Goal: Task Accomplishment & Management: Complete application form

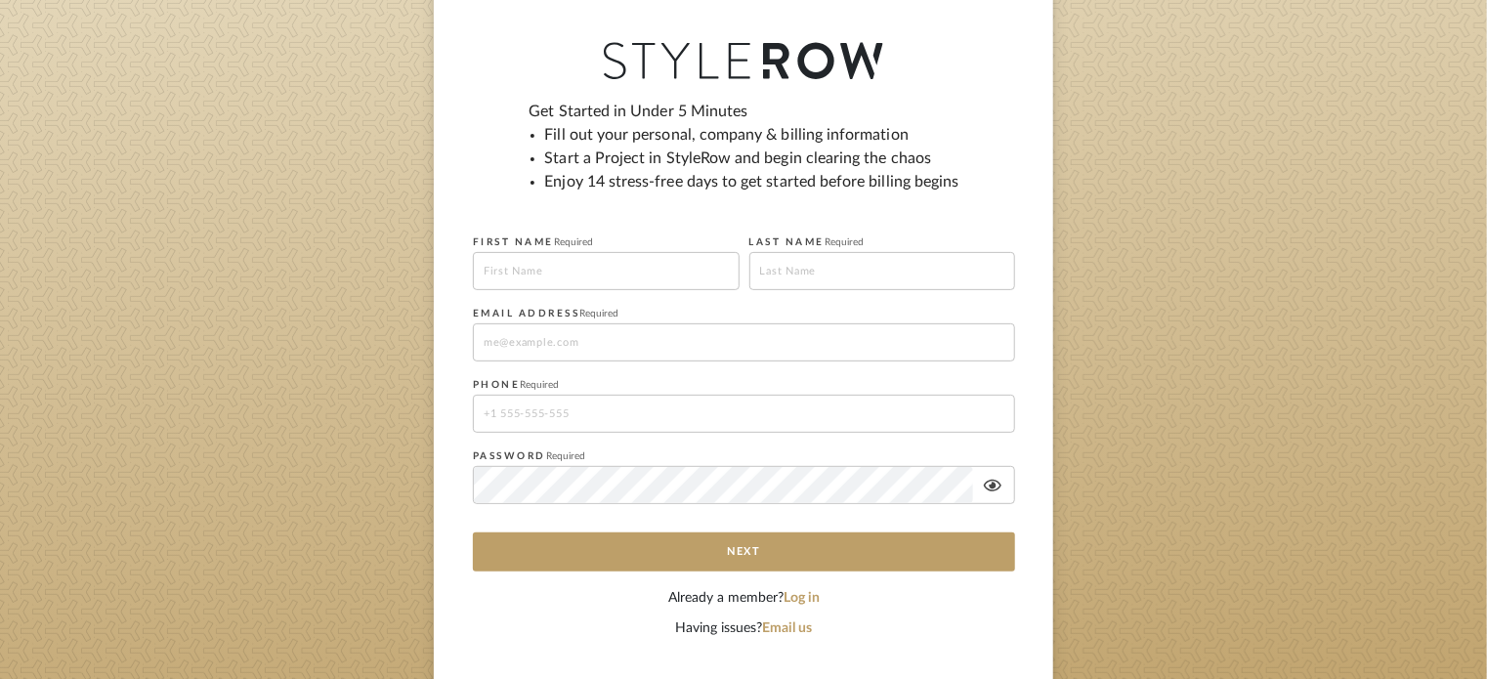
scroll to position [195, 0]
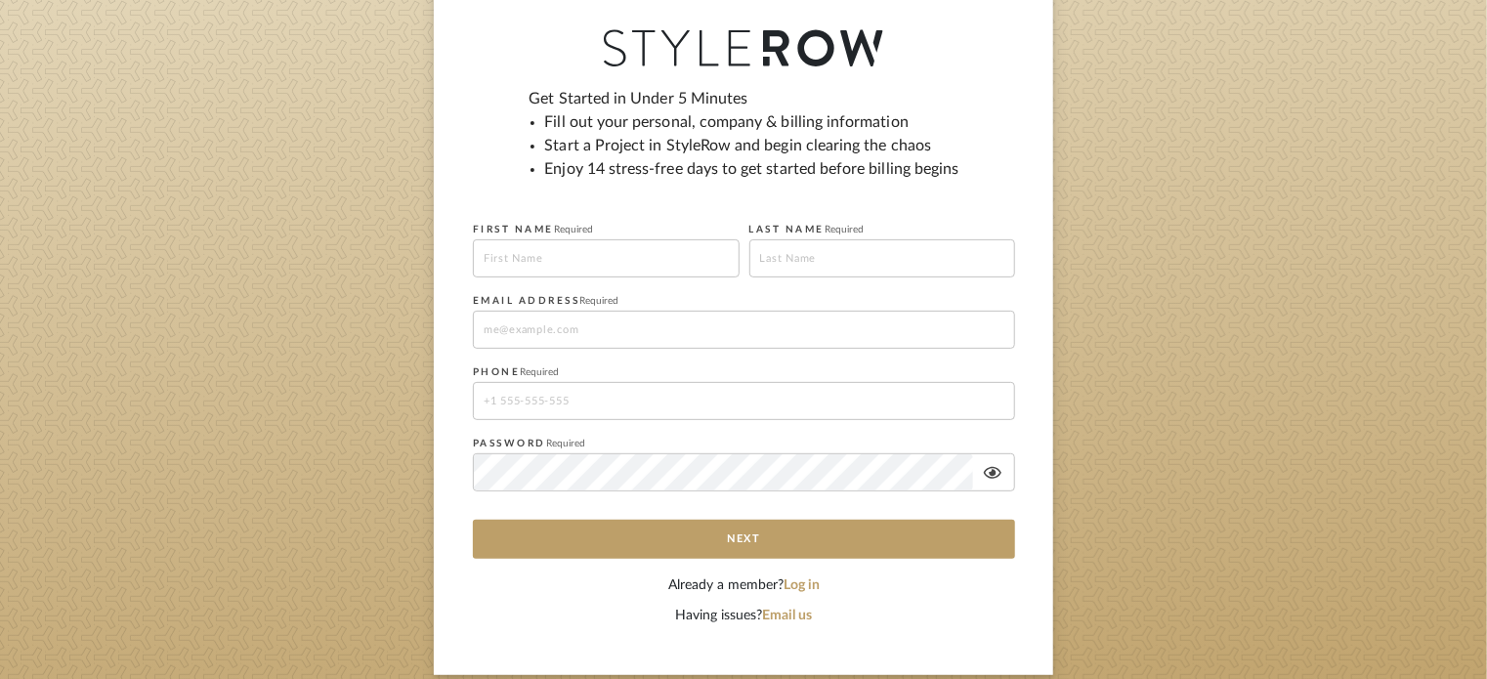
click at [633, 254] on input at bounding box center [606, 258] width 267 height 38
type input "[PERSON_NAME]"
type input "[EMAIL_ADDRESS][DOMAIN_NAME]"
type input "12483106800"
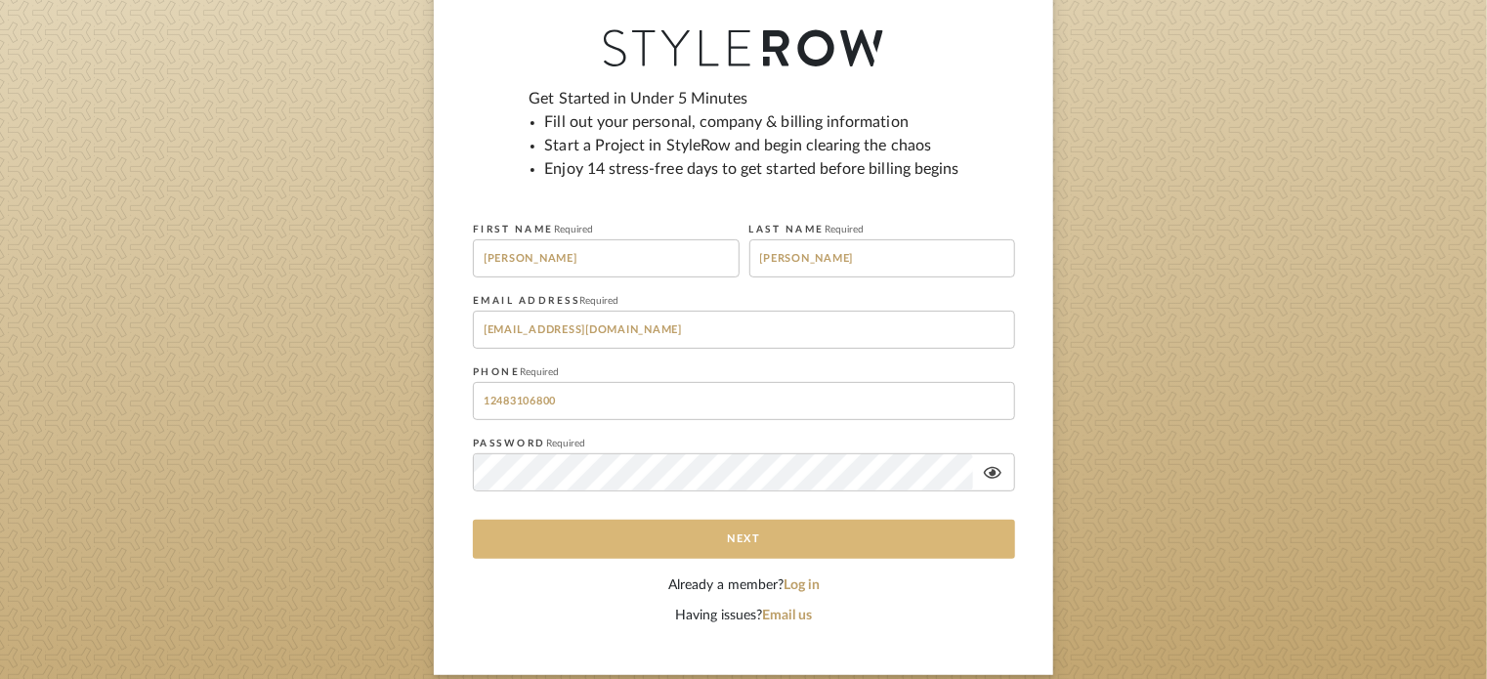
click at [728, 531] on button "Next" at bounding box center [744, 539] width 542 height 39
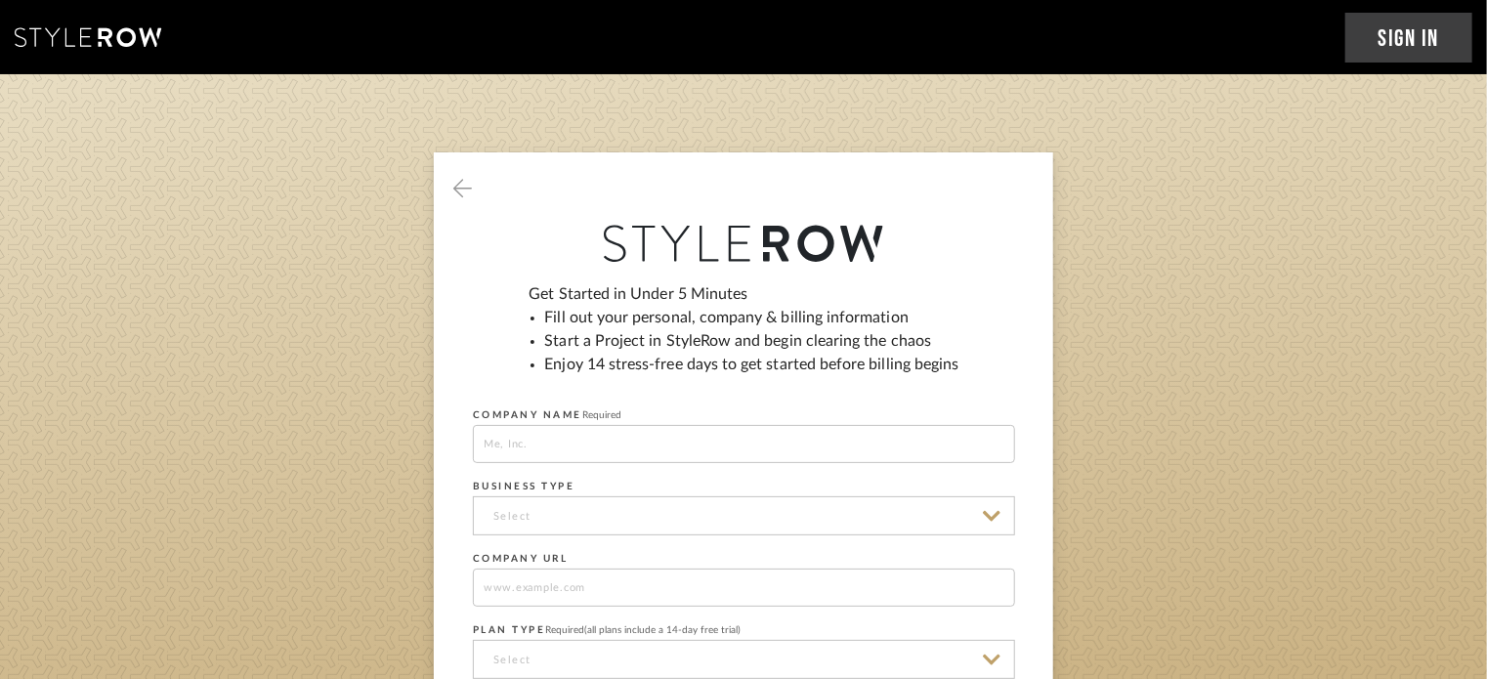
scroll to position [0, 0]
click at [528, 441] on input at bounding box center [744, 444] width 542 height 38
type input "R"
type input "[PERSON_NAME] Realty"
click at [547, 514] on input at bounding box center [744, 515] width 542 height 39
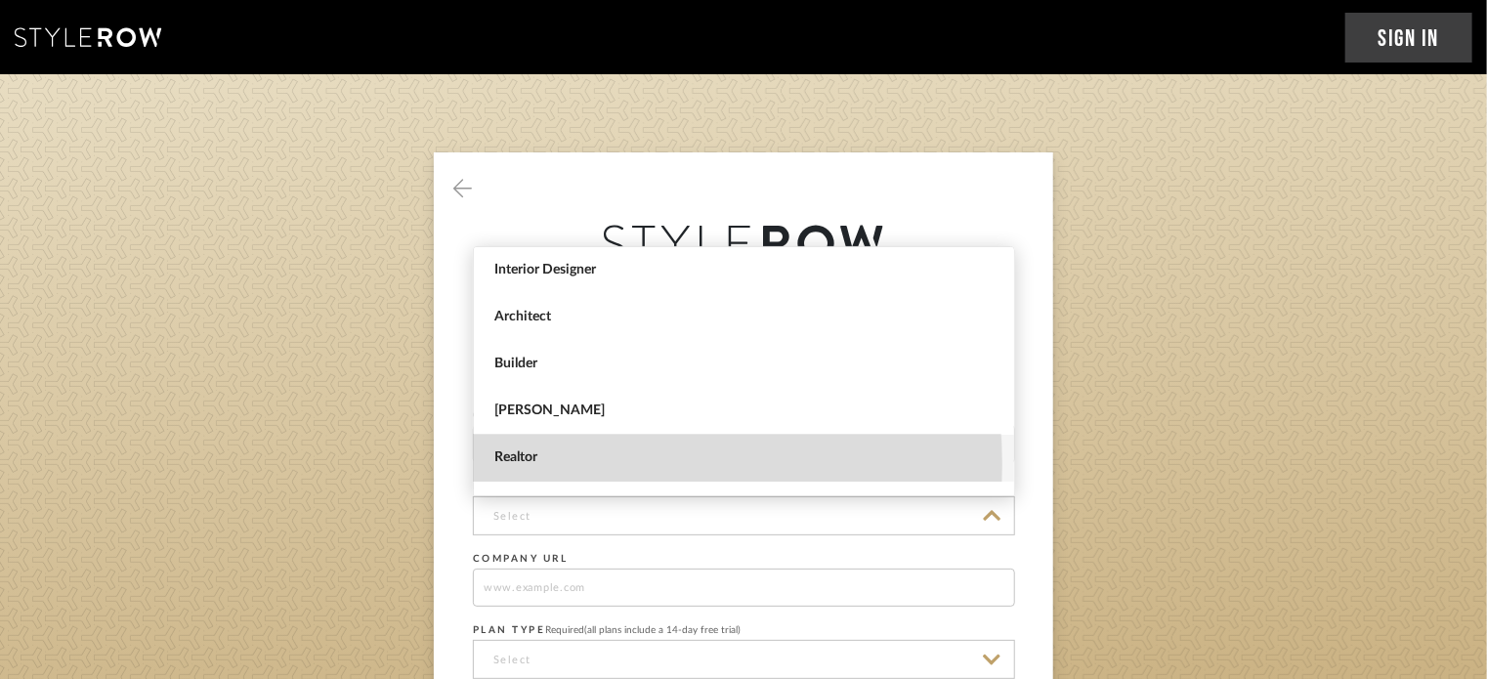
click at [556, 464] on span "Realtor" at bounding box center [746, 458] width 504 height 17
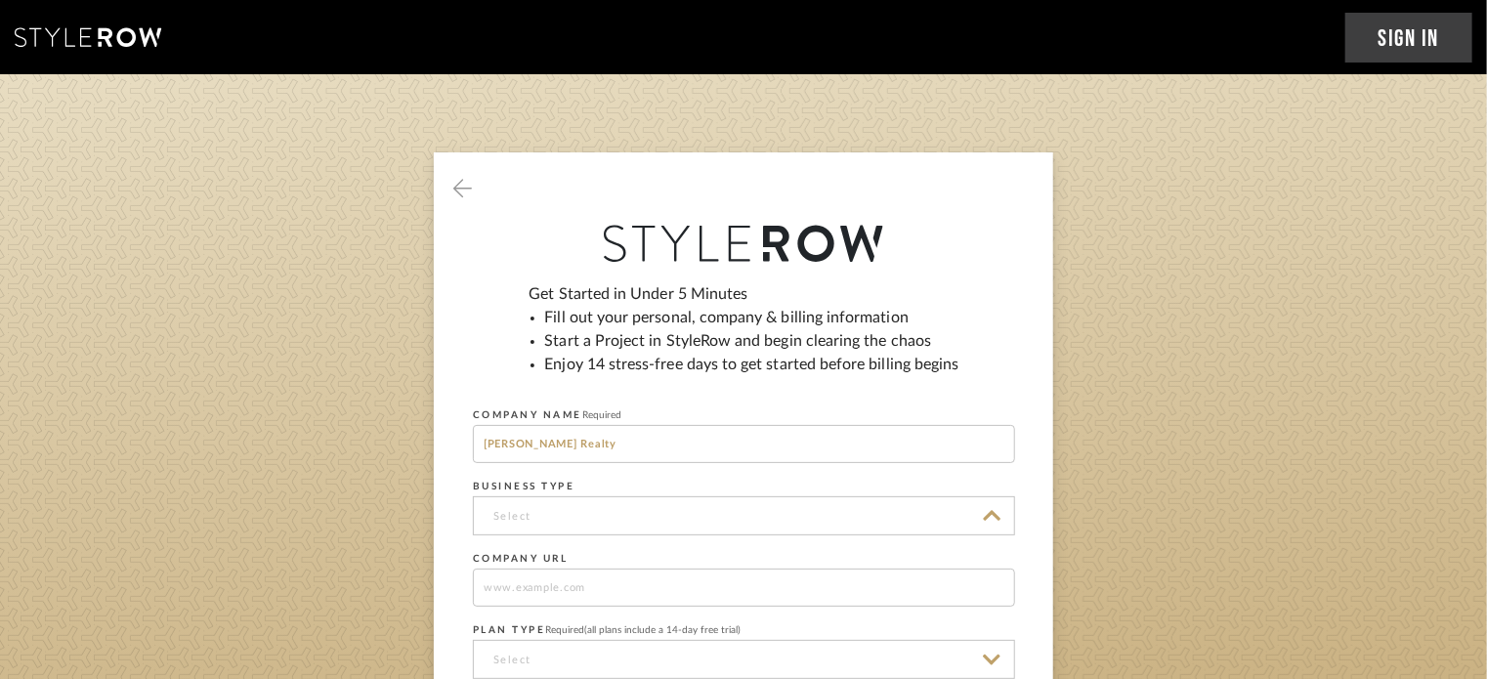
type input "Realtor"
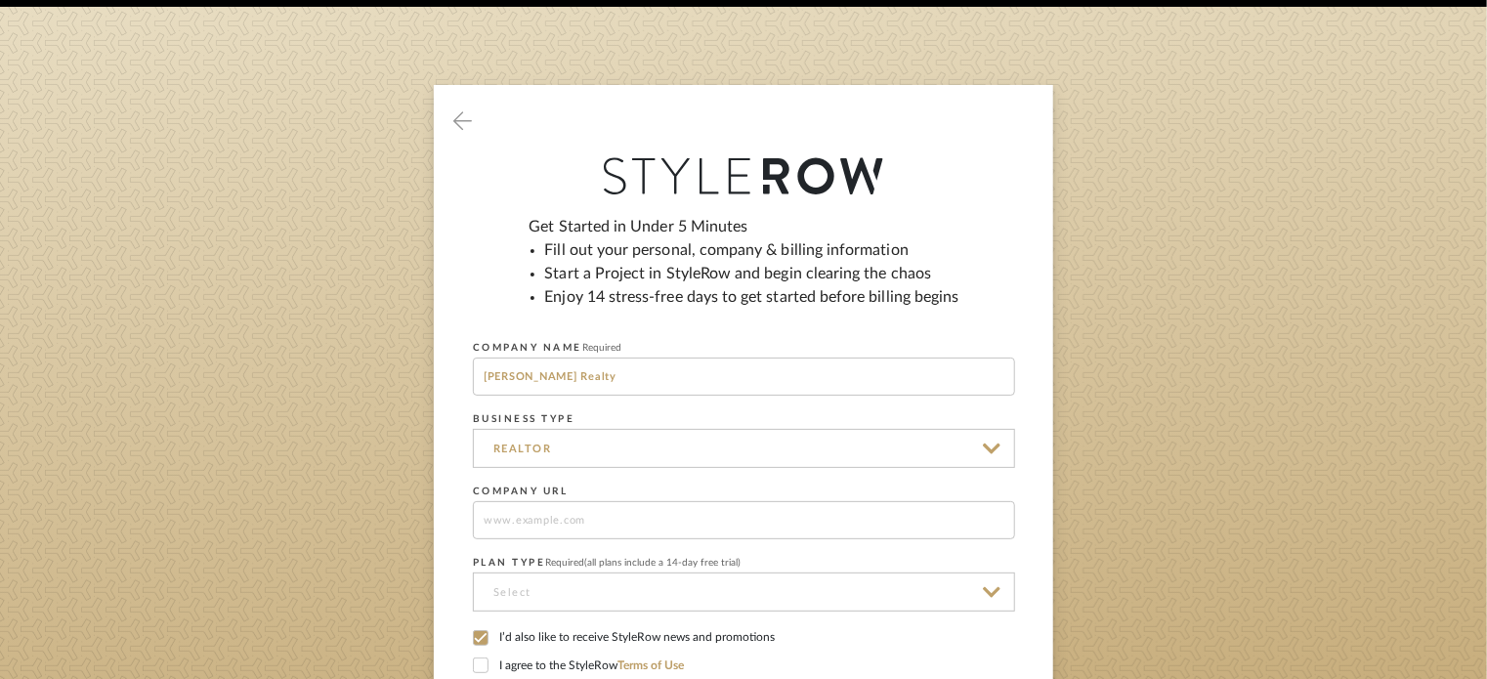
scroll to position [195, 0]
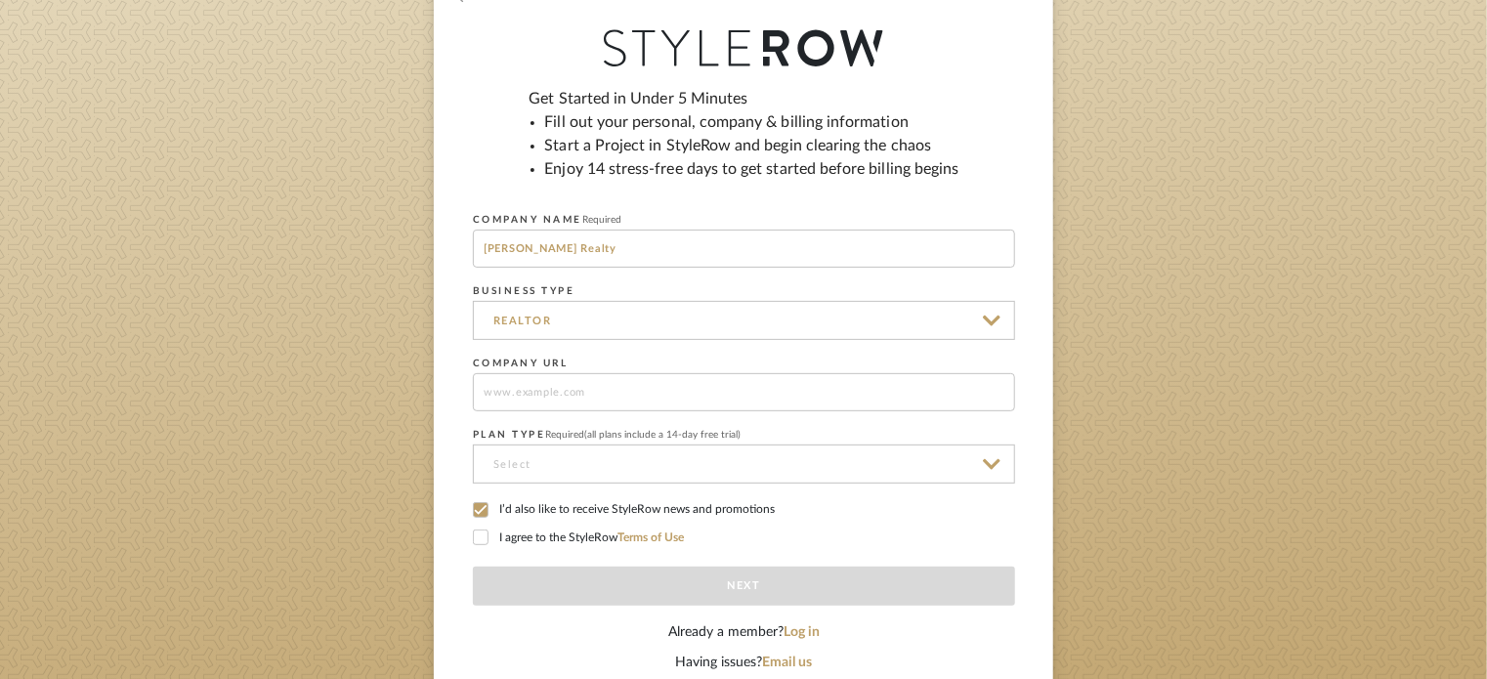
click at [581, 386] on input at bounding box center [744, 392] width 542 height 38
type input "[DOMAIN_NAME]"
click at [613, 468] on input at bounding box center [744, 464] width 542 height 39
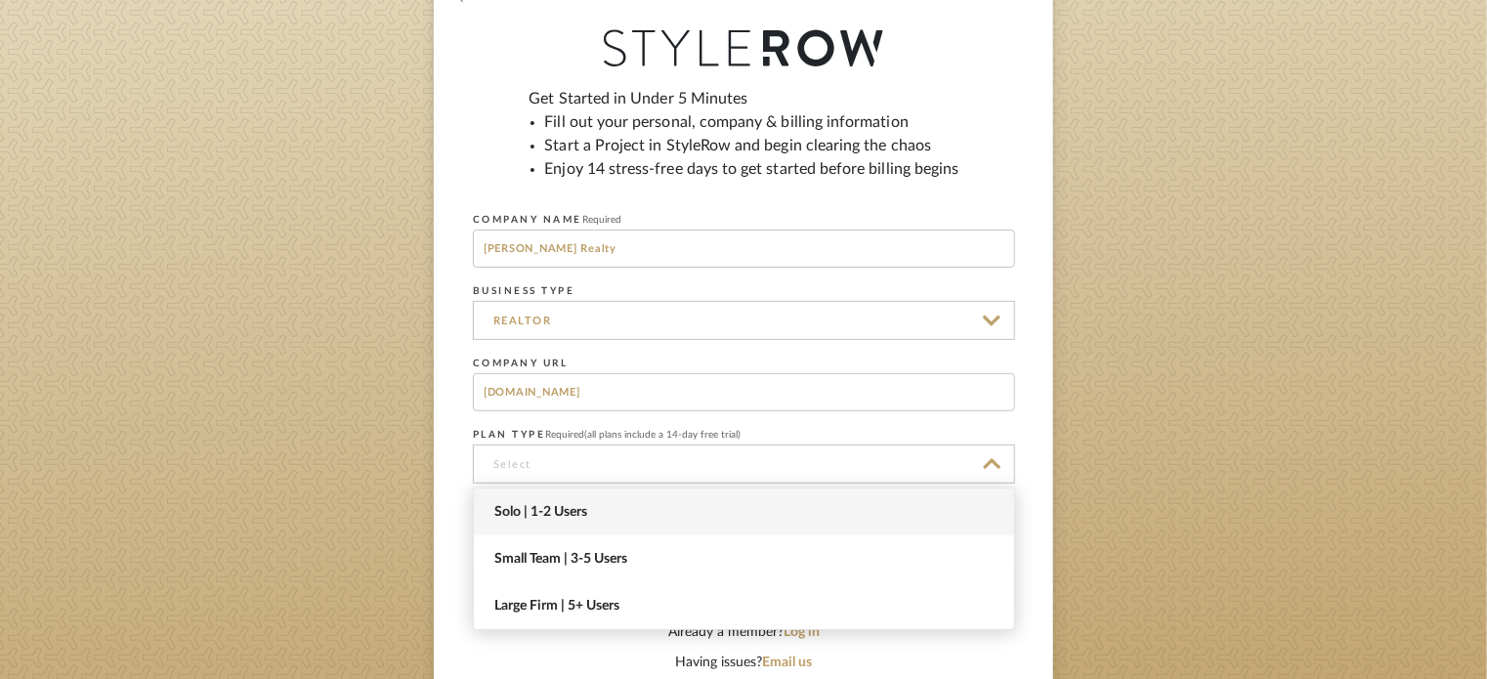
click at [602, 501] on span "Solo | 1-2 Users" at bounding box center [744, 512] width 540 height 47
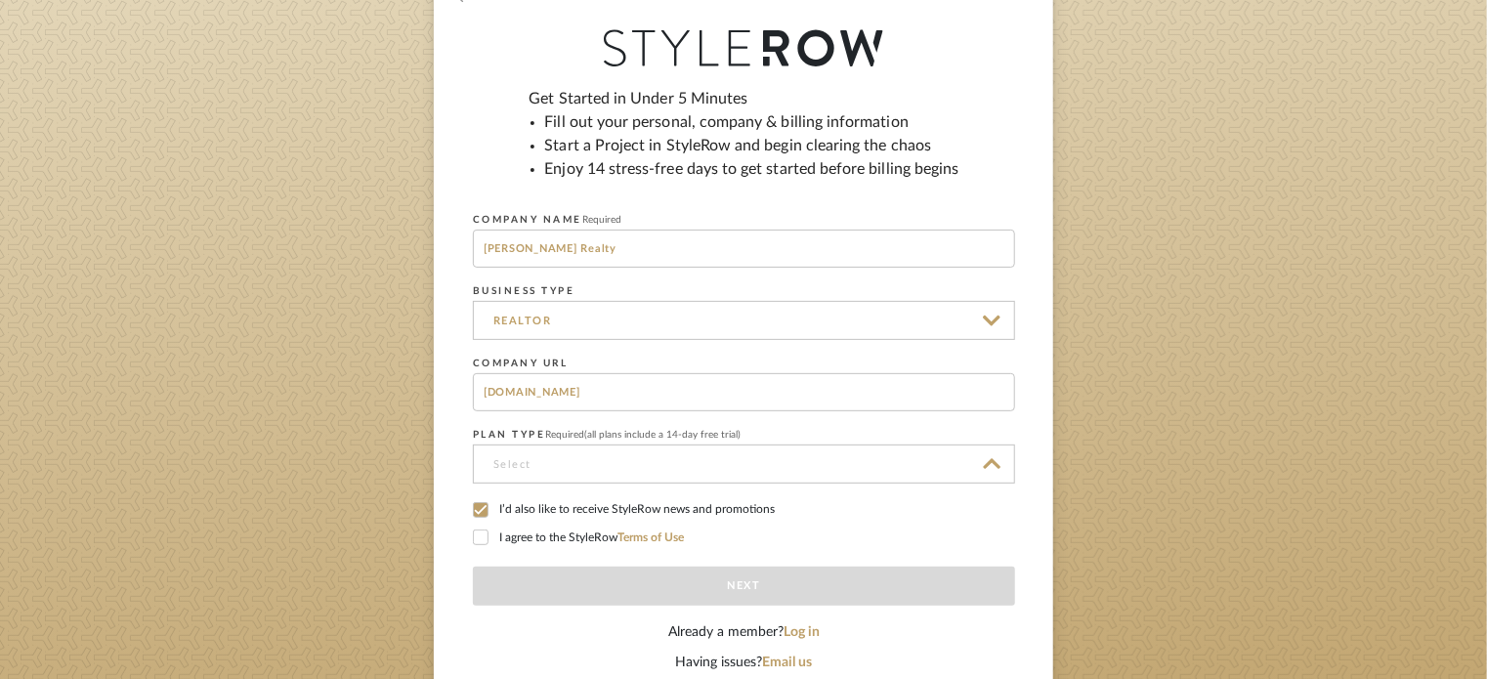
type input "Solo | 1-2 Users"
click at [479, 539] on icon at bounding box center [481, 538] width 13 height 10
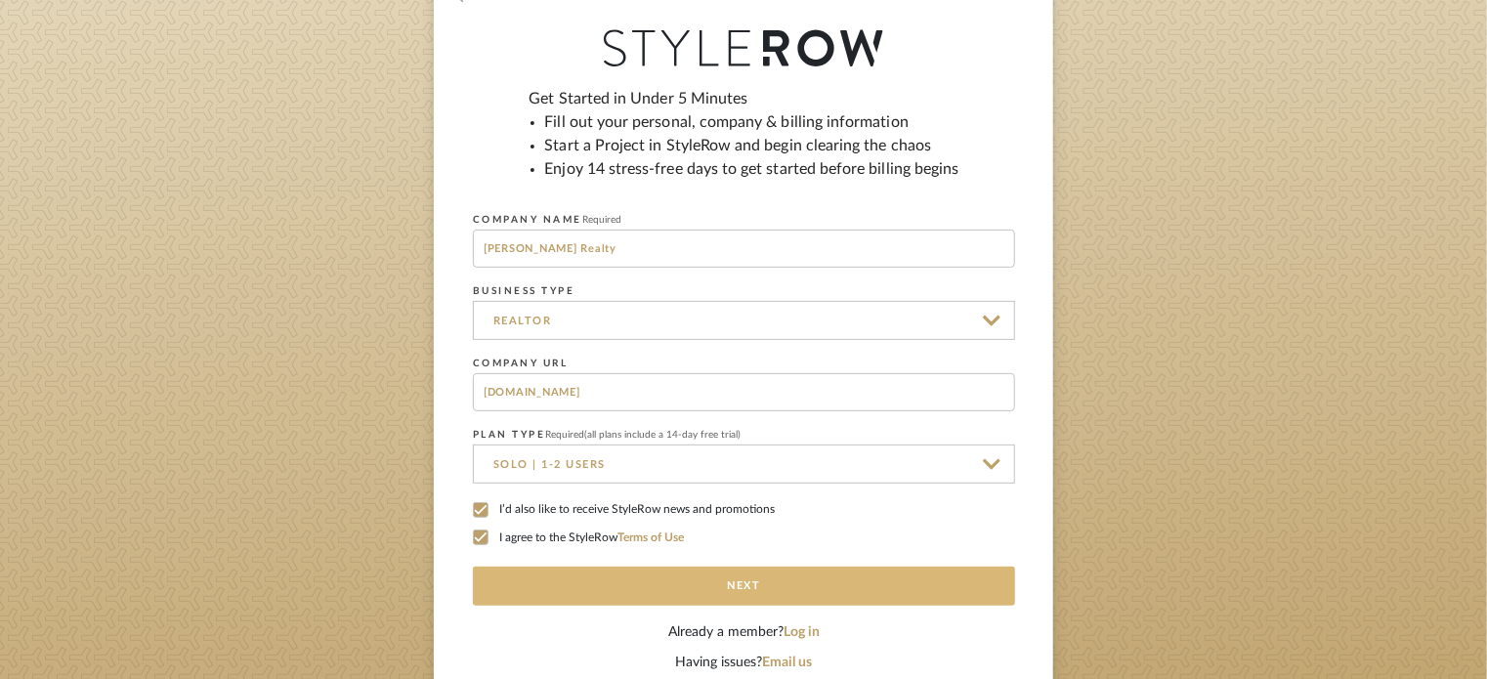
click at [719, 585] on button "Next" at bounding box center [744, 586] width 542 height 39
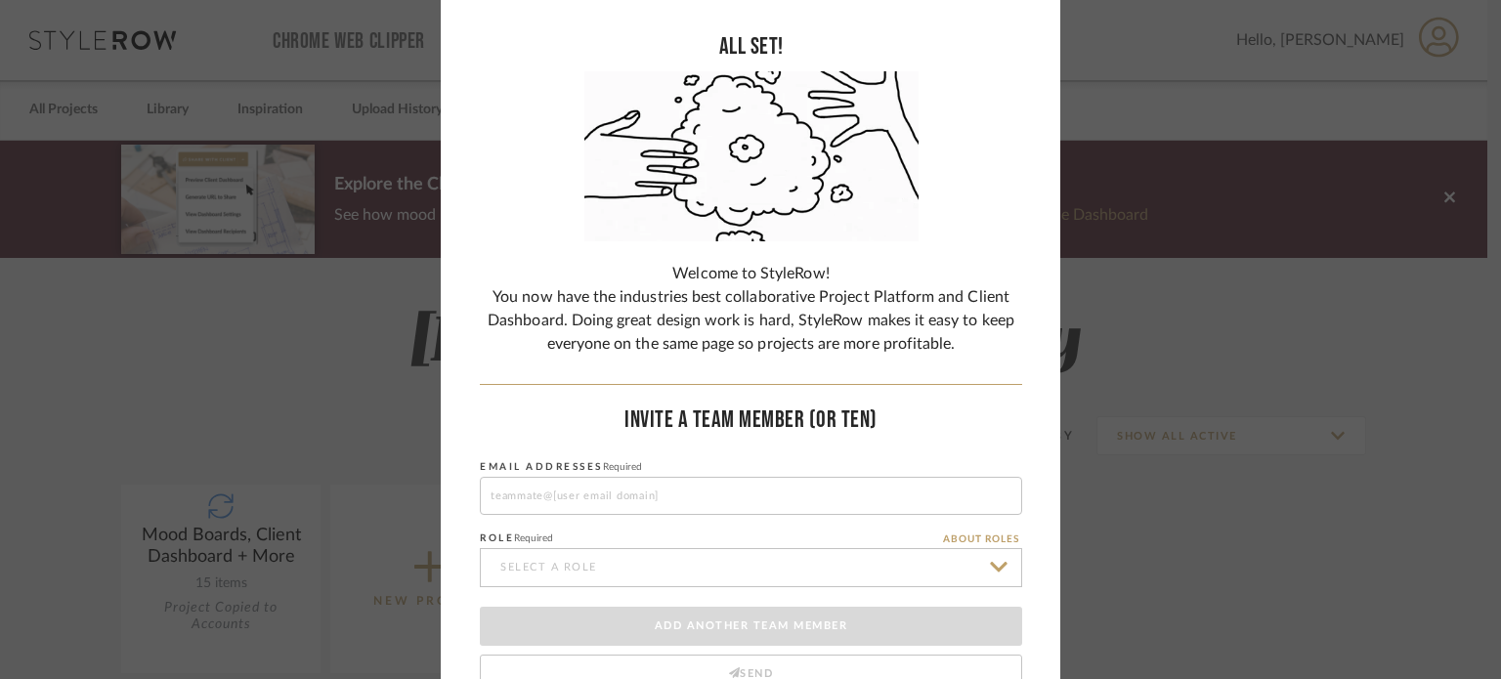
scroll to position [242, 0]
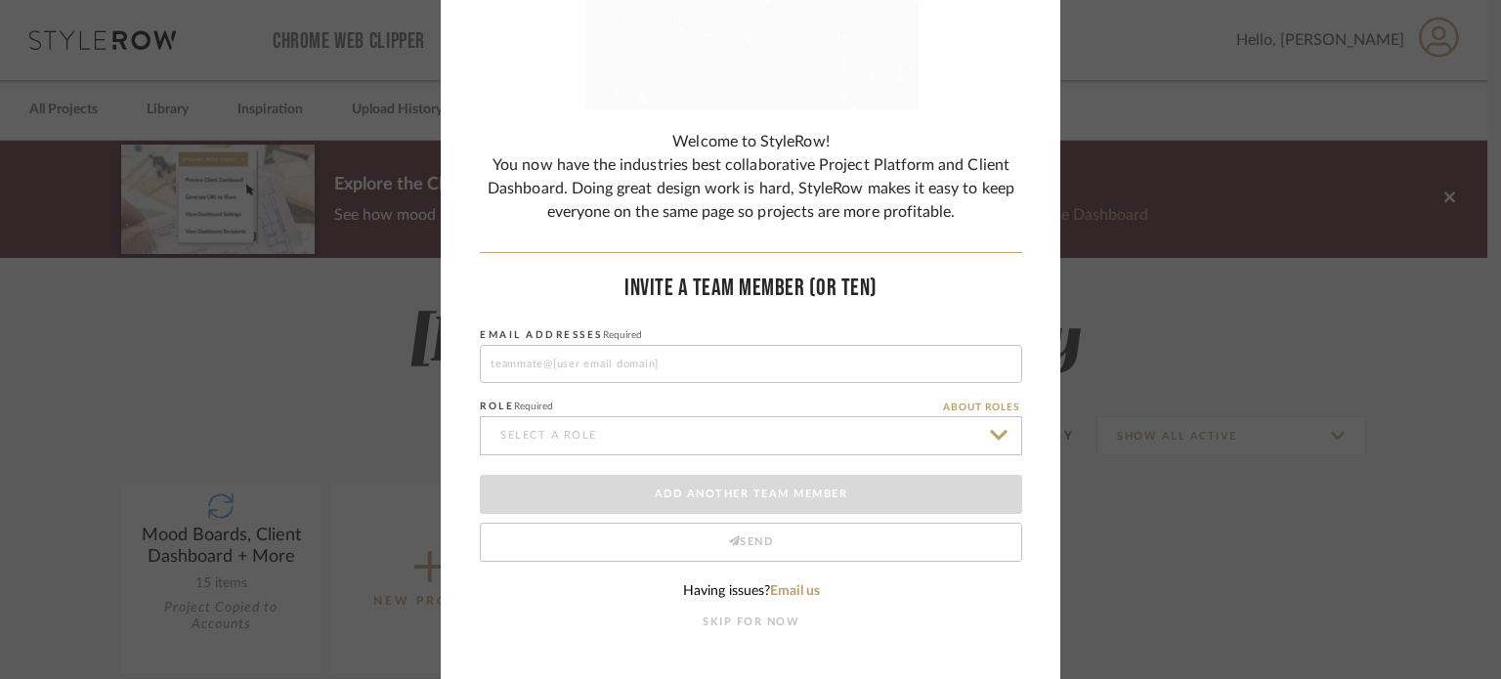
click at [600, 343] on fieldset "EMAIL ADDRESSES Required" at bounding box center [751, 352] width 542 height 62
click at [603, 354] on input at bounding box center [751, 364] width 542 height 38
type input "soldbuyemilie@gmail.com"
click at [623, 429] on input at bounding box center [751, 435] width 542 height 39
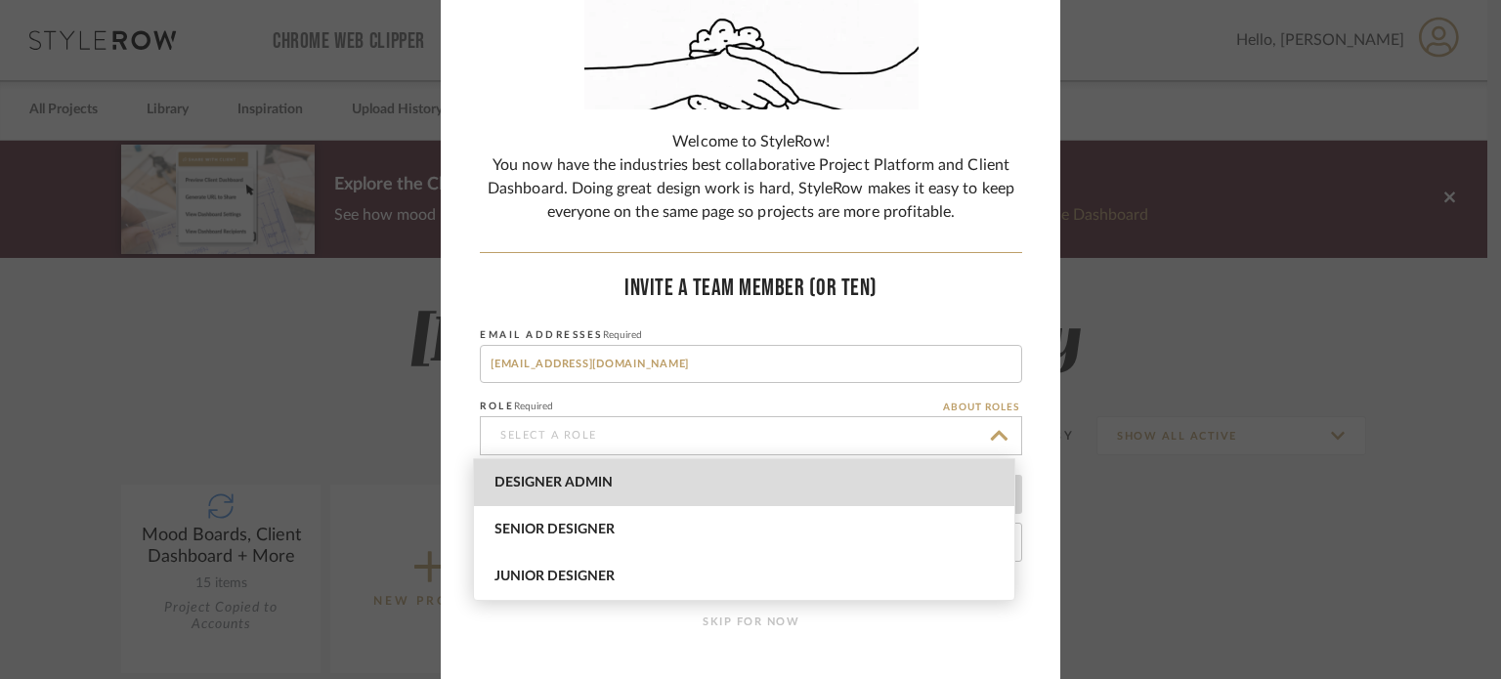
click at [607, 475] on span "Designer Admin" at bounding box center [746, 483] width 504 height 17
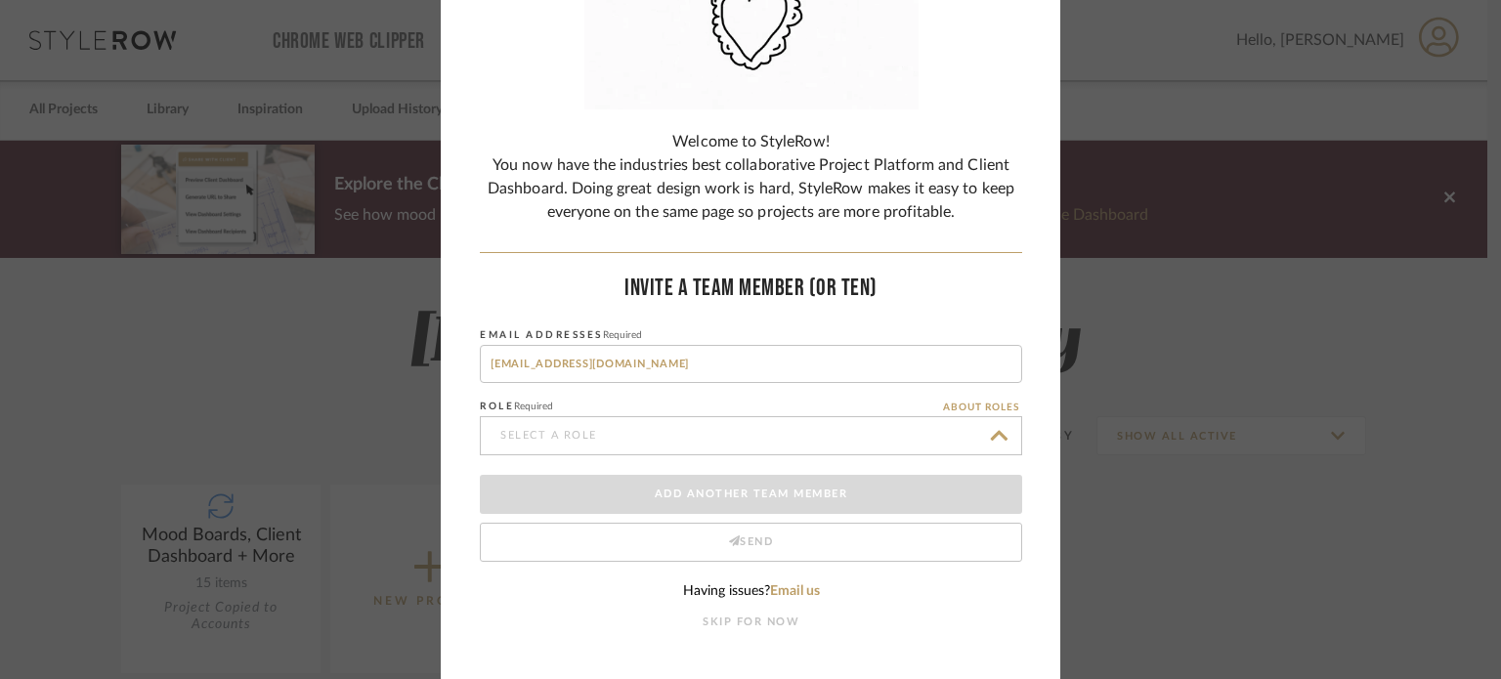
type input "Designer Admin"
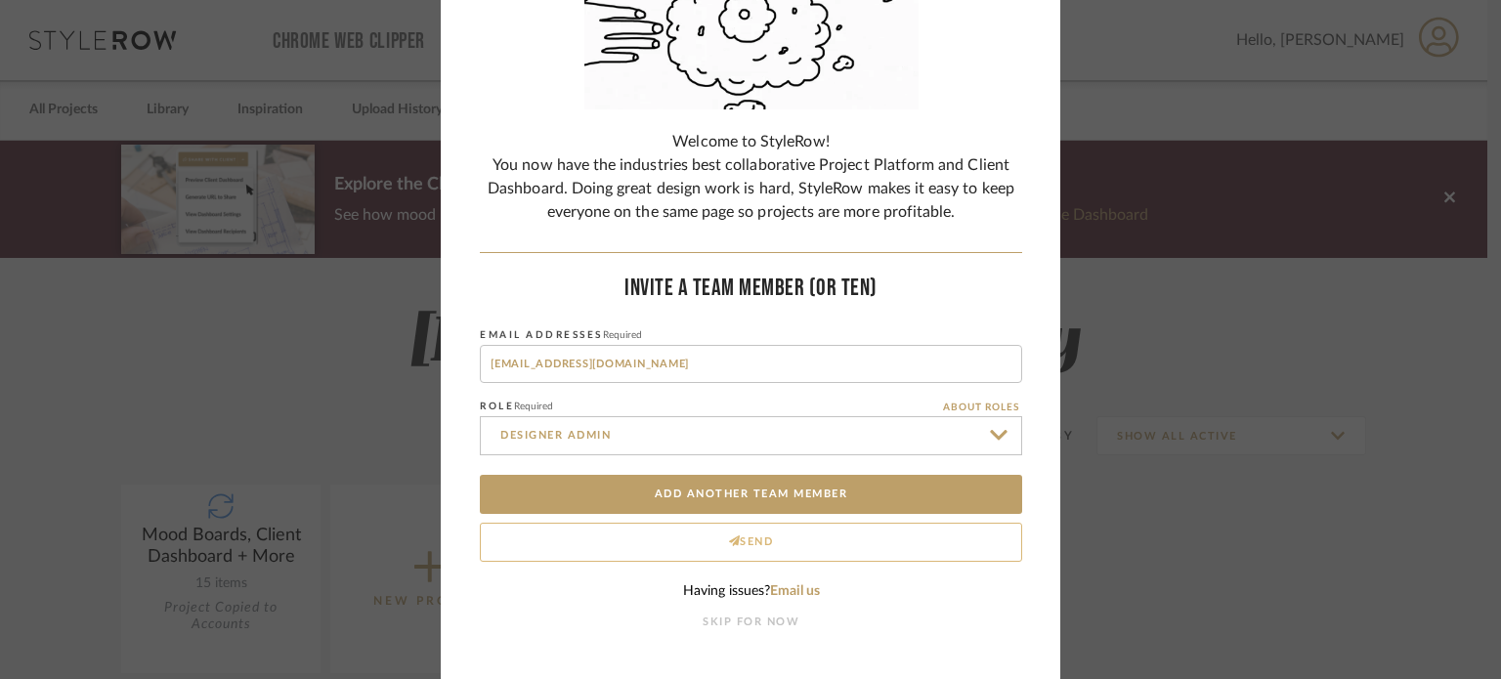
click at [776, 545] on button "Send" at bounding box center [751, 542] width 542 height 39
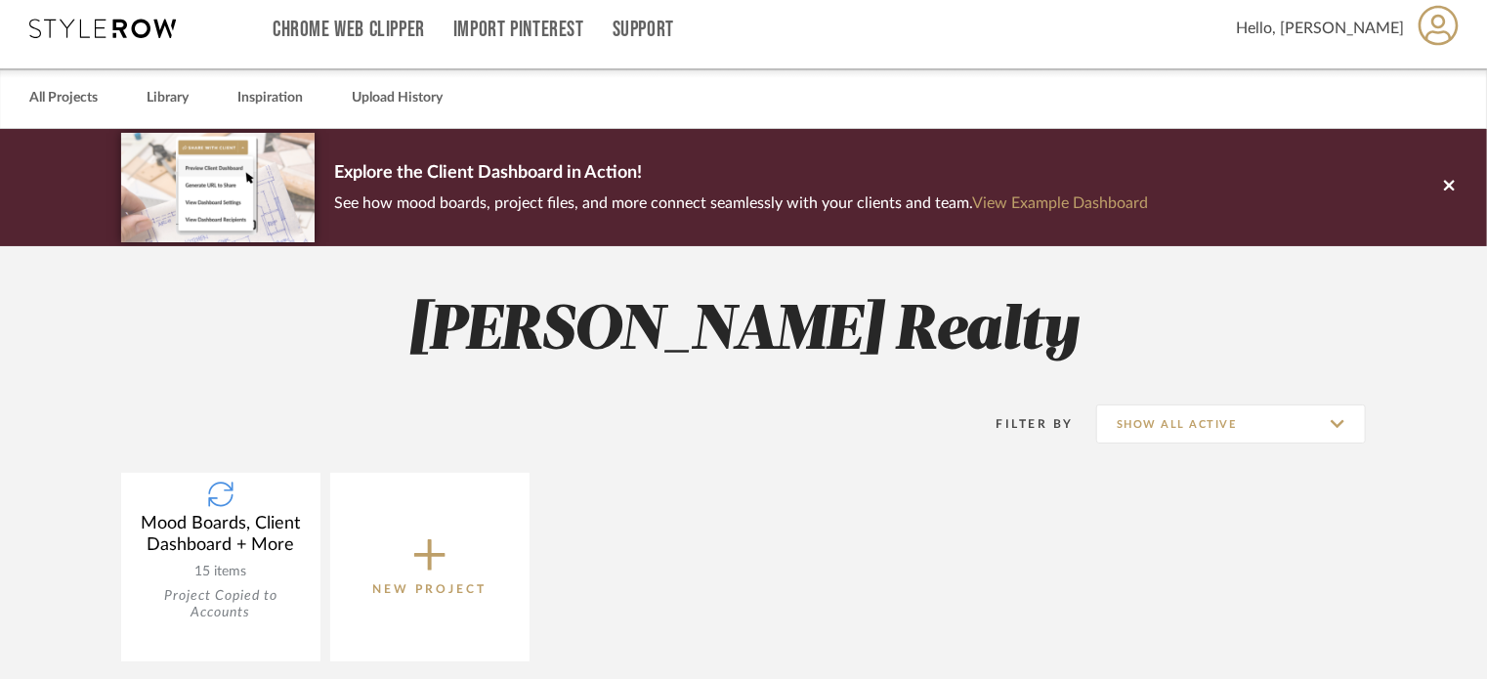
scroll to position [195, 0]
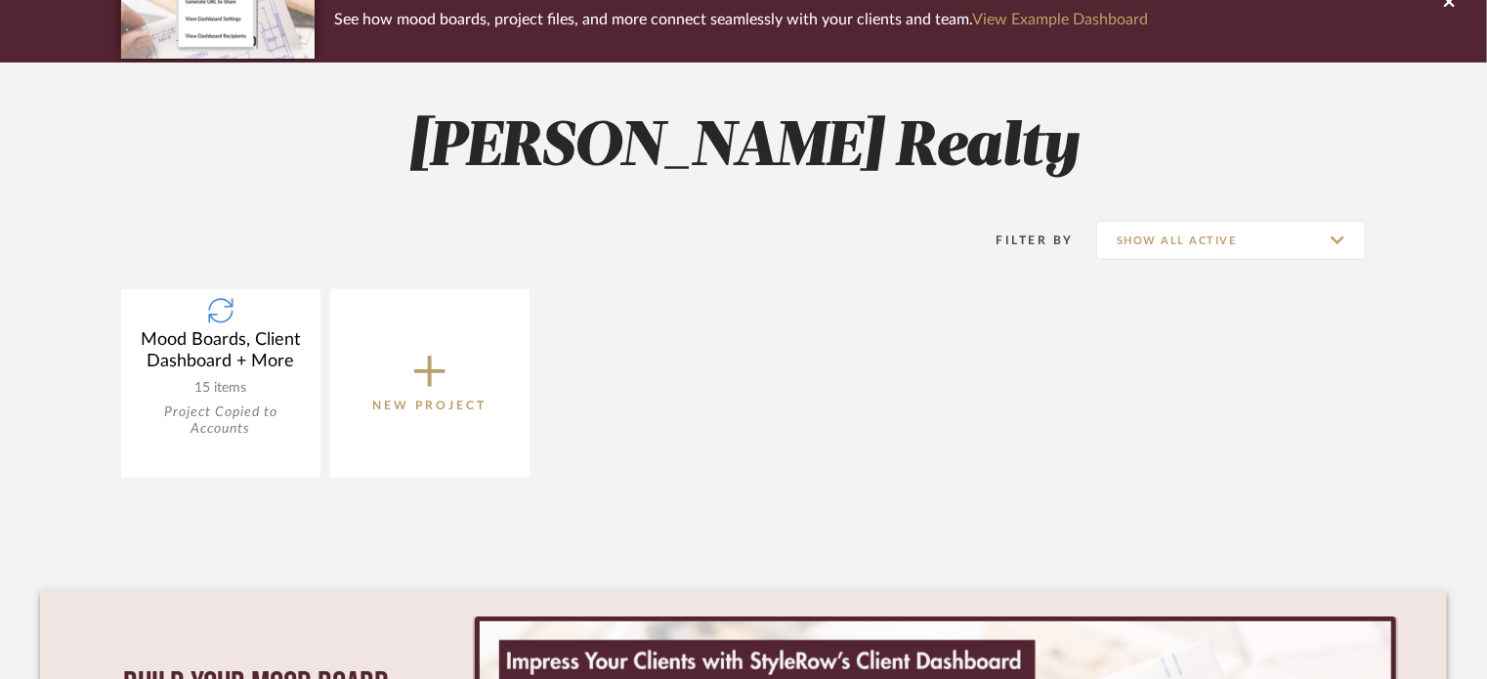
click at [461, 356] on span "New Project" at bounding box center [430, 383] width 114 height 64
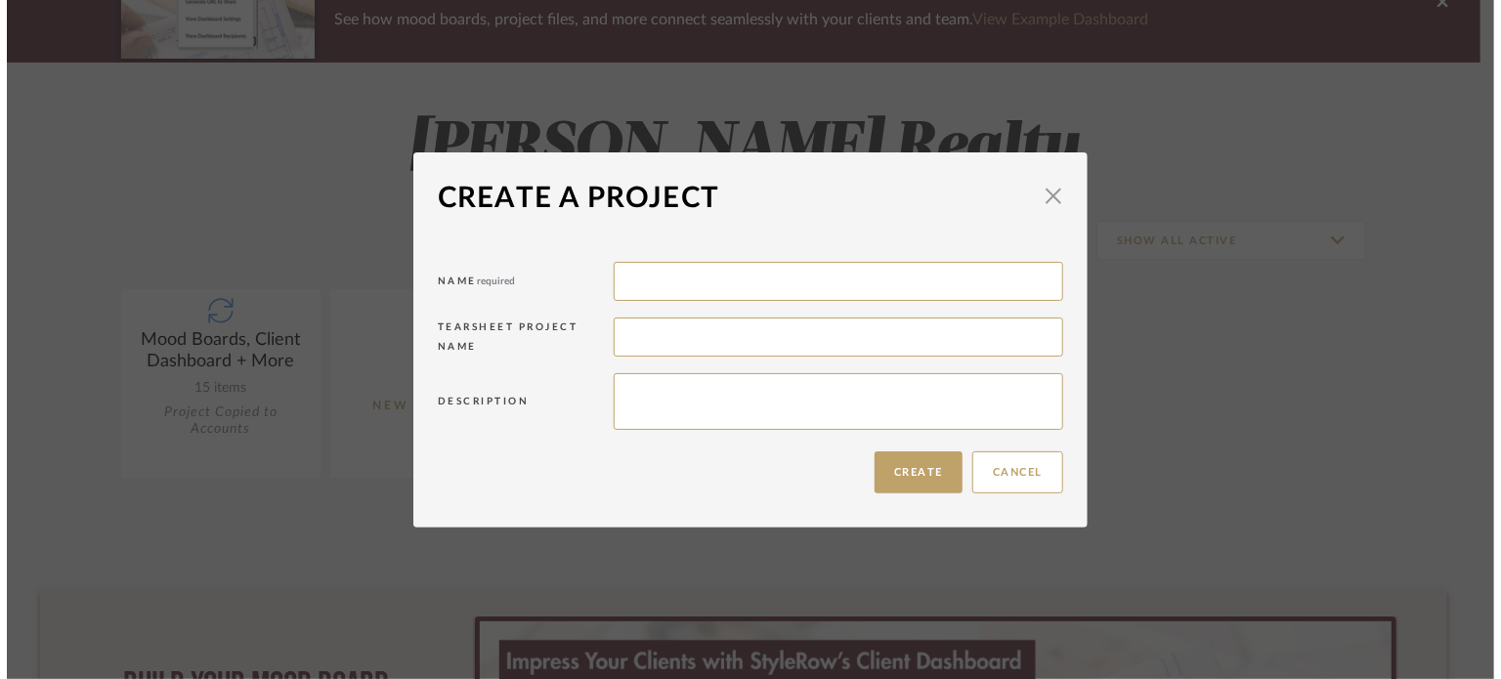
scroll to position [0, 0]
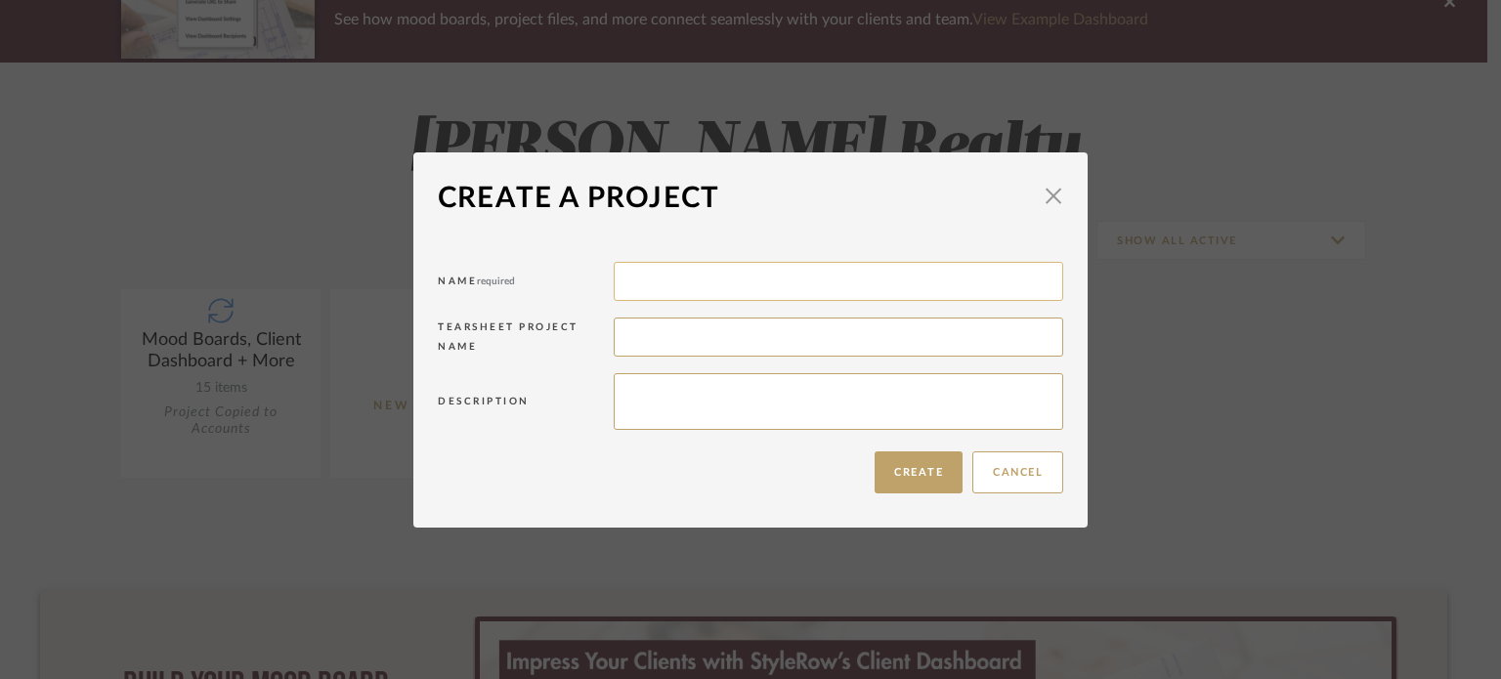
click at [665, 264] on input at bounding box center [839, 281] width 450 height 39
type input "Fireplace room retreat"
click at [651, 332] on input at bounding box center [839, 337] width 450 height 39
click at [741, 382] on textarea at bounding box center [839, 401] width 450 height 57
type textarea "Warm and inviting space to cozy up and relax"
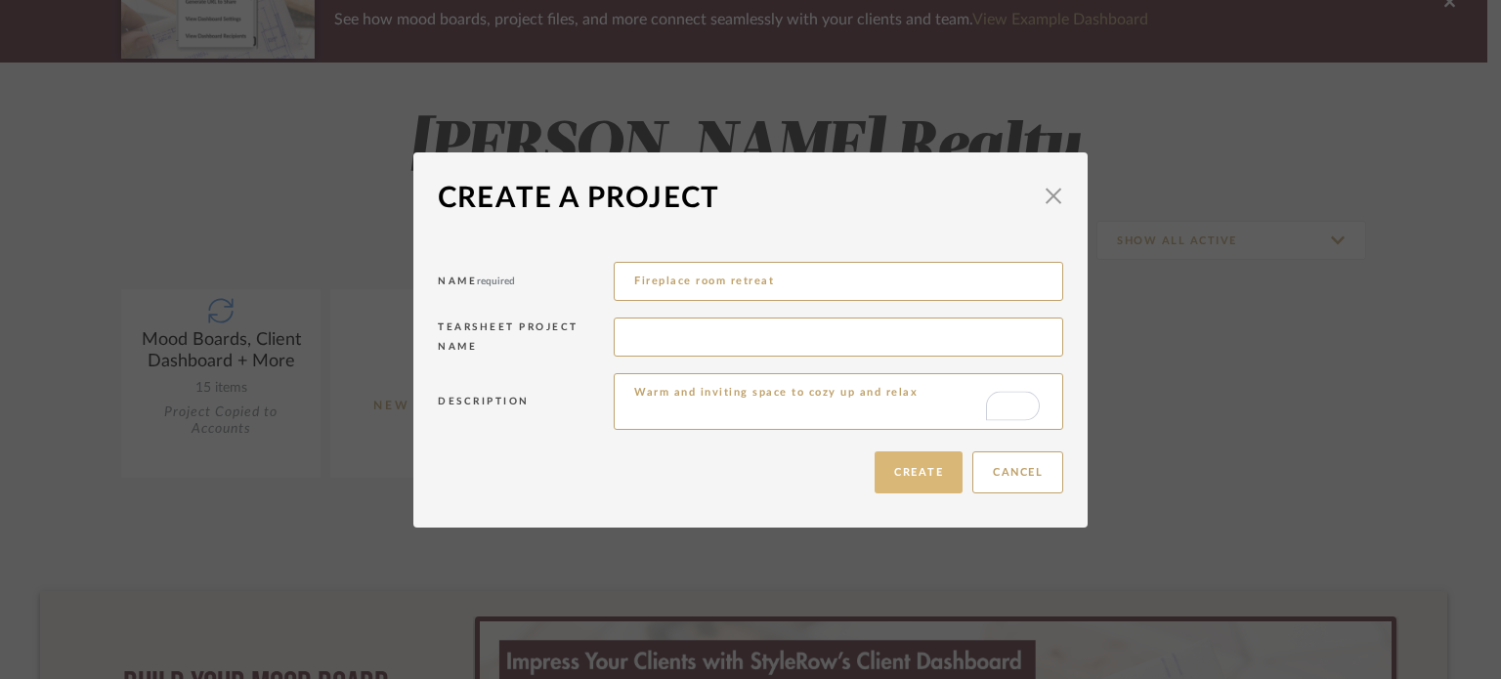
click at [900, 470] on button "Create" at bounding box center [919, 472] width 88 height 42
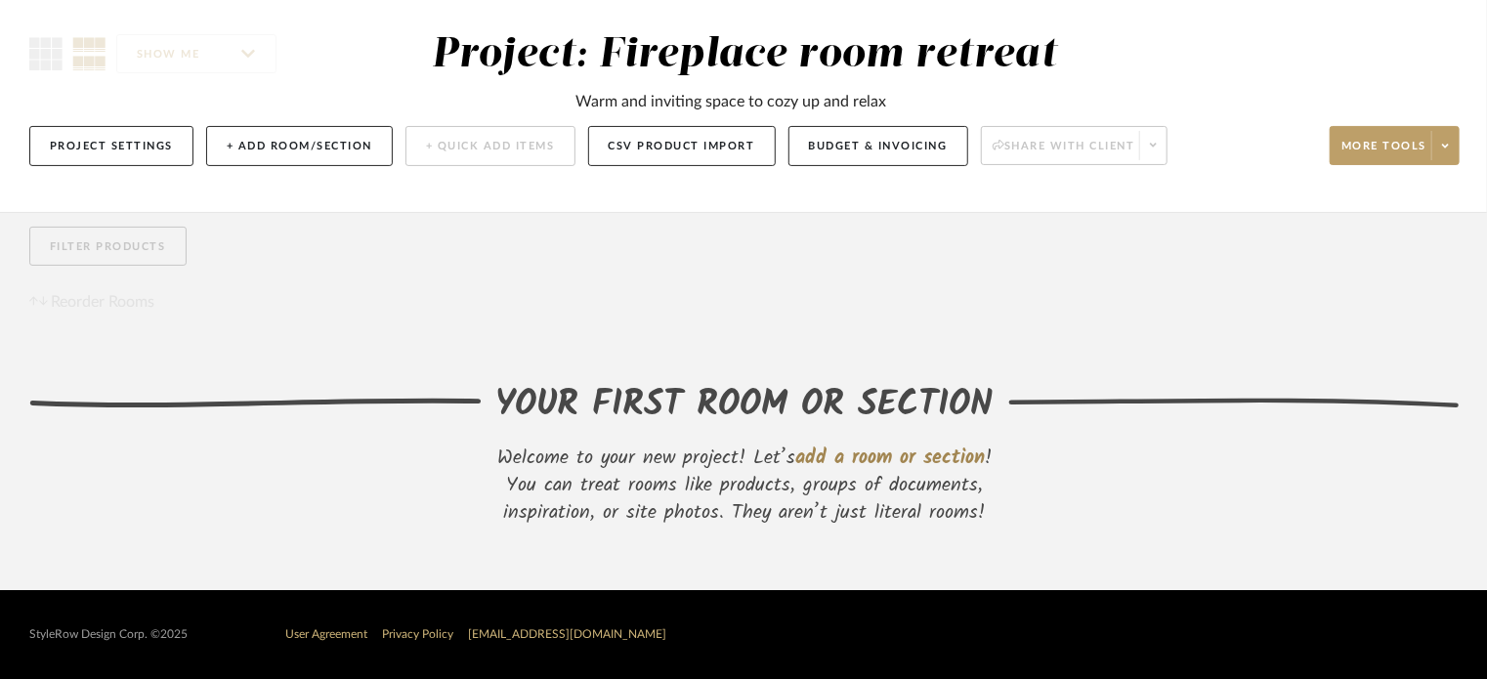
scroll to position [57, 0]
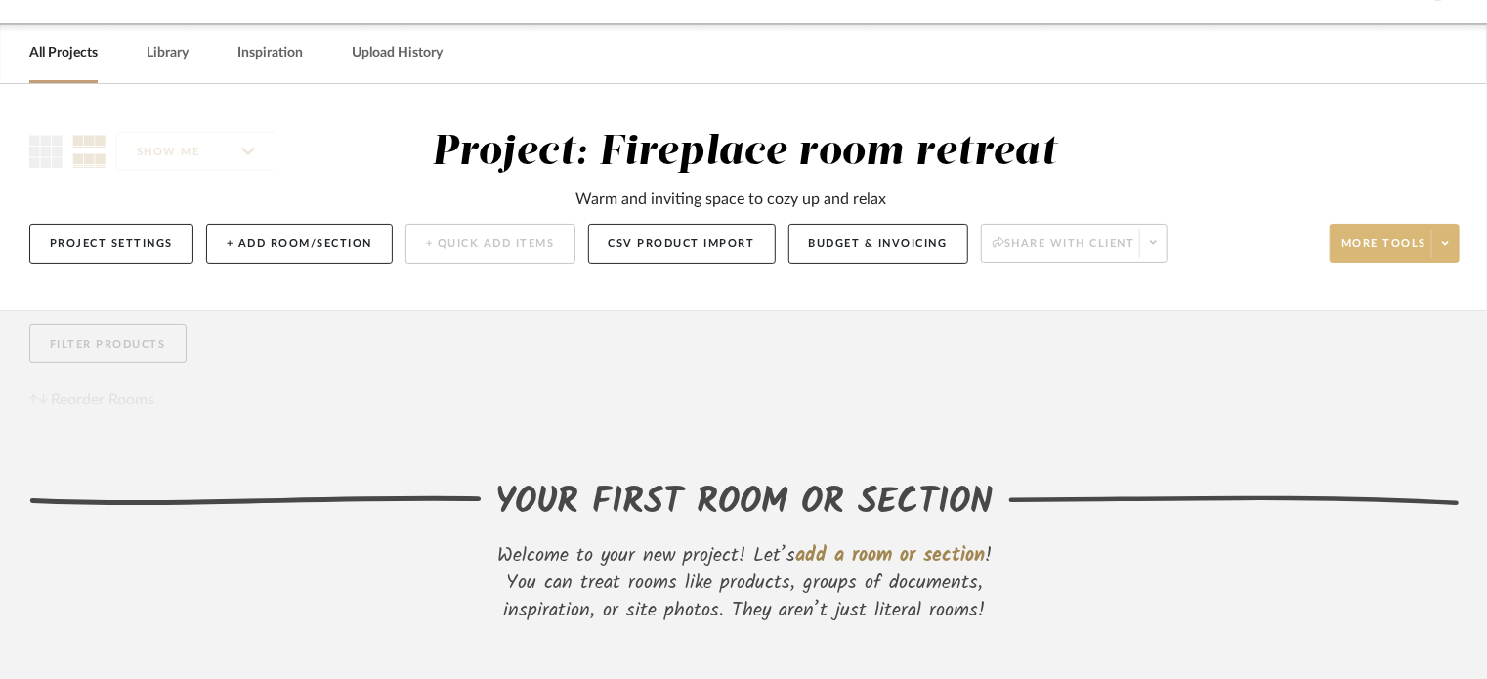
click at [1441, 237] on span at bounding box center [1445, 243] width 27 height 29
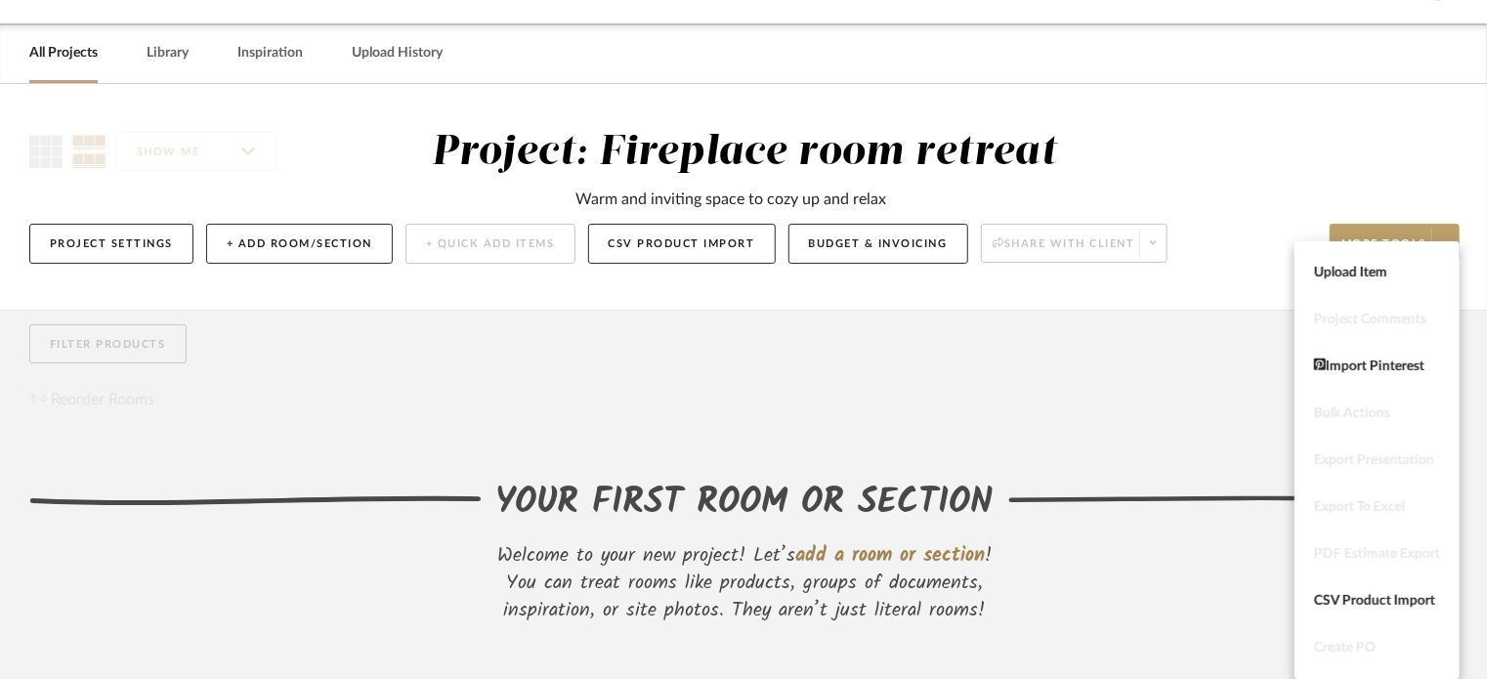
click at [1072, 457] on div at bounding box center [743, 339] width 1487 height 679
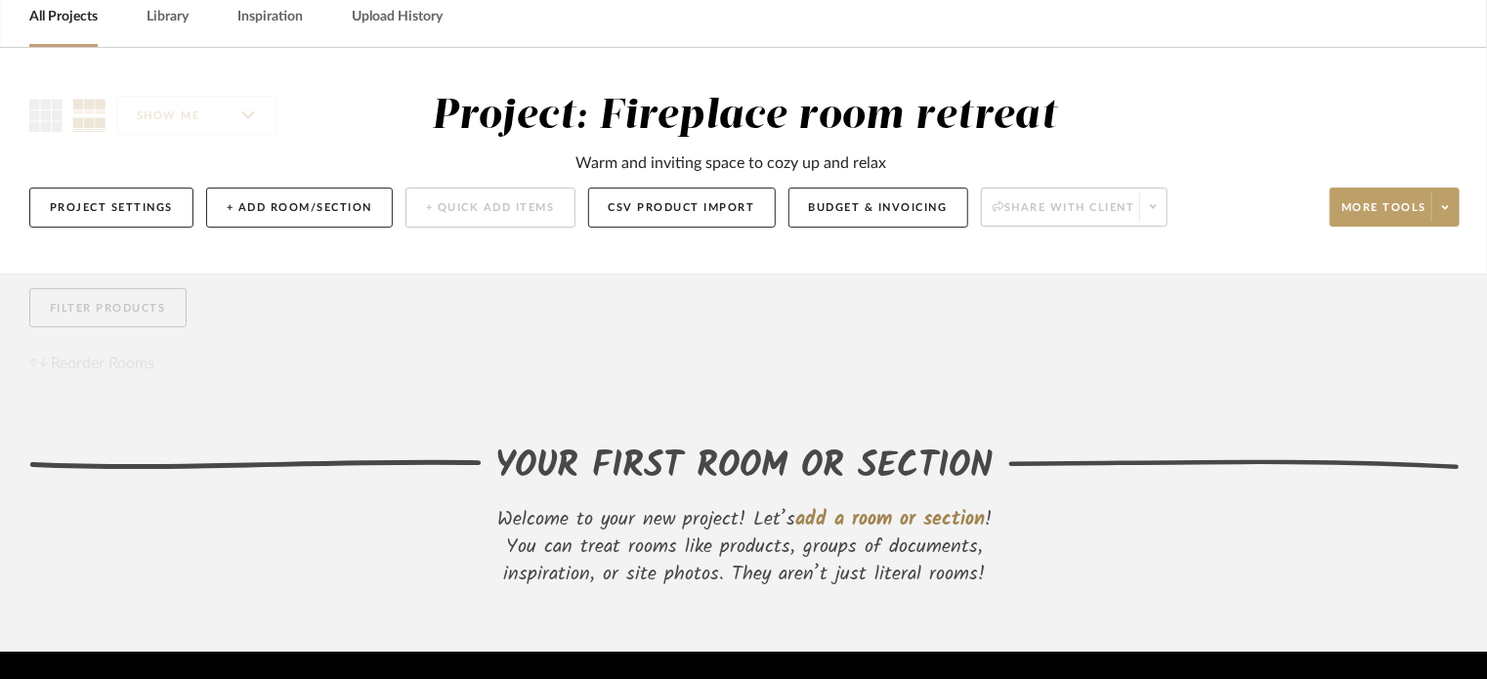
scroll to position [0, 0]
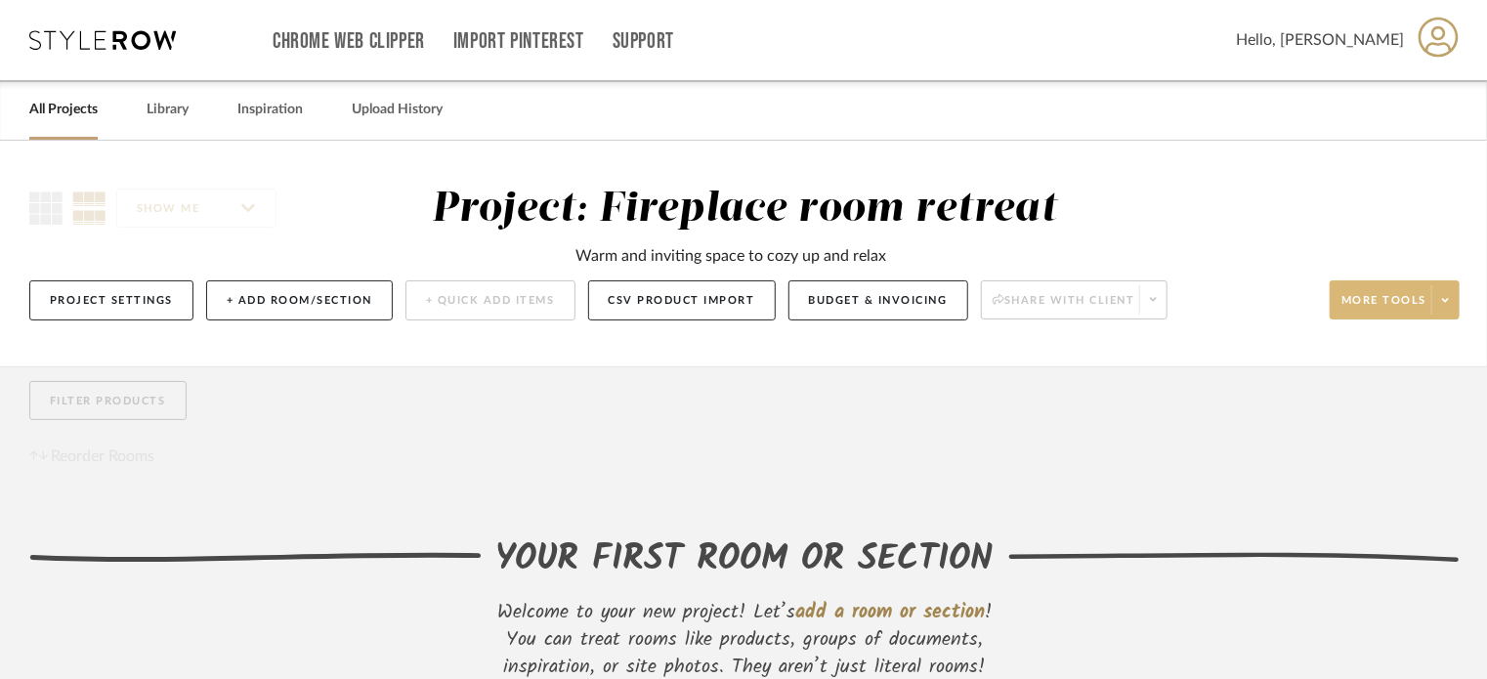
click at [1418, 311] on span "More tools" at bounding box center [1384, 307] width 85 height 29
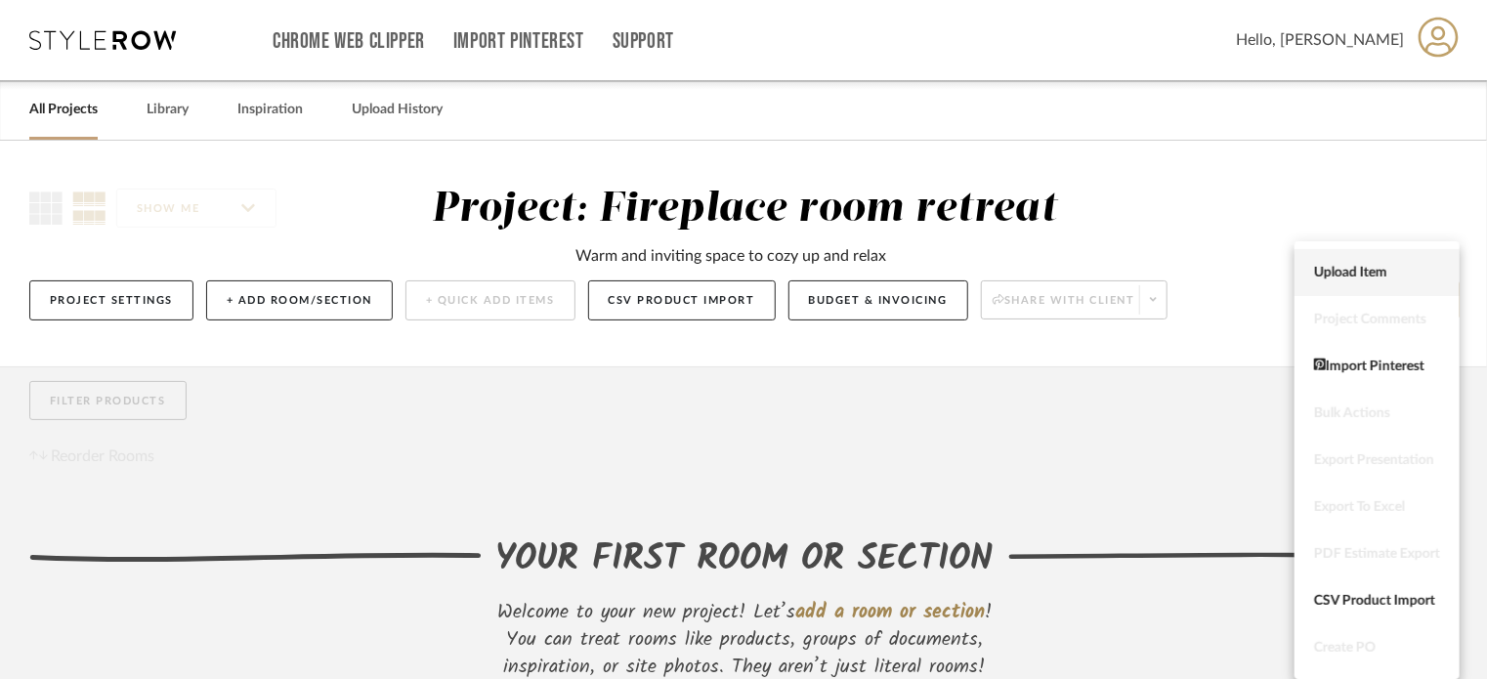
click at [1360, 283] on button "Upload Item" at bounding box center [1377, 272] width 165 height 47
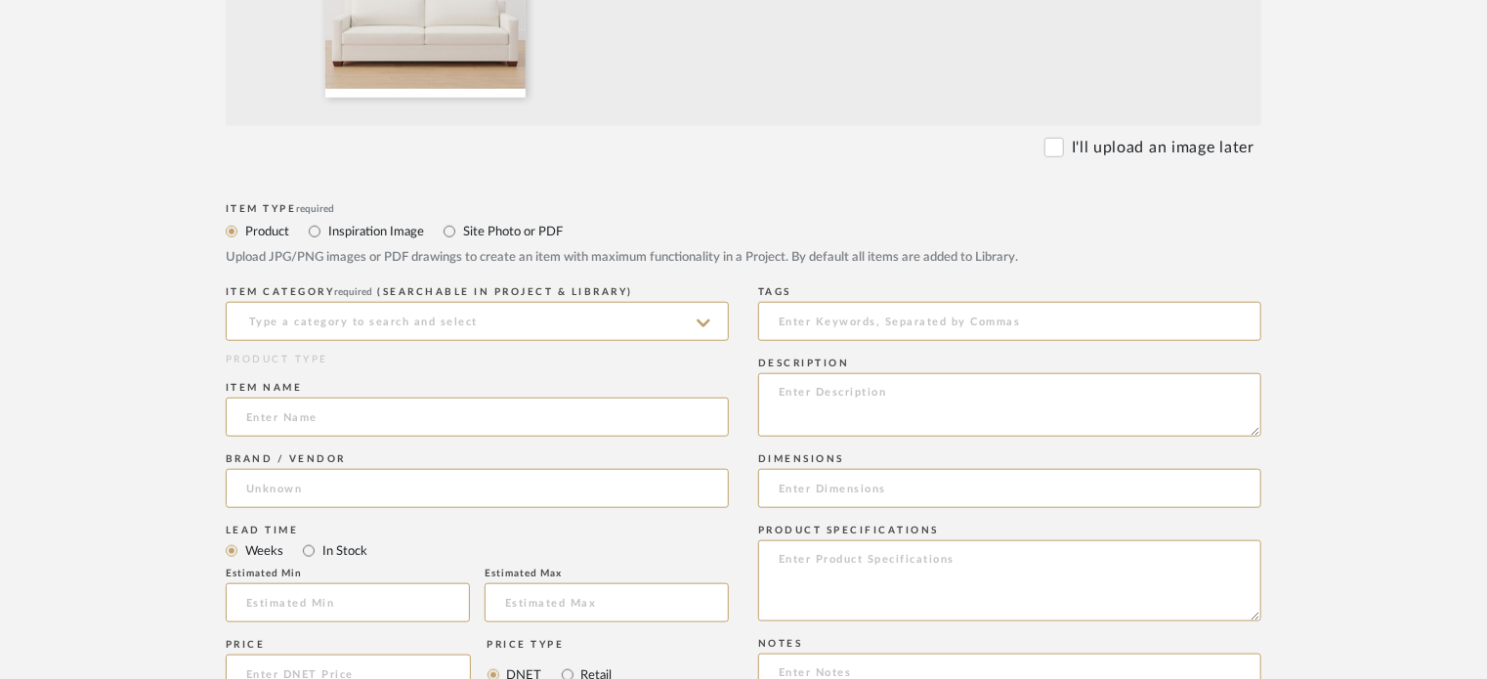
scroll to position [684, 0]
click at [699, 329] on icon at bounding box center [704, 323] width 14 height 16
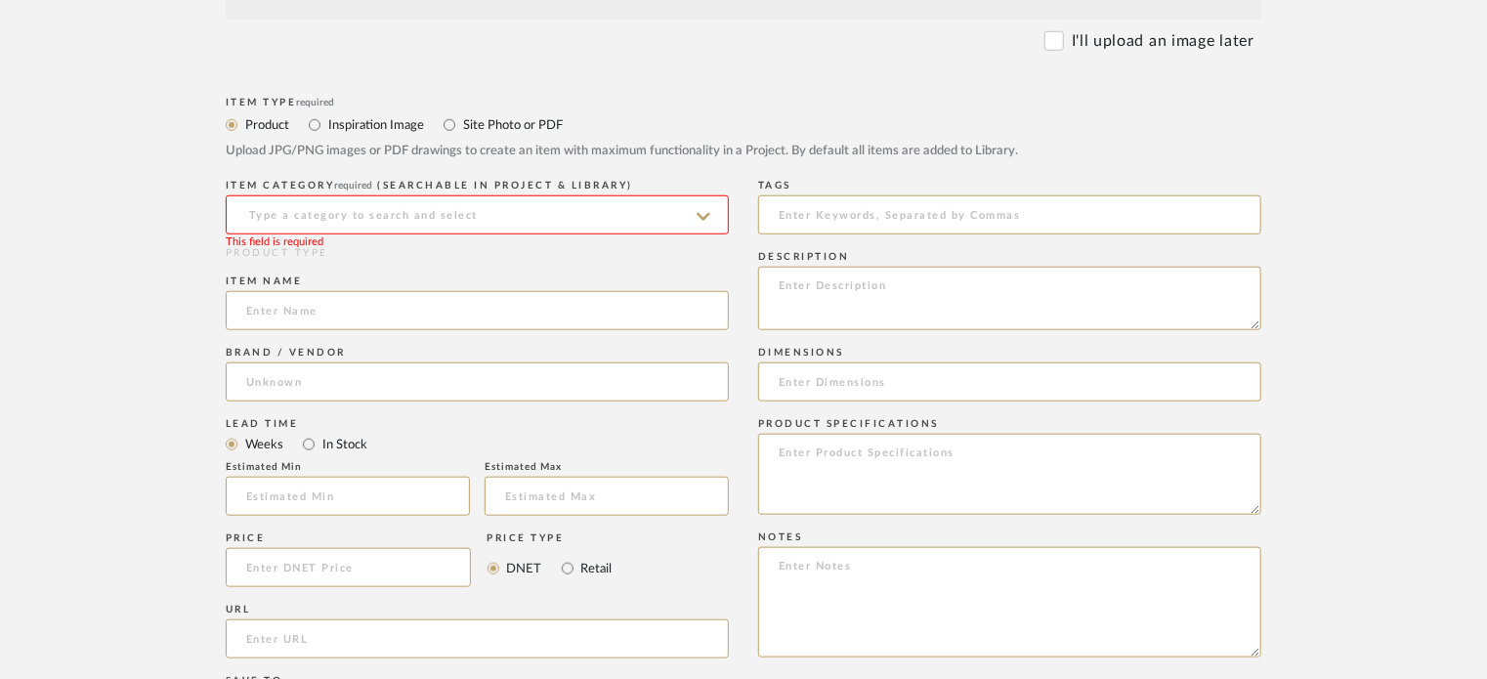
scroll to position [586, 0]
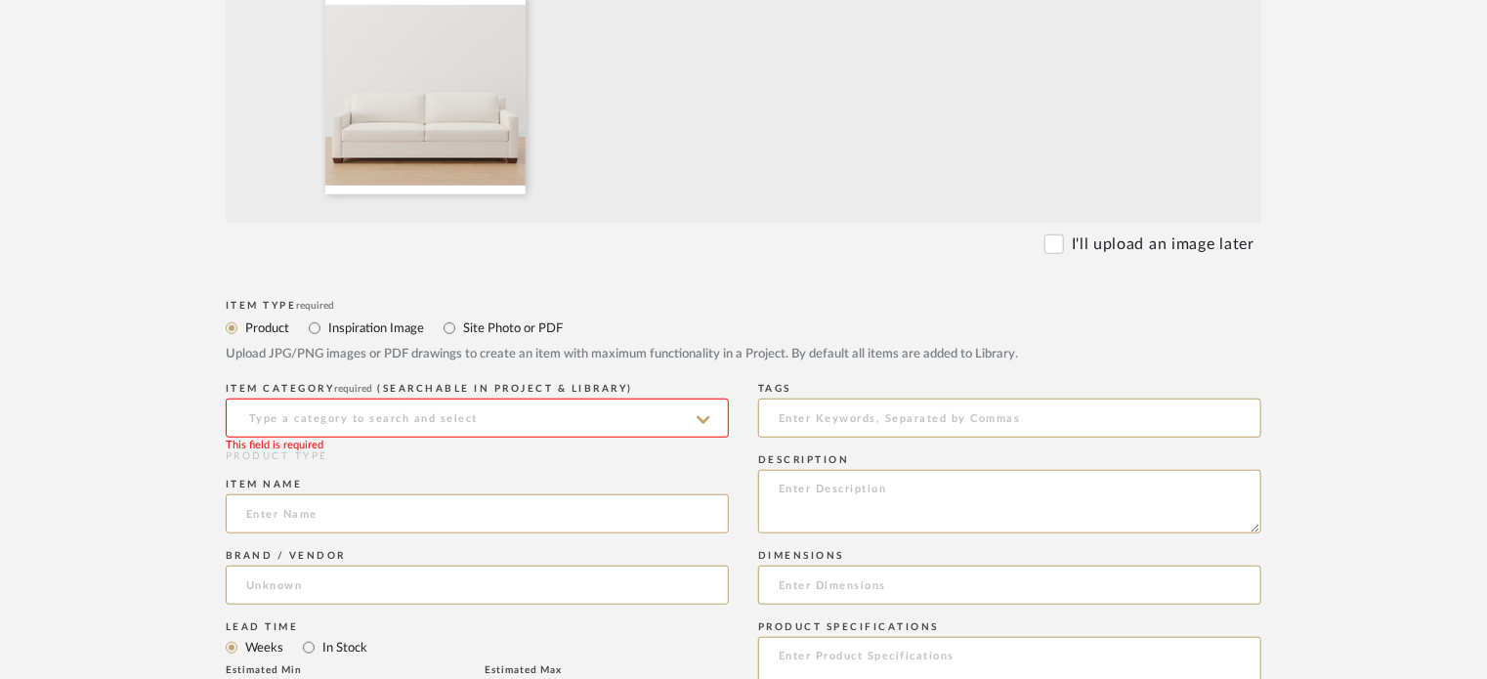
click at [264, 413] on input at bounding box center [477, 418] width 503 height 39
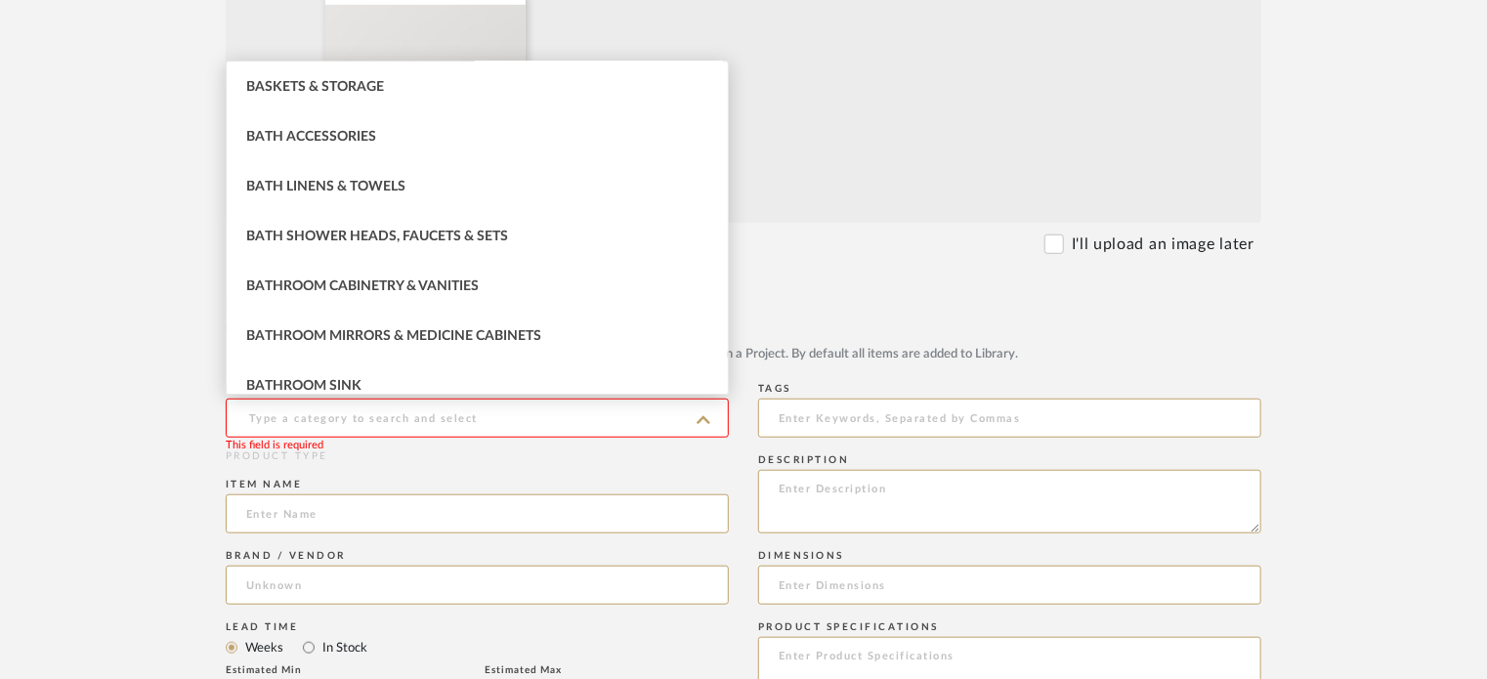
scroll to position [913, 0]
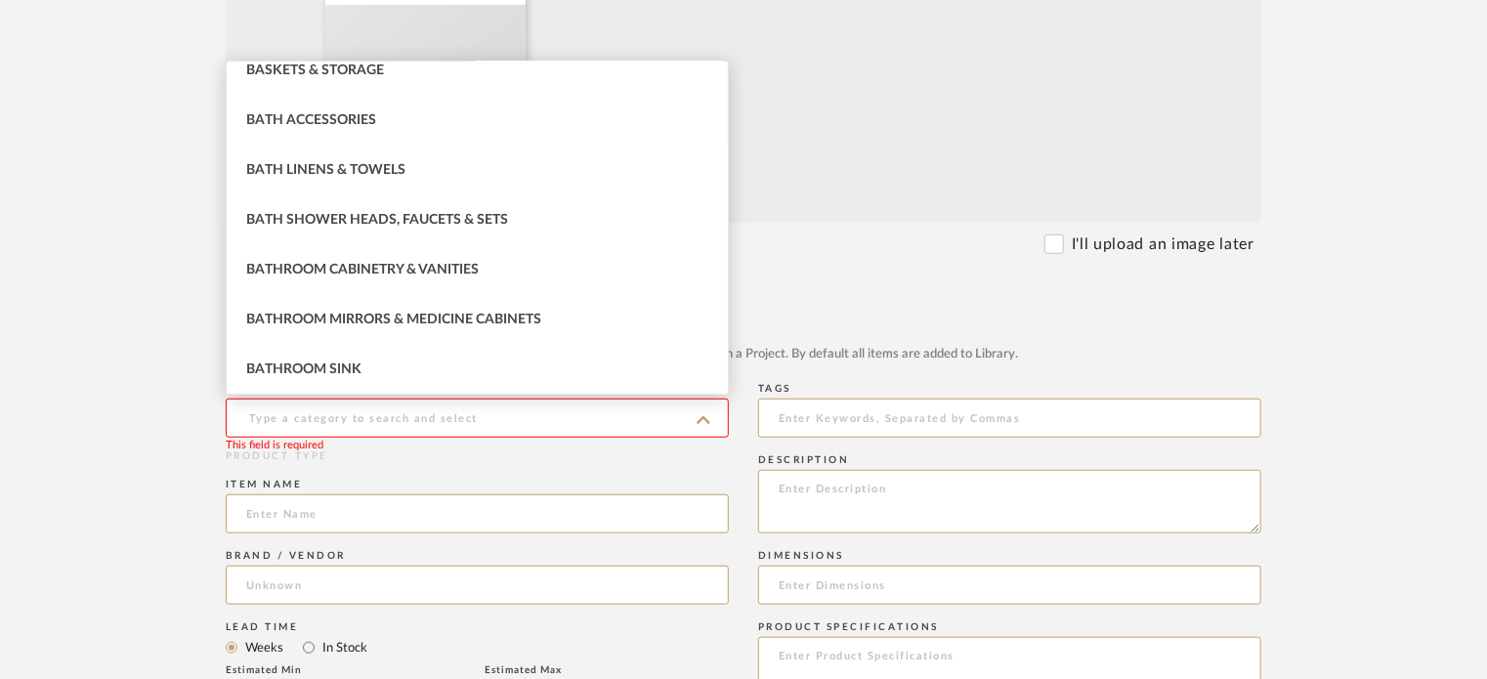
click at [95, 331] on upload-items "Create new item in Fireplace room retreat Upload photos, documents or PDFs, or …" at bounding box center [743, 432] width 1487 height 1756
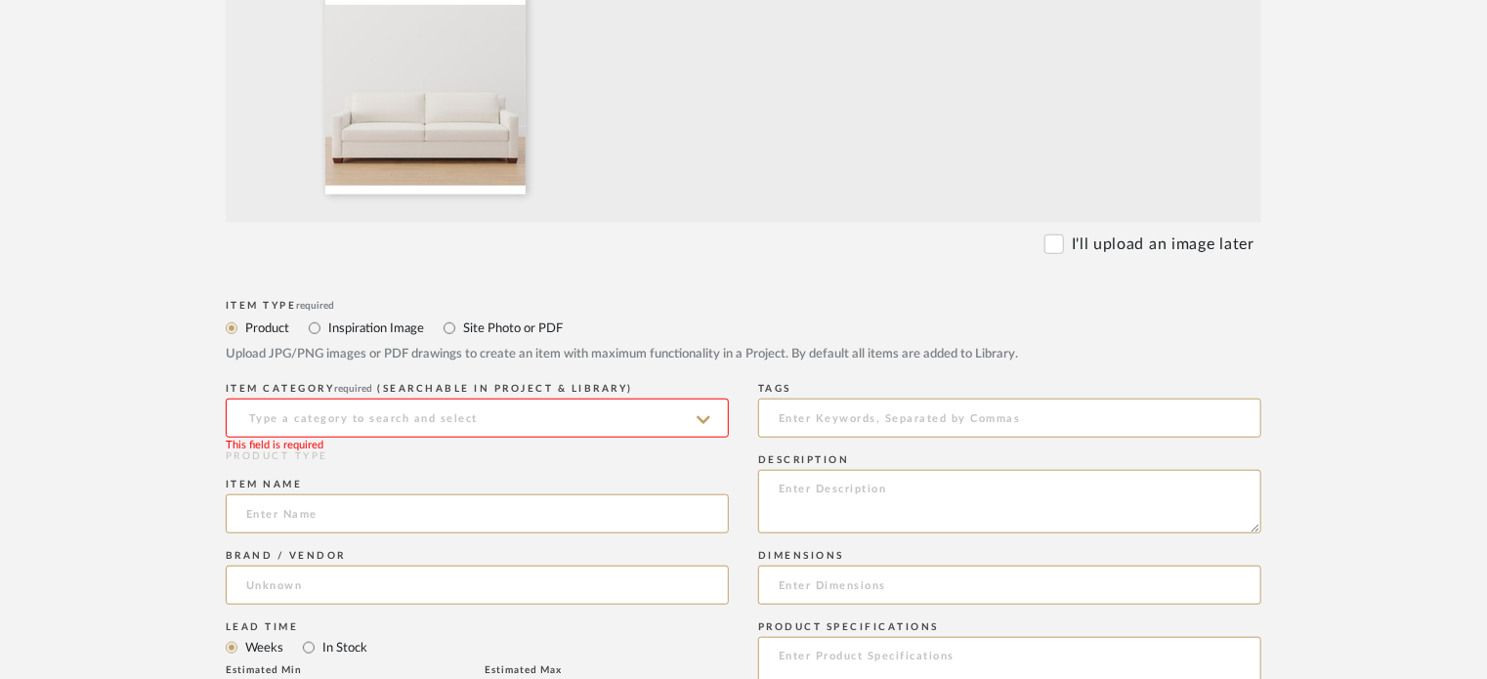
click at [793, 298] on div "Item Type required Product Inspiration Image Site Photo or PDF Upload JPG/PNG i…" at bounding box center [744, 336] width 1036 height 83
click at [313, 334] on input "Inspiration Image" at bounding box center [314, 328] width 23 height 23
radio input "true"
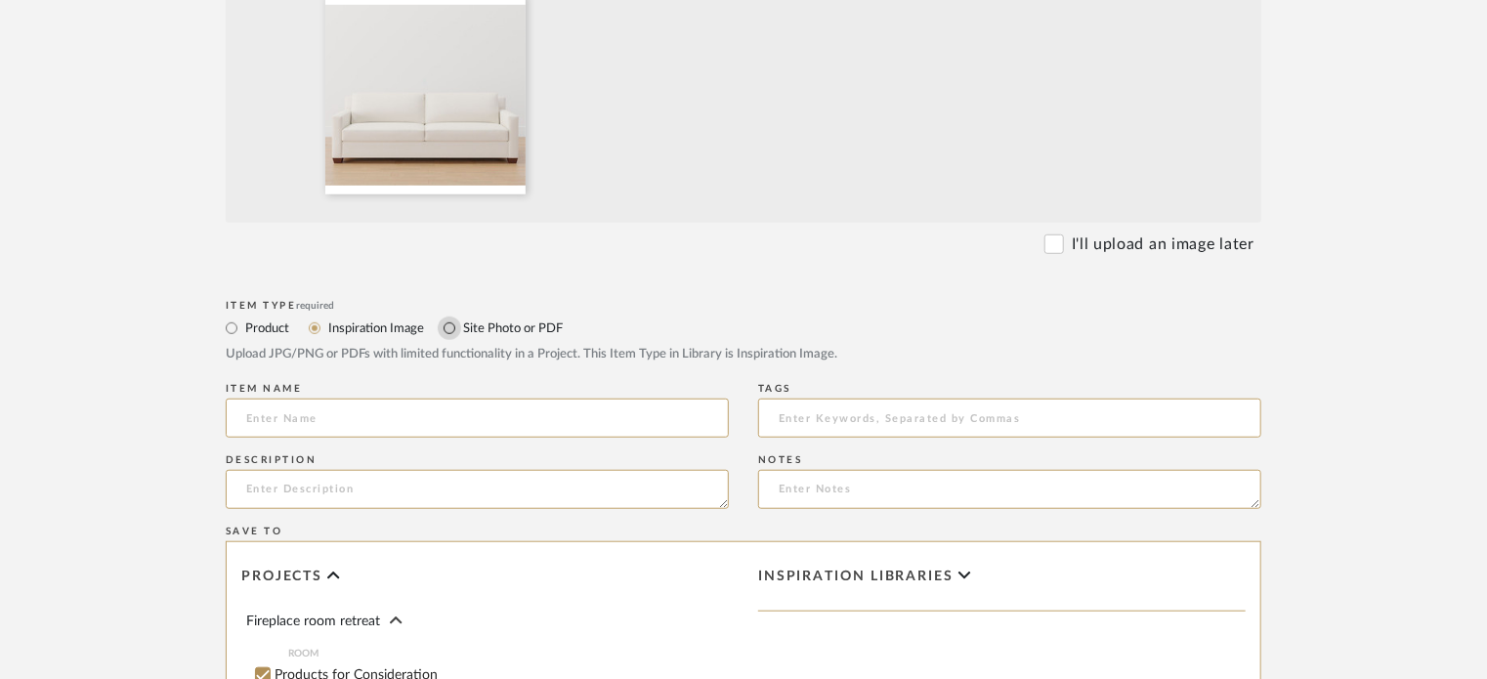
click at [455, 333] on input "Site Photo or PDF" at bounding box center [449, 328] width 23 height 23
radio input "true"
click at [240, 337] on input "Product" at bounding box center [231, 328] width 23 height 23
radio input "true"
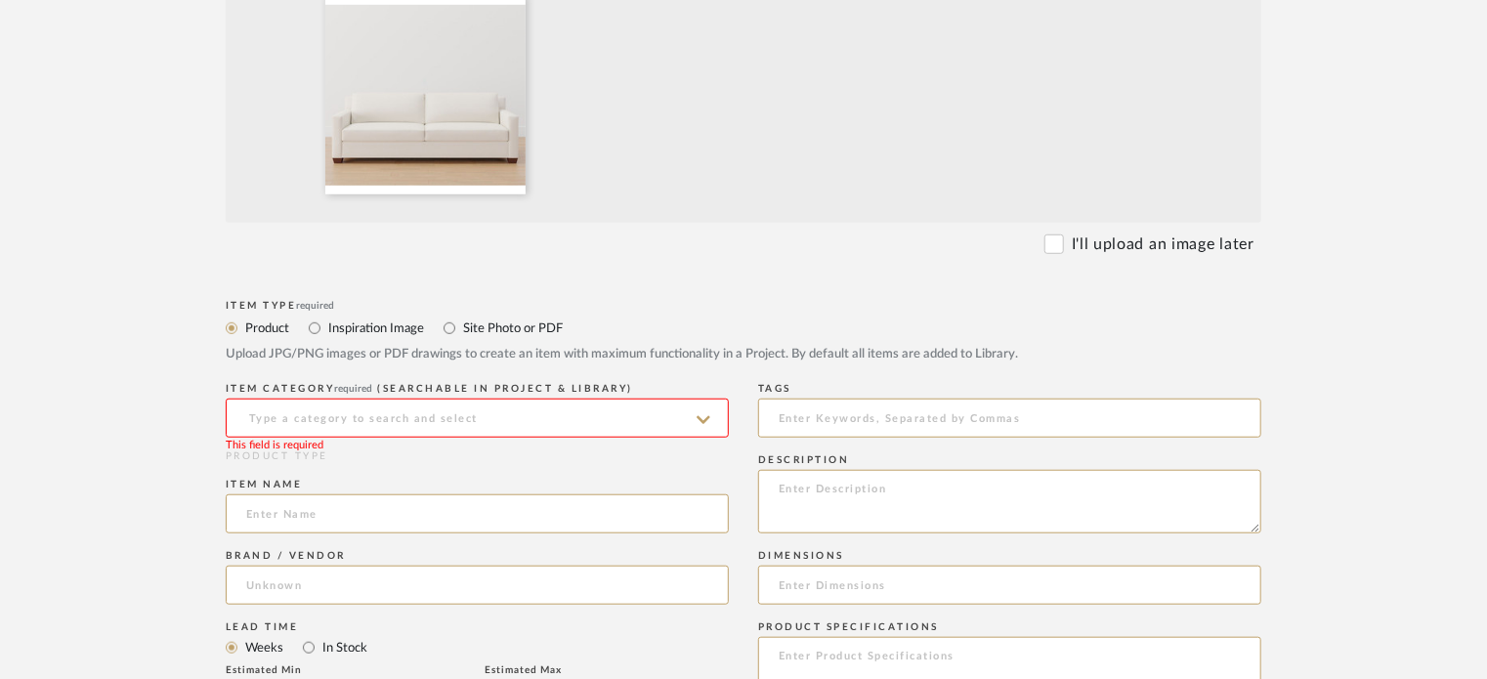
click at [306, 425] on input at bounding box center [477, 418] width 503 height 39
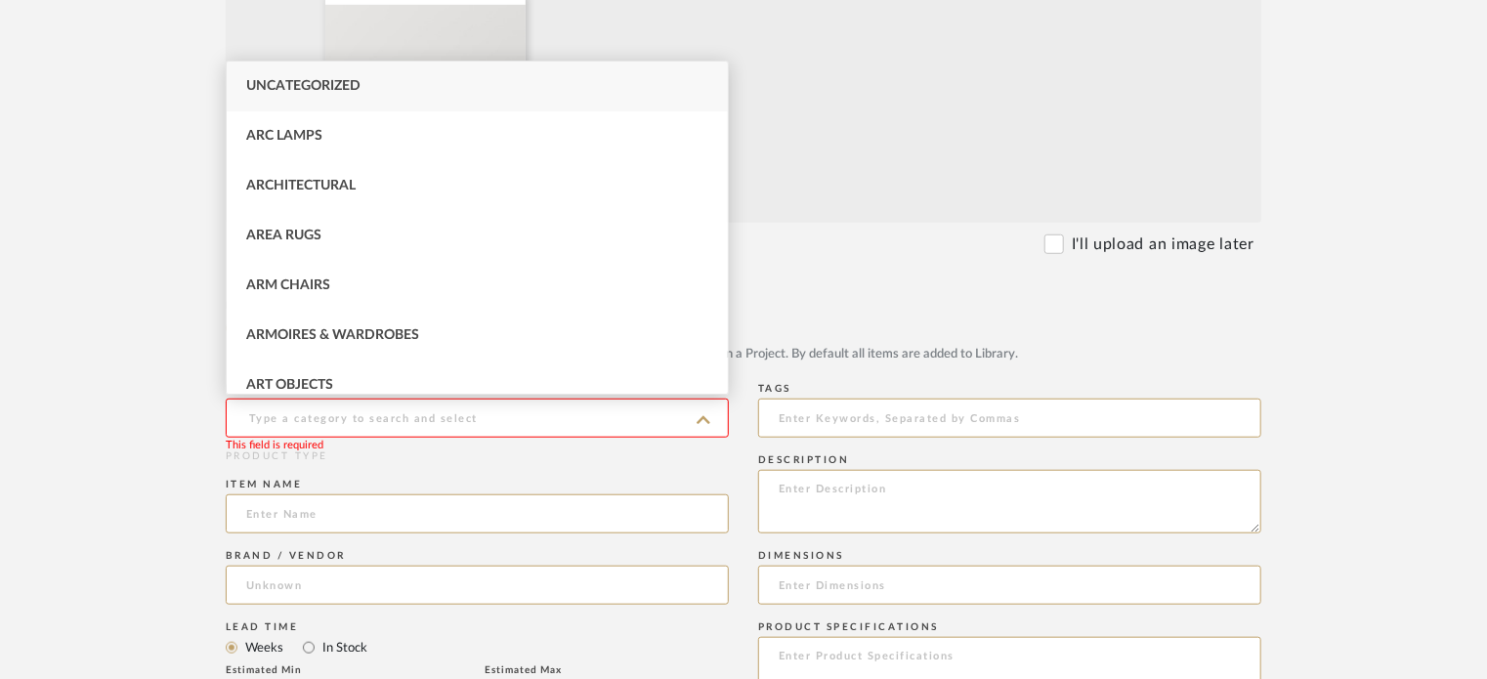
click at [363, 90] on div "Uncategorized" at bounding box center [477, 87] width 501 height 50
type input "Uncategorized"
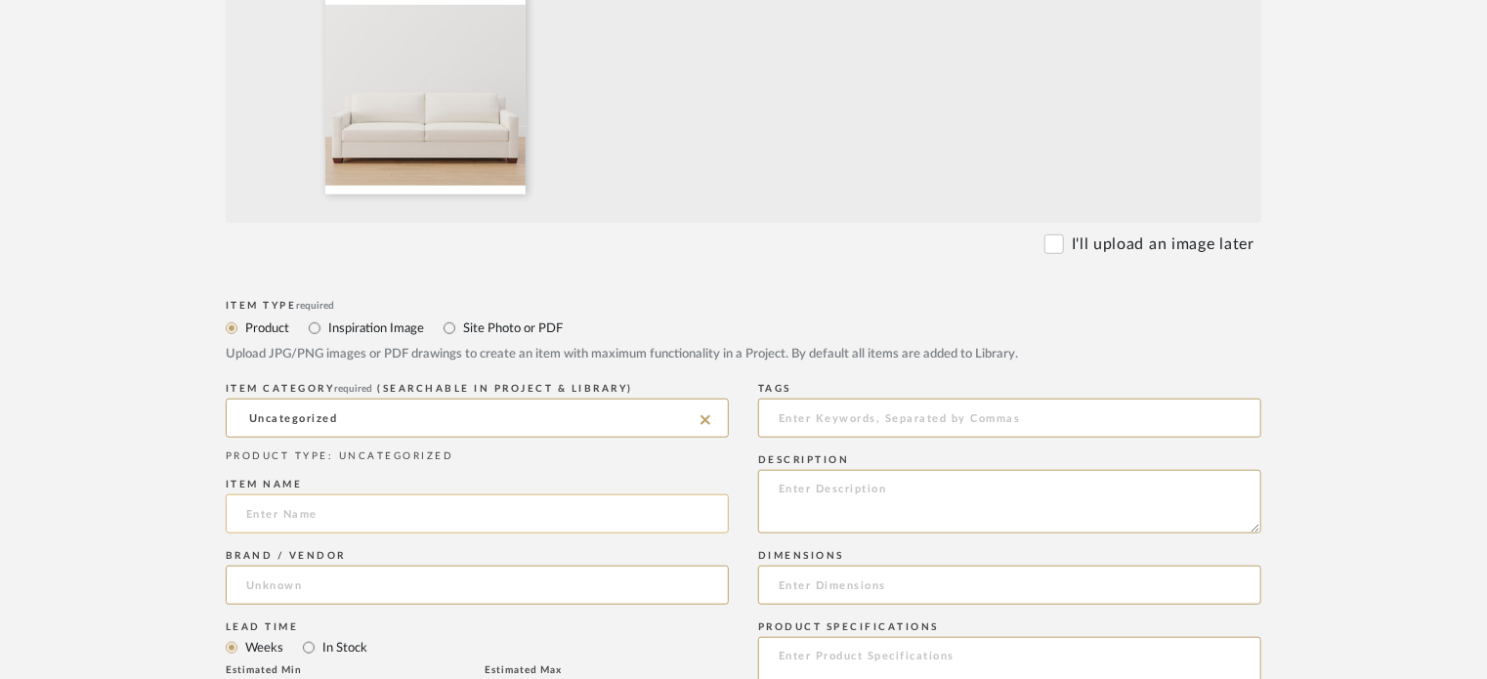
click at [442, 529] on input at bounding box center [477, 513] width 503 height 39
type input "York Sofa Pottery Barn"
click at [421, 586] on input at bounding box center [477, 585] width 503 height 39
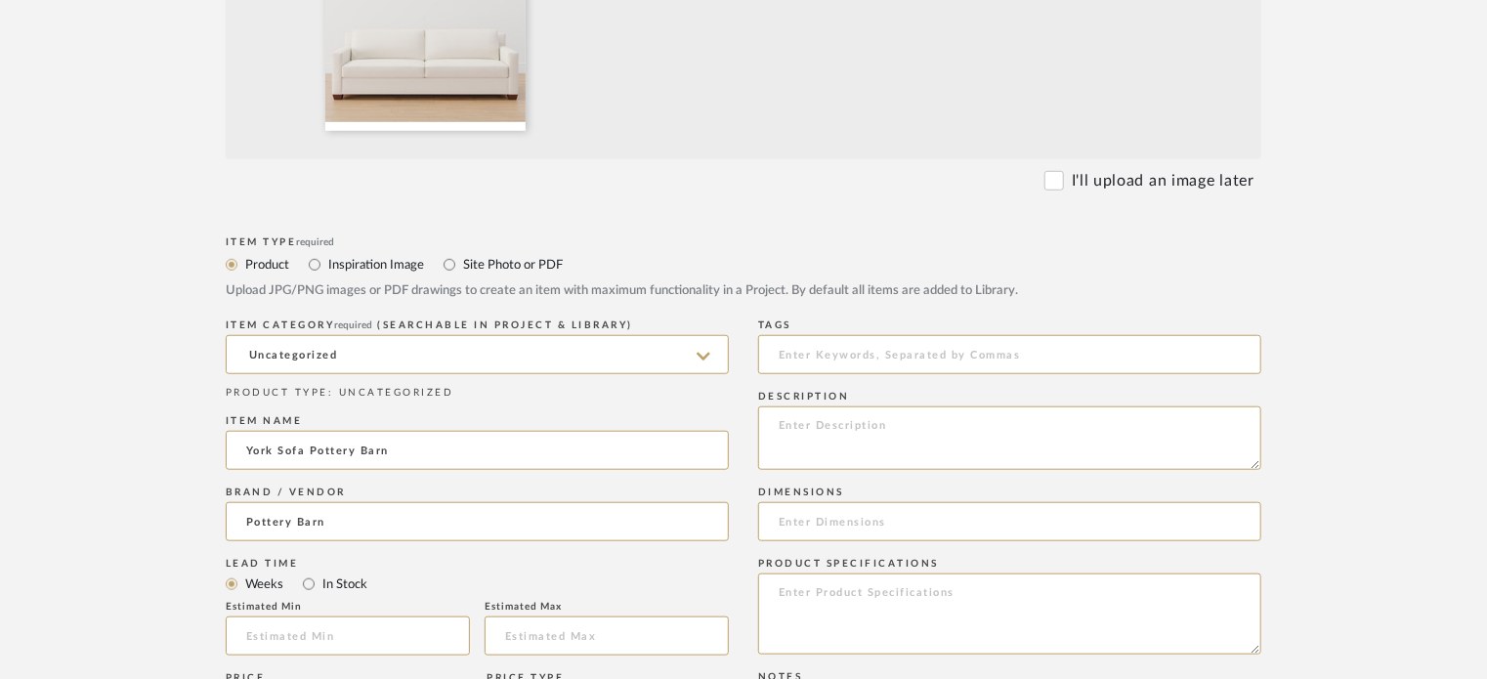
scroll to position [684, 0]
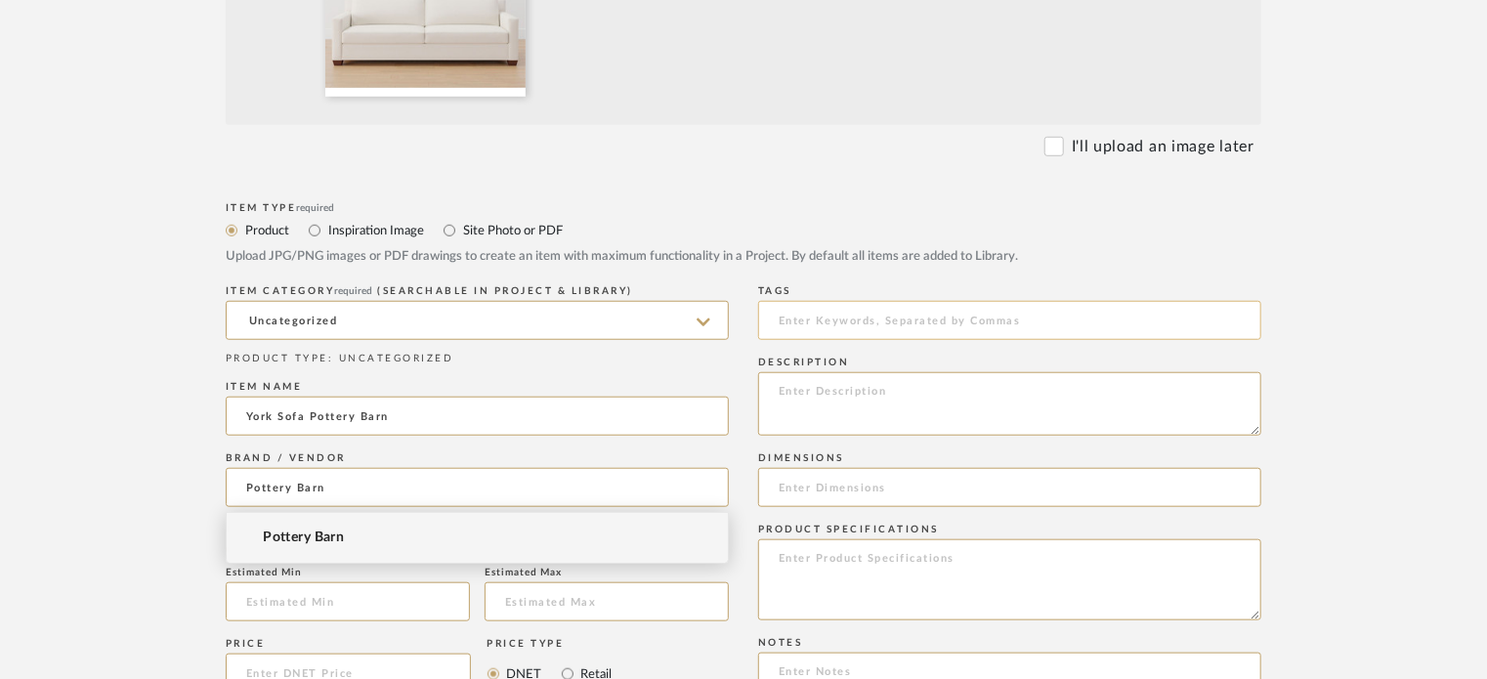
type input "Pottery Barn"
click at [860, 319] on input at bounding box center [1009, 320] width 503 height 39
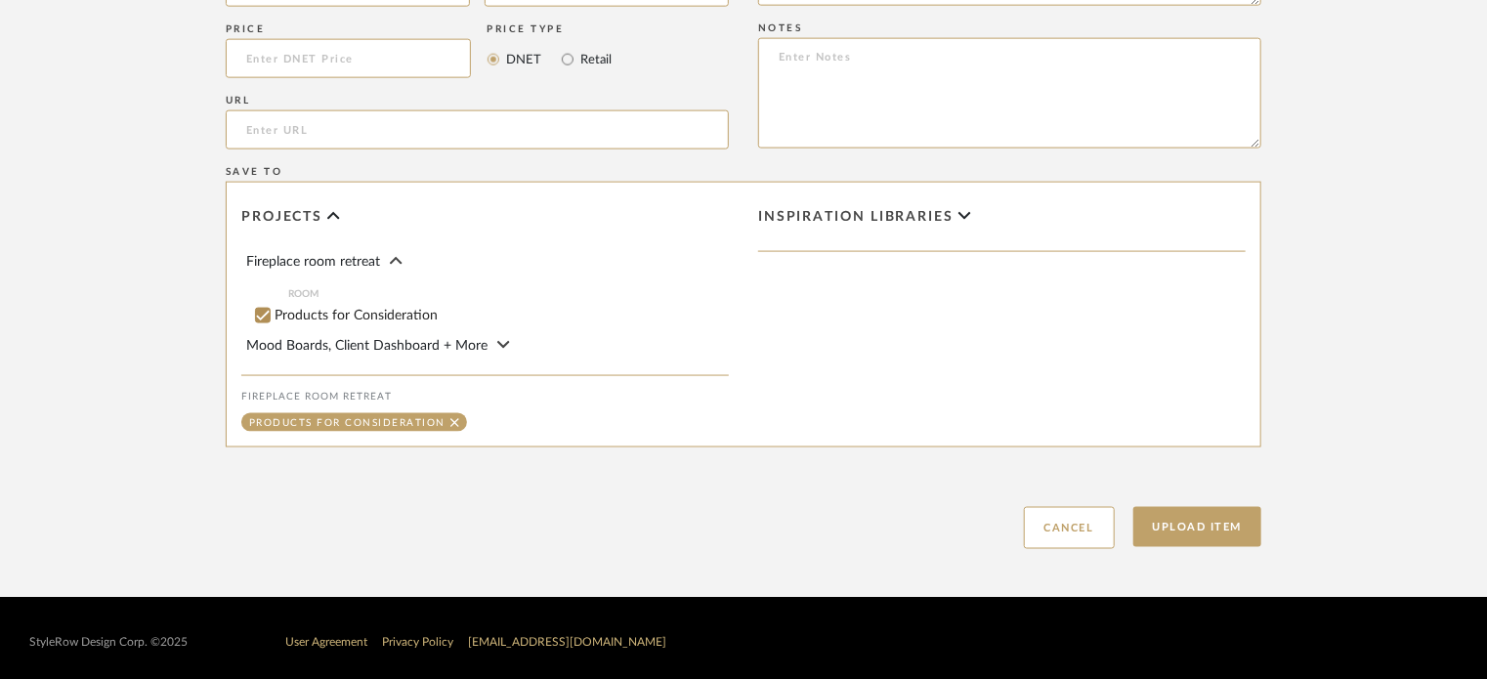
scroll to position [1307, 0]
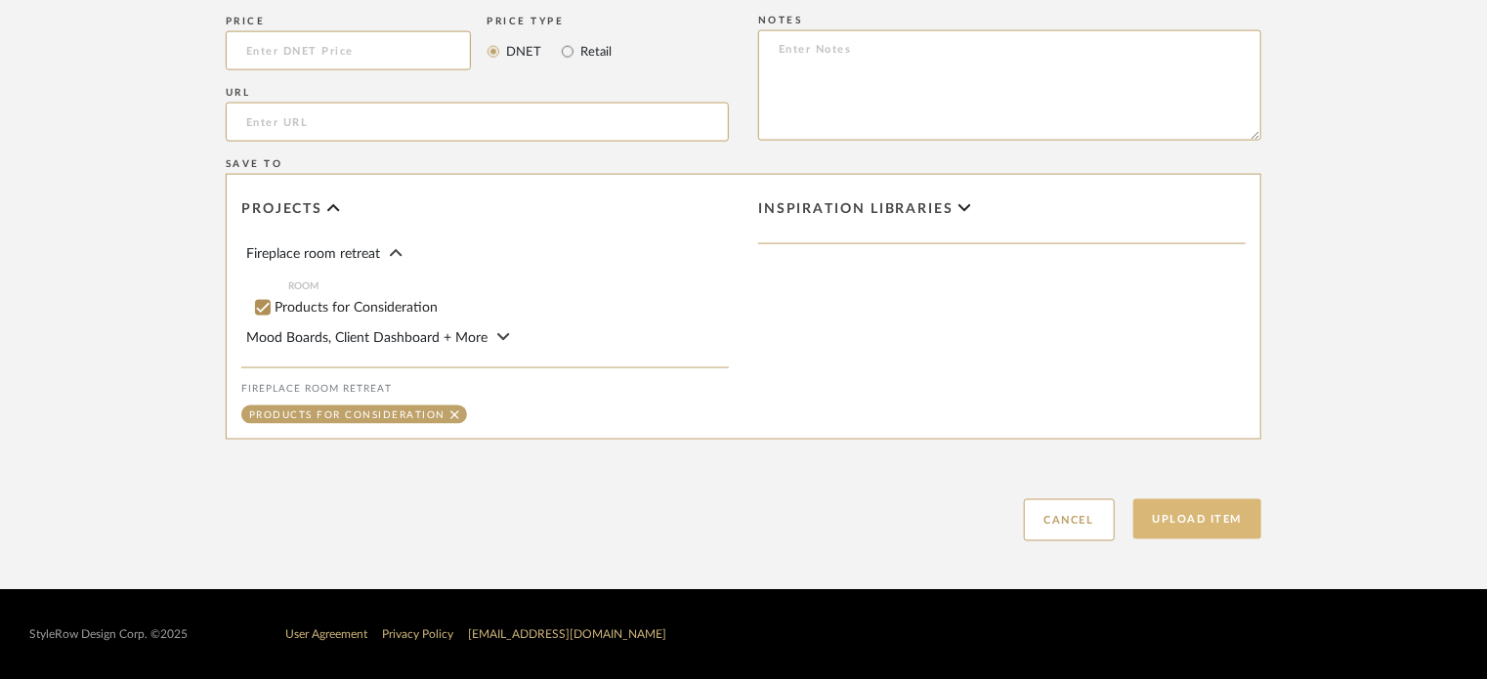
click at [1166, 532] on button "Upload Item" at bounding box center [1198, 519] width 129 height 40
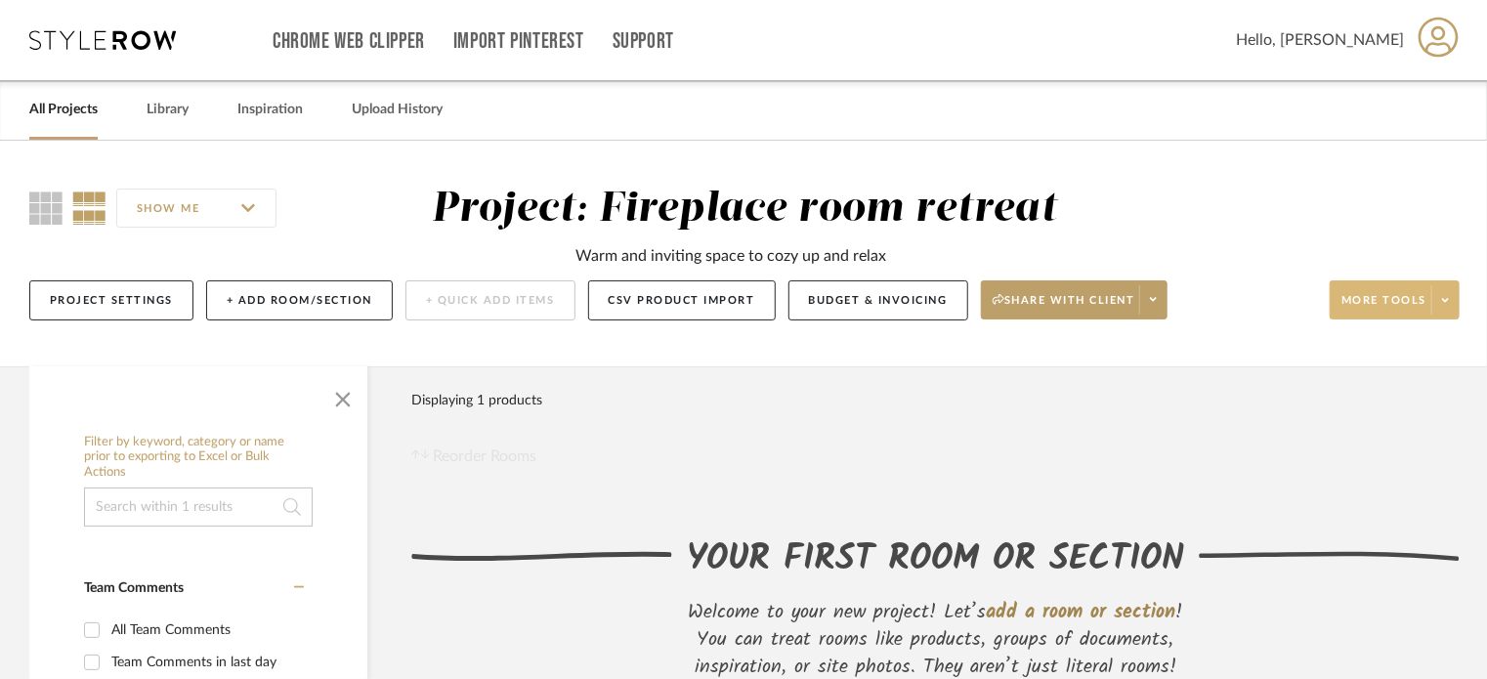
click at [1446, 304] on icon at bounding box center [1445, 300] width 7 height 11
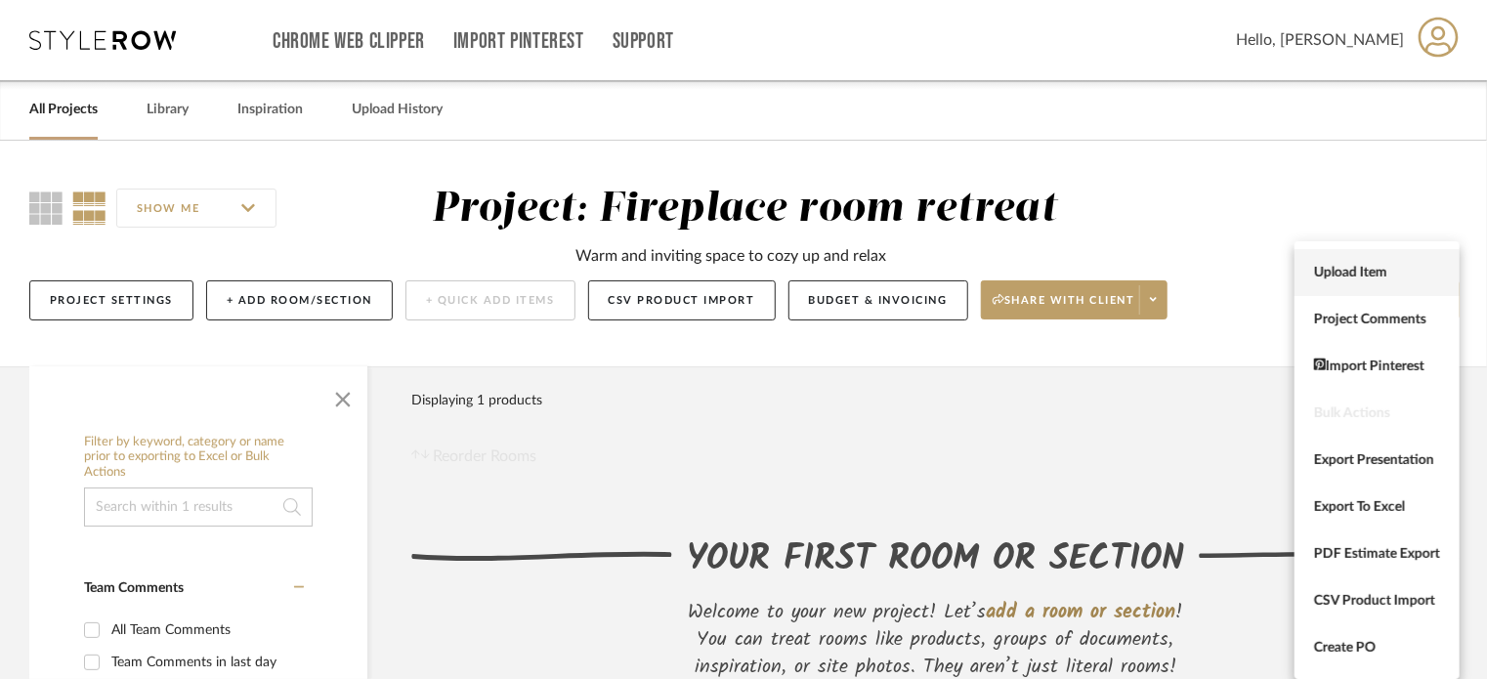
click at [1392, 284] on button "Upload Item" at bounding box center [1377, 272] width 165 height 47
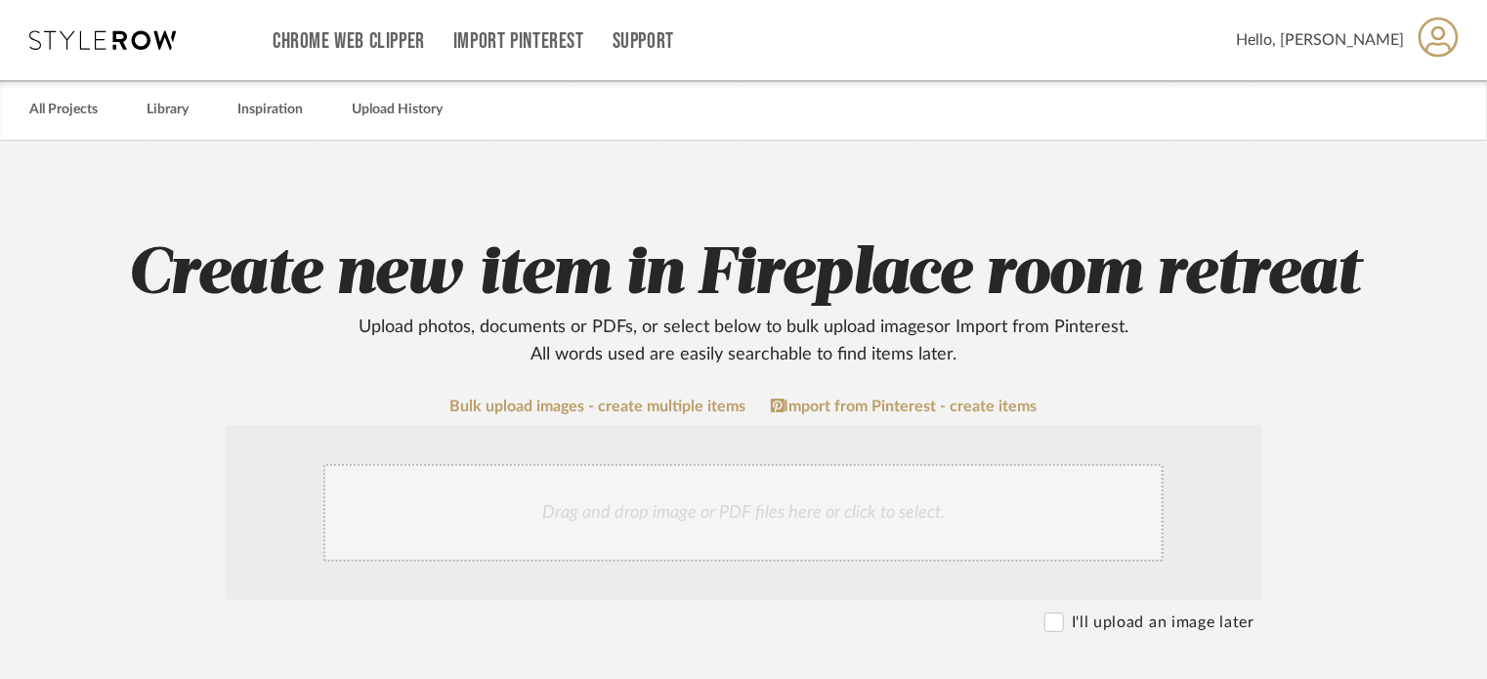
click at [799, 522] on div "Drag and drop image or PDF files here or click to select." at bounding box center [743, 513] width 840 height 98
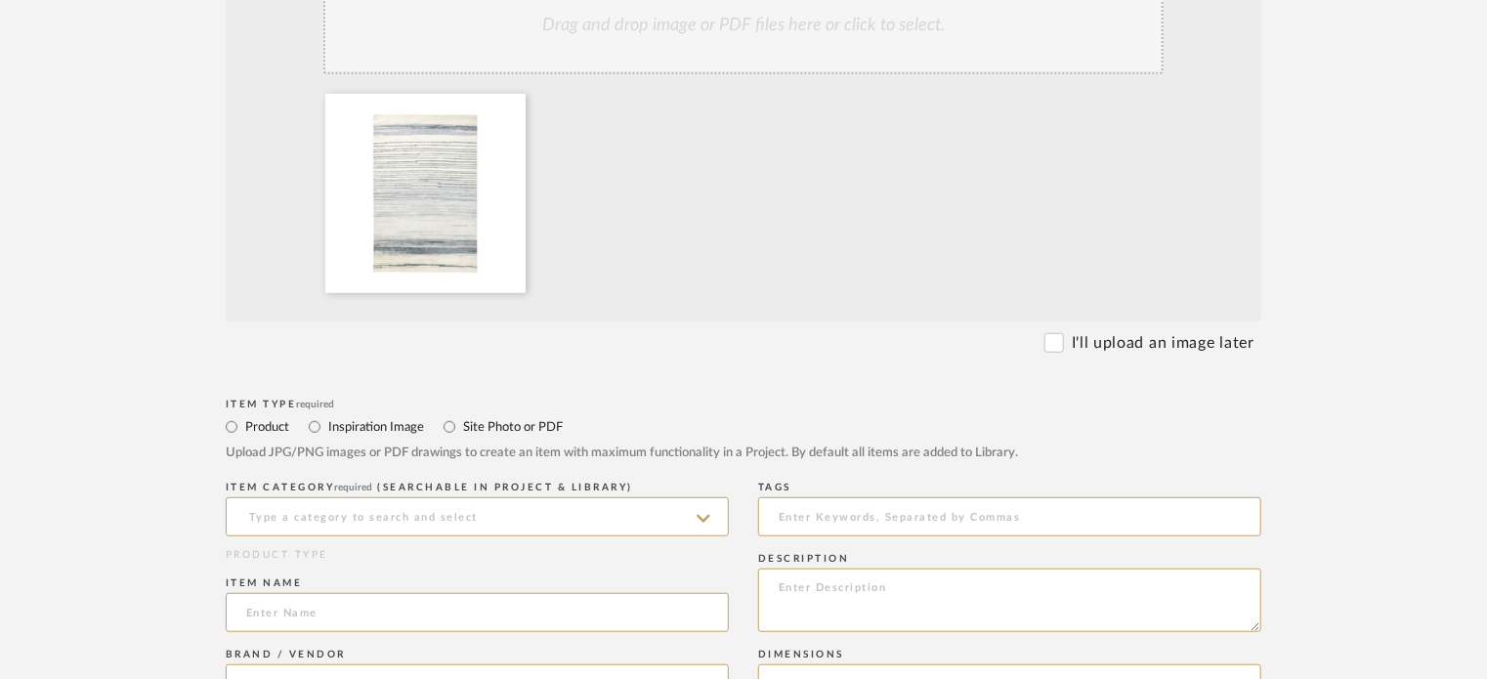
scroll to position [489, 0]
click at [493, 518] on input at bounding box center [477, 515] width 503 height 39
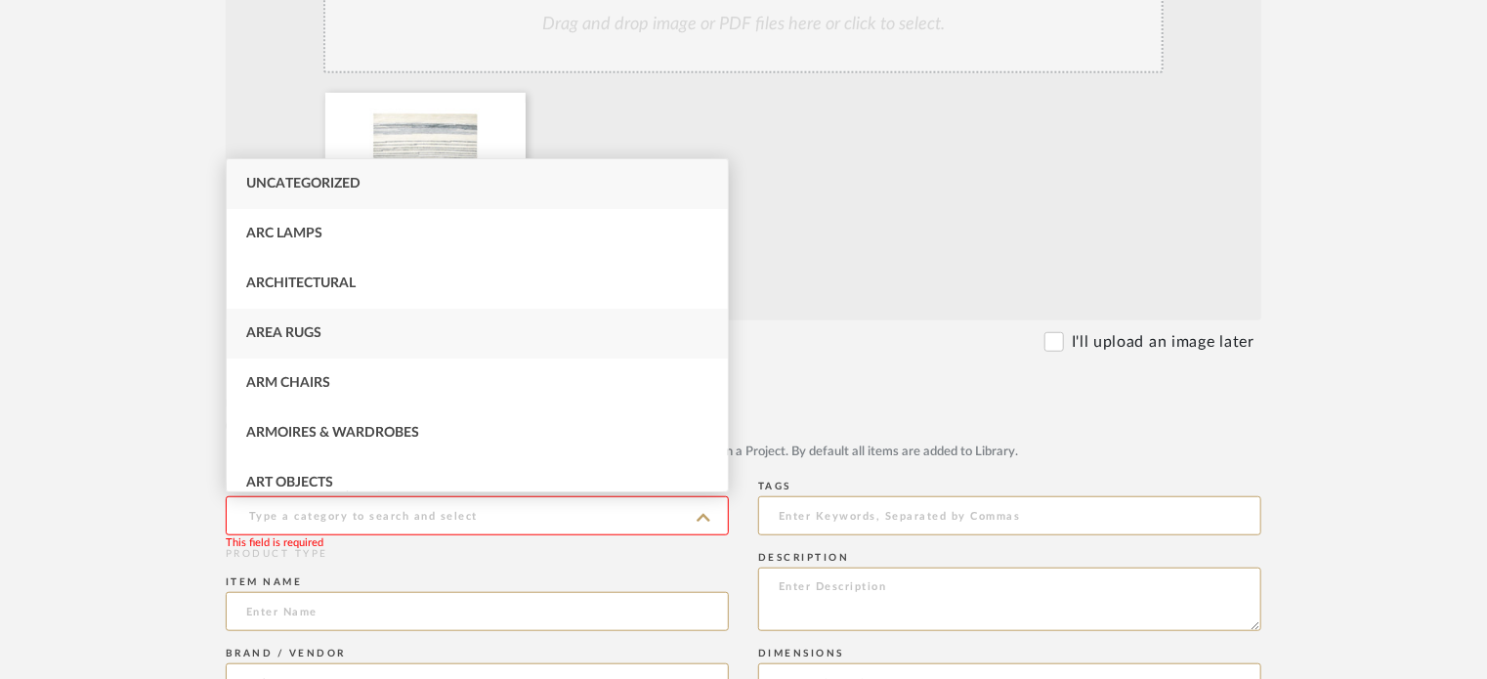
click at [387, 341] on div "Area Rugs" at bounding box center [477, 334] width 501 height 50
type input "Area Rugs"
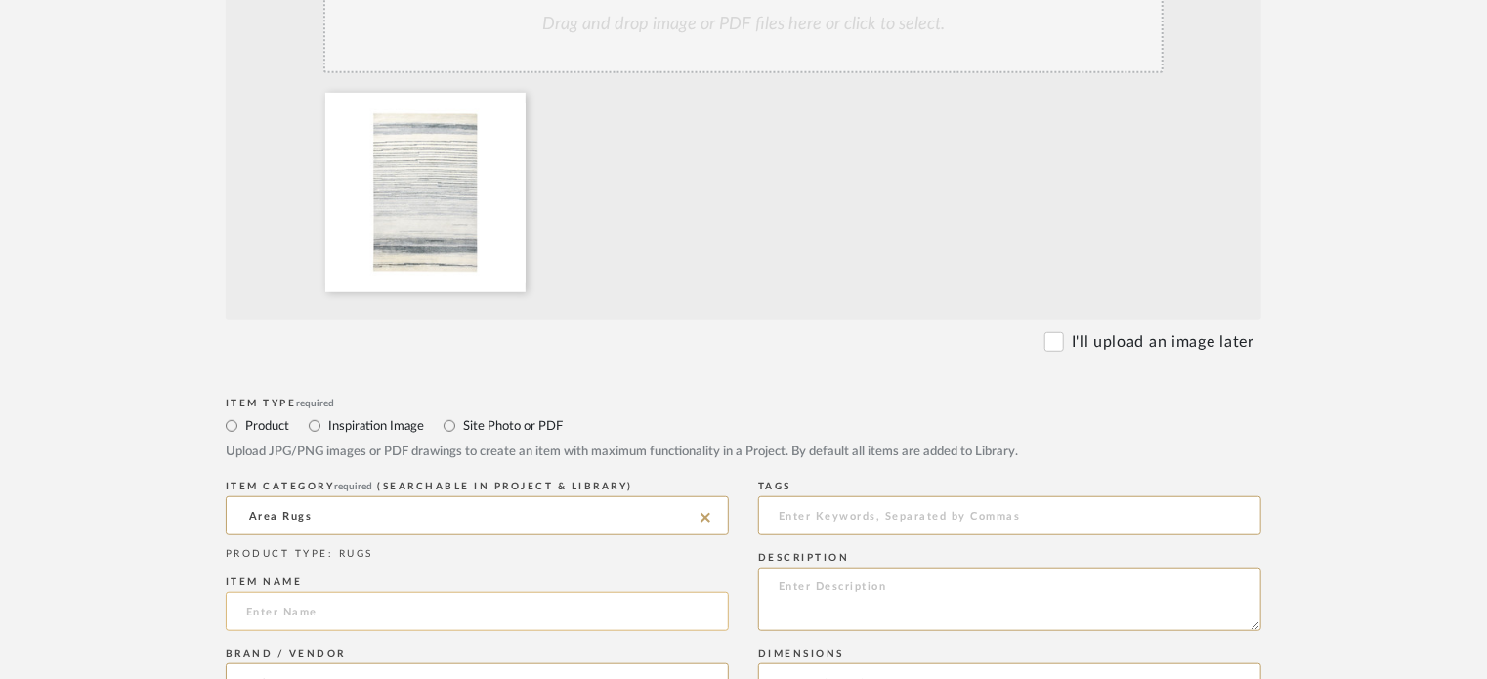
click at [463, 616] on input at bounding box center [477, 611] width 503 height 39
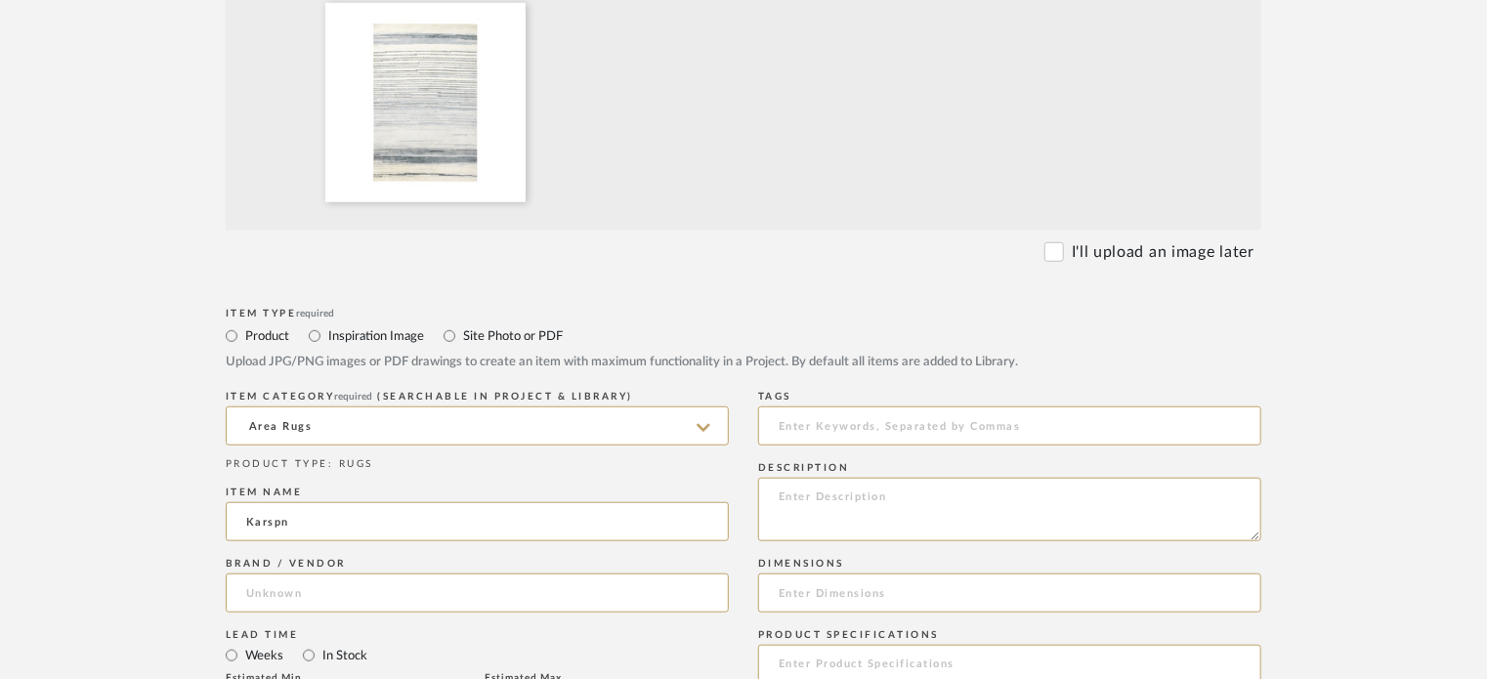
scroll to position [684, 0]
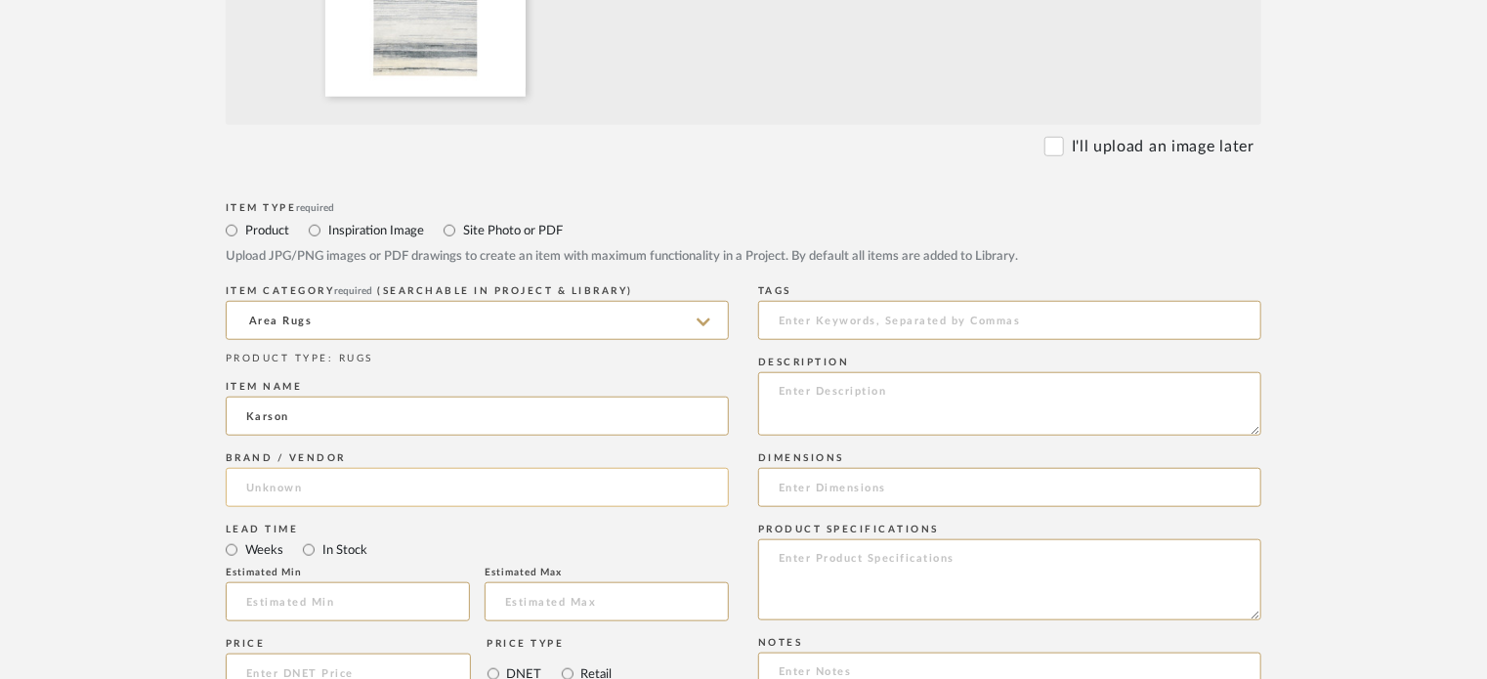
type input "Karson"
click at [403, 489] on input at bounding box center [477, 487] width 503 height 39
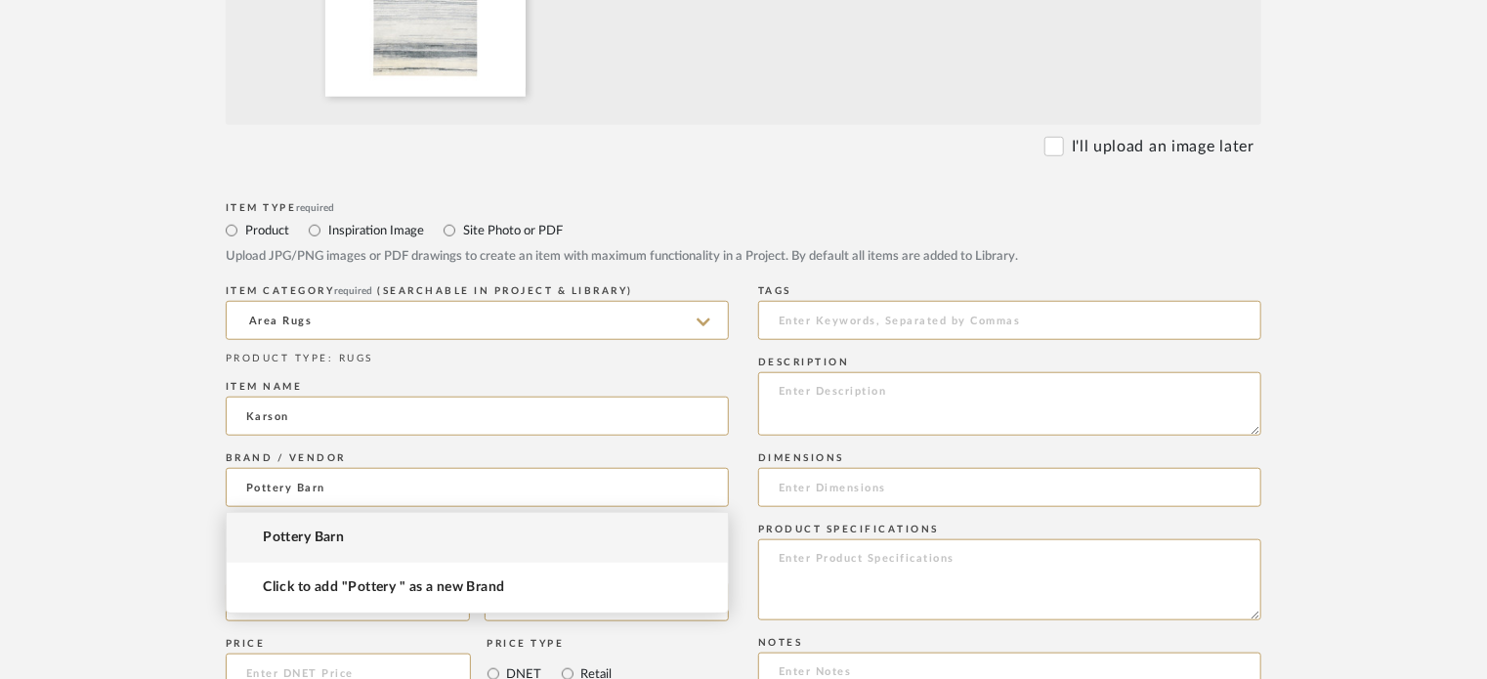
type input "Pottery Barn"
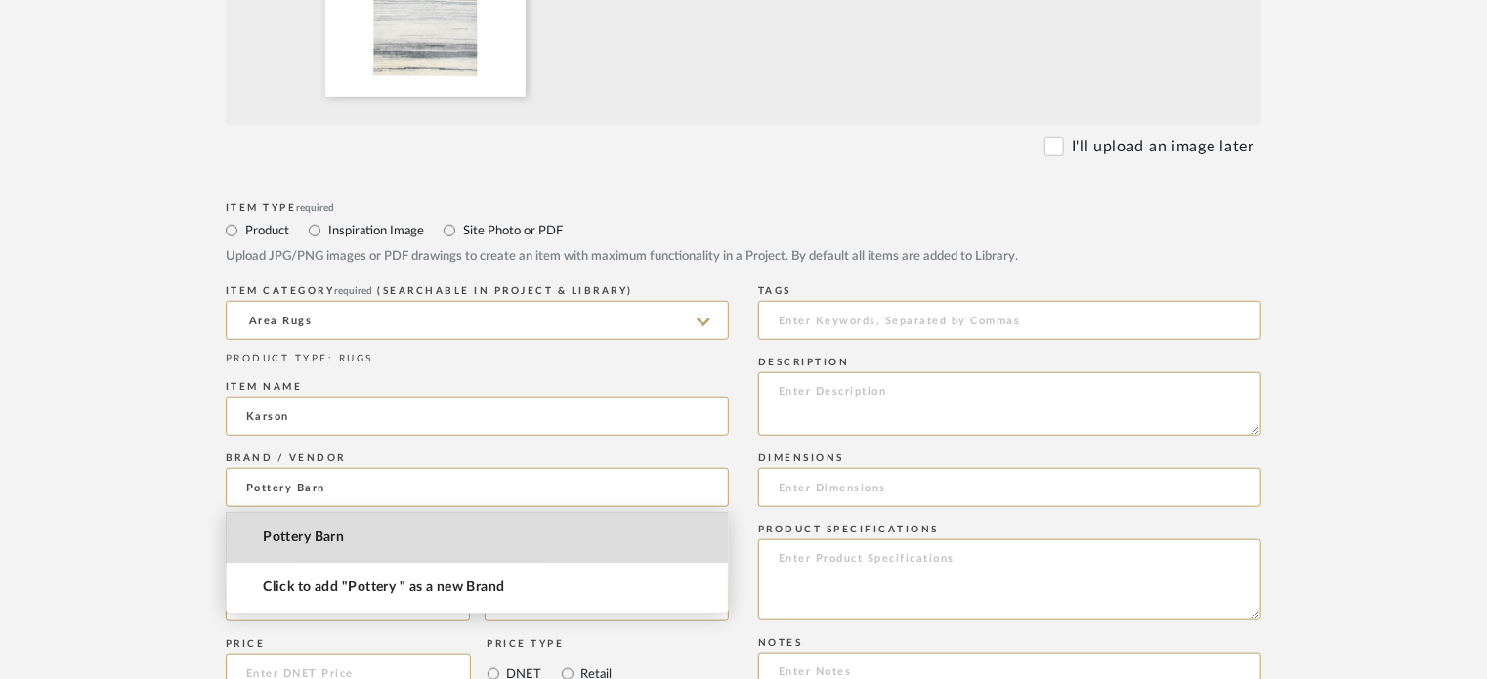
click at [387, 525] on mat-option "Pottery Barn" at bounding box center [477, 538] width 501 height 50
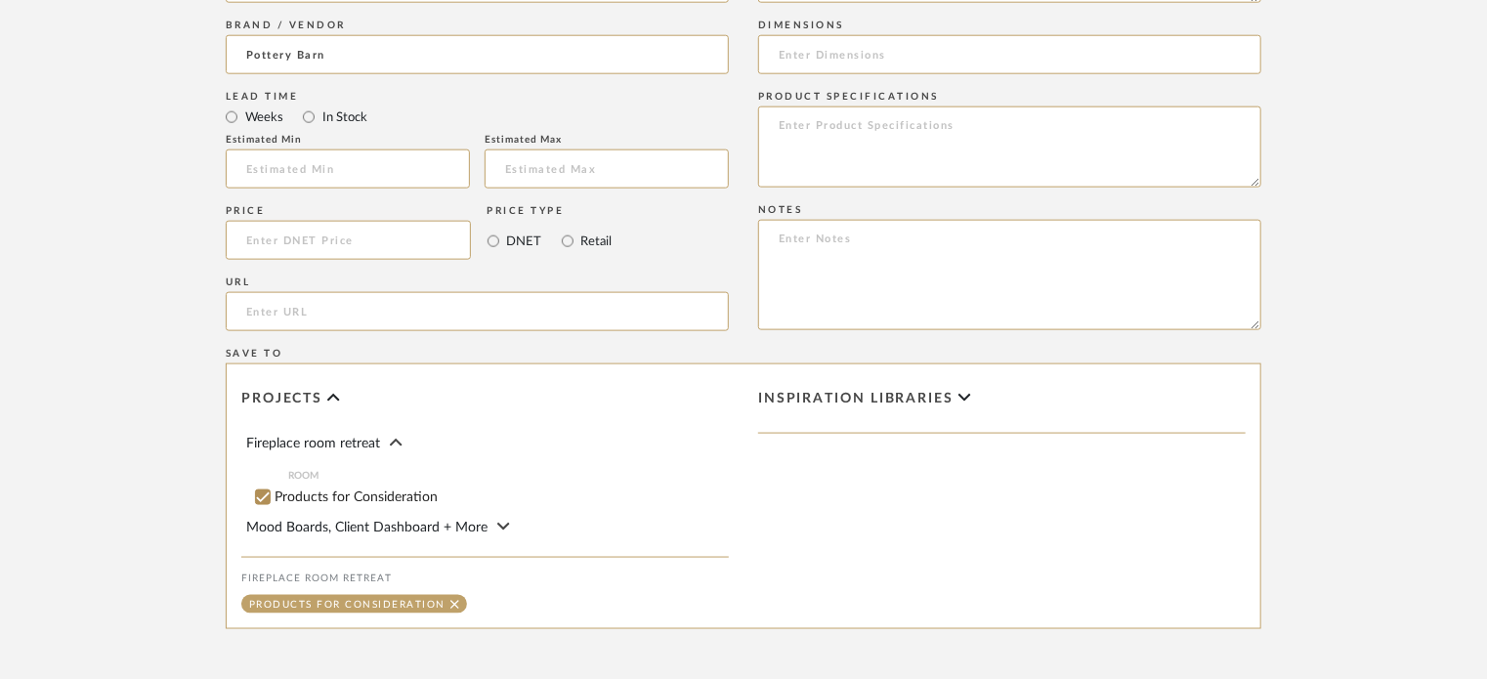
scroll to position [1173, 0]
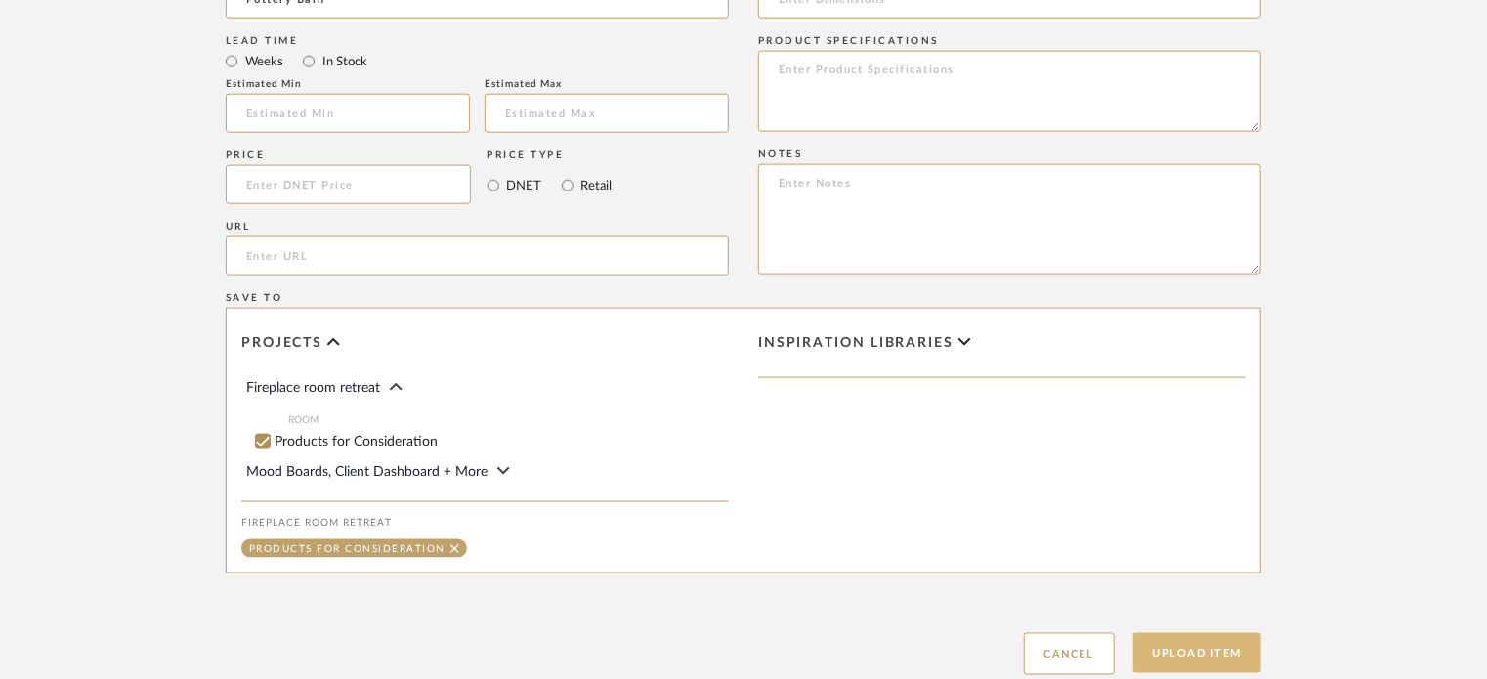
click at [1196, 655] on button "Upload Item" at bounding box center [1198, 653] width 129 height 40
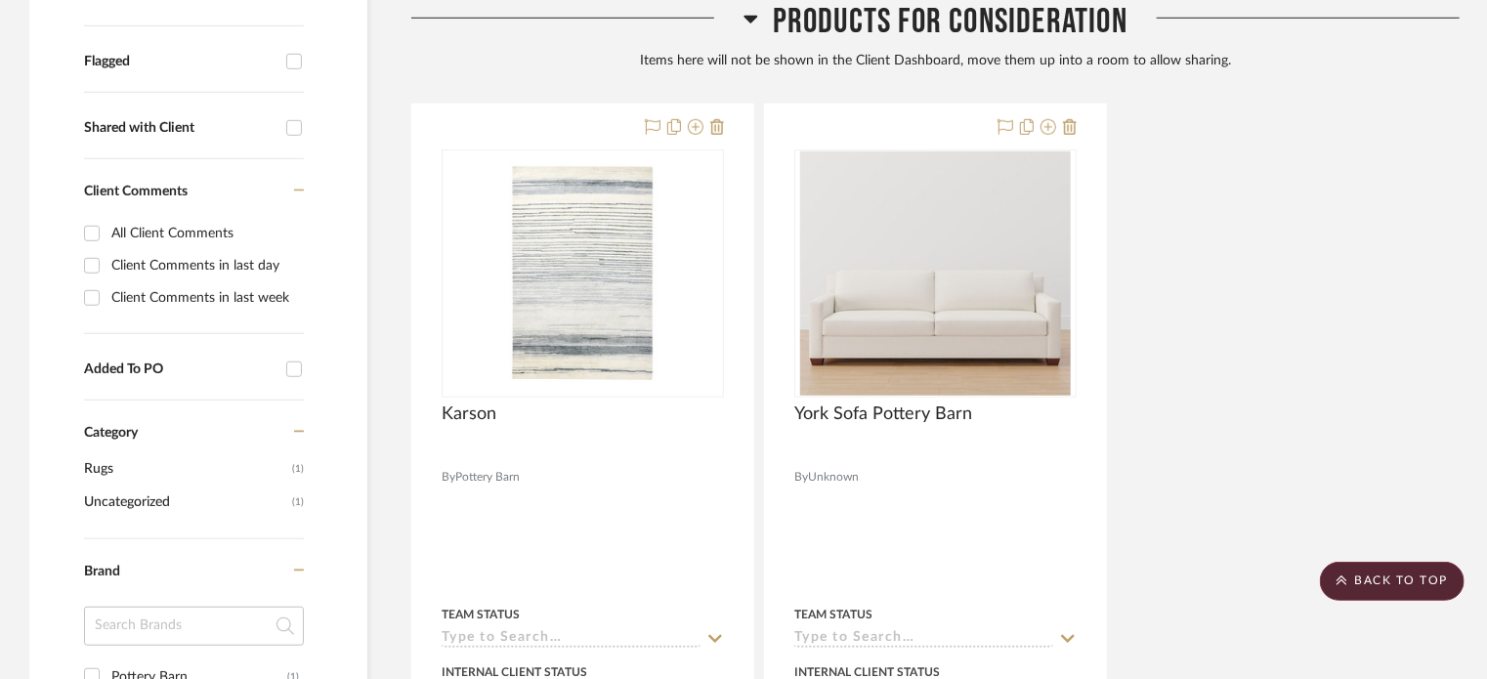
scroll to position [802, 0]
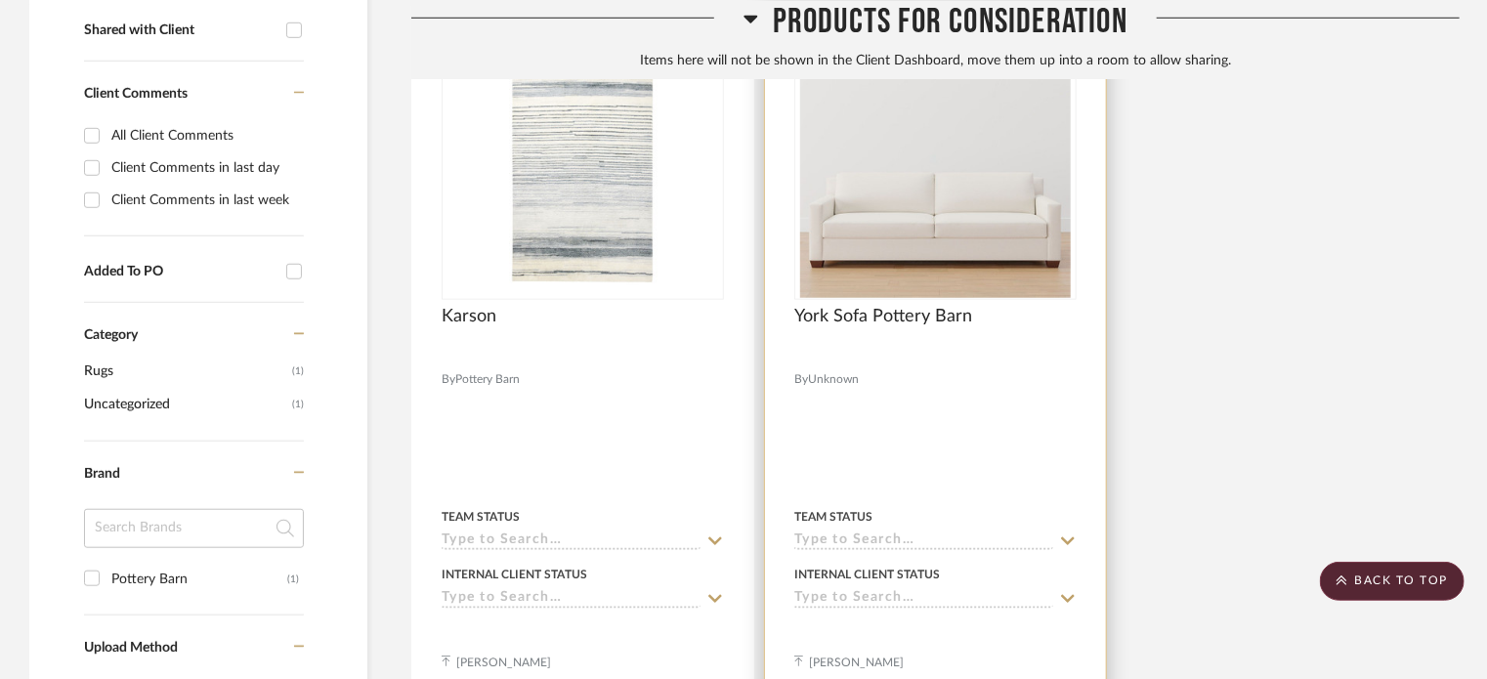
click at [1042, 526] on div "Team Status" at bounding box center [935, 527] width 282 height 47
click at [1073, 536] on icon at bounding box center [1068, 542] width 18 height 16
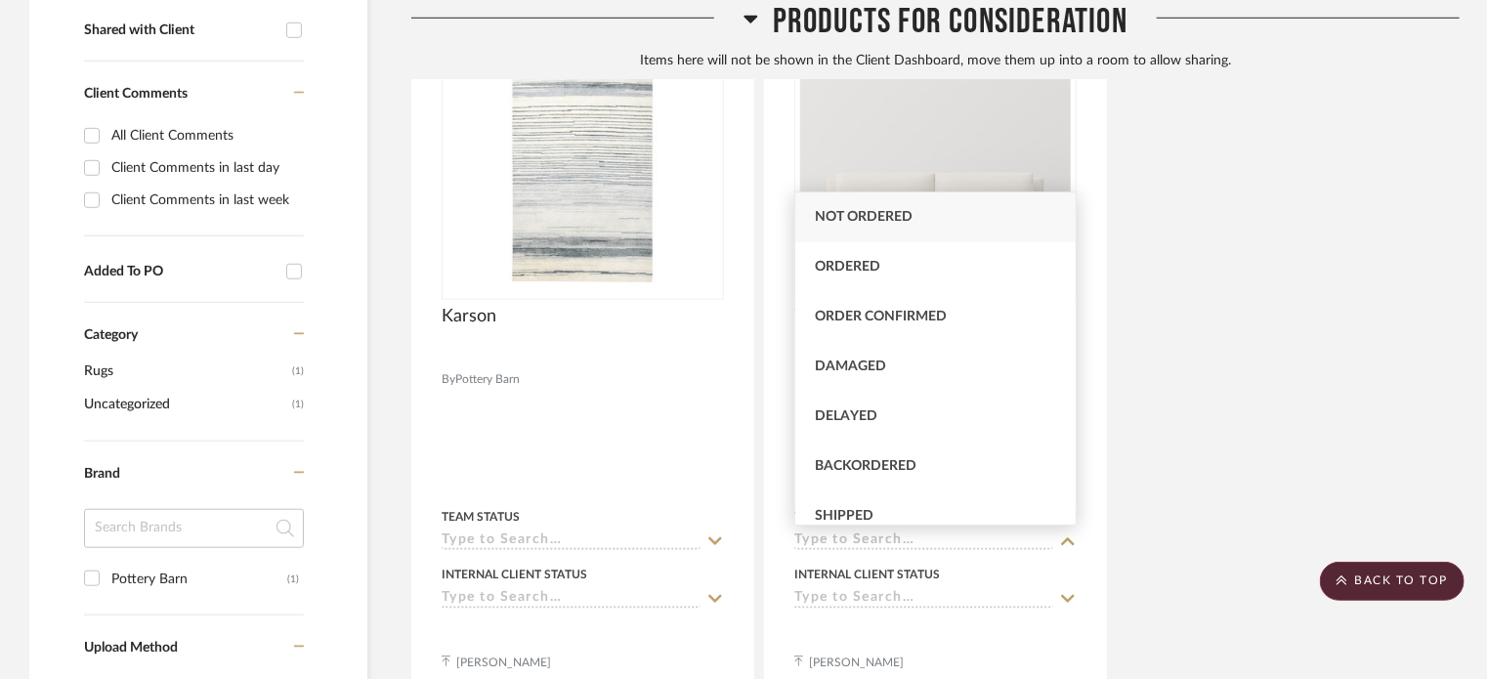
click at [1195, 445] on div "Karson By Pottery Barn Team Status Internal Client Status Emilie Lange York Sof…" at bounding box center [935, 356] width 1049 height 700
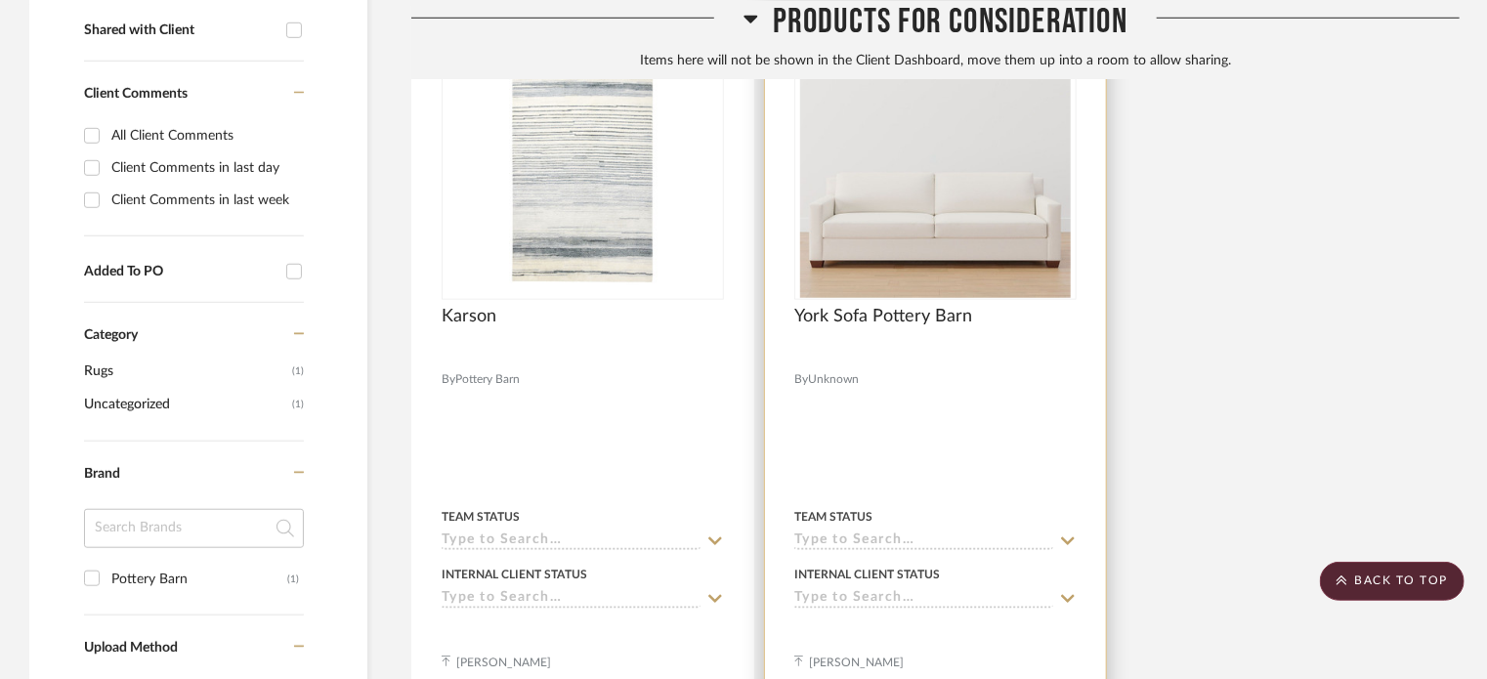
click at [1067, 533] on fa-icon at bounding box center [1068, 542] width 18 height 19
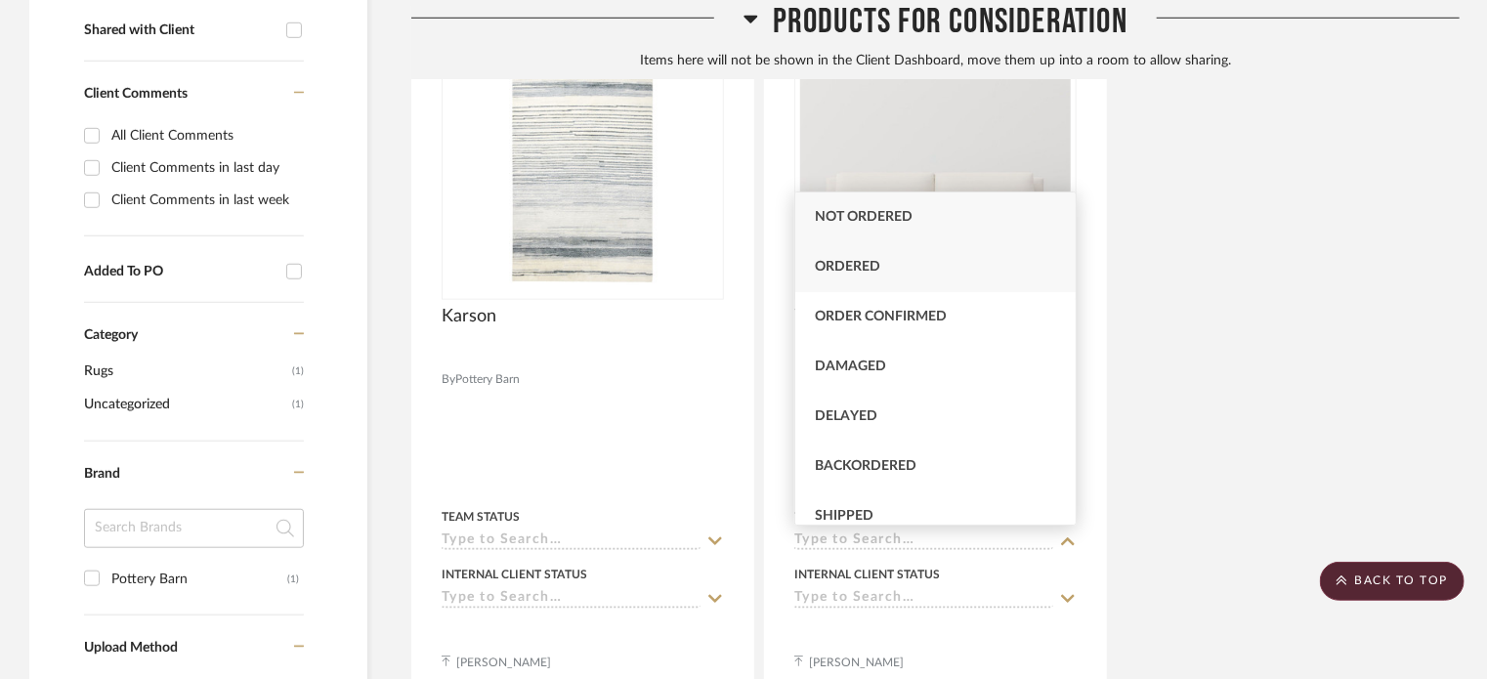
click at [911, 274] on div "Ordered" at bounding box center [935, 267] width 281 height 50
type input "8/20/2025"
type input "Ordered"
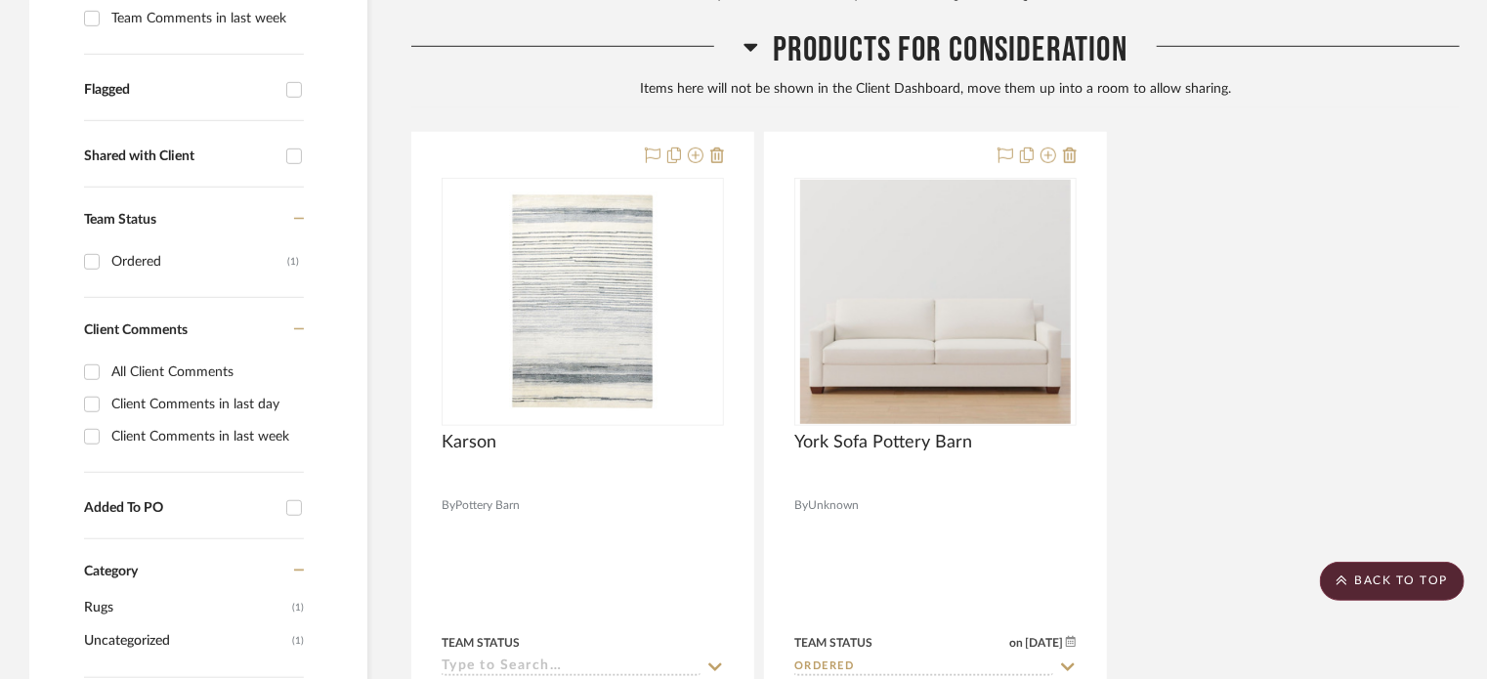
scroll to position [21, 0]
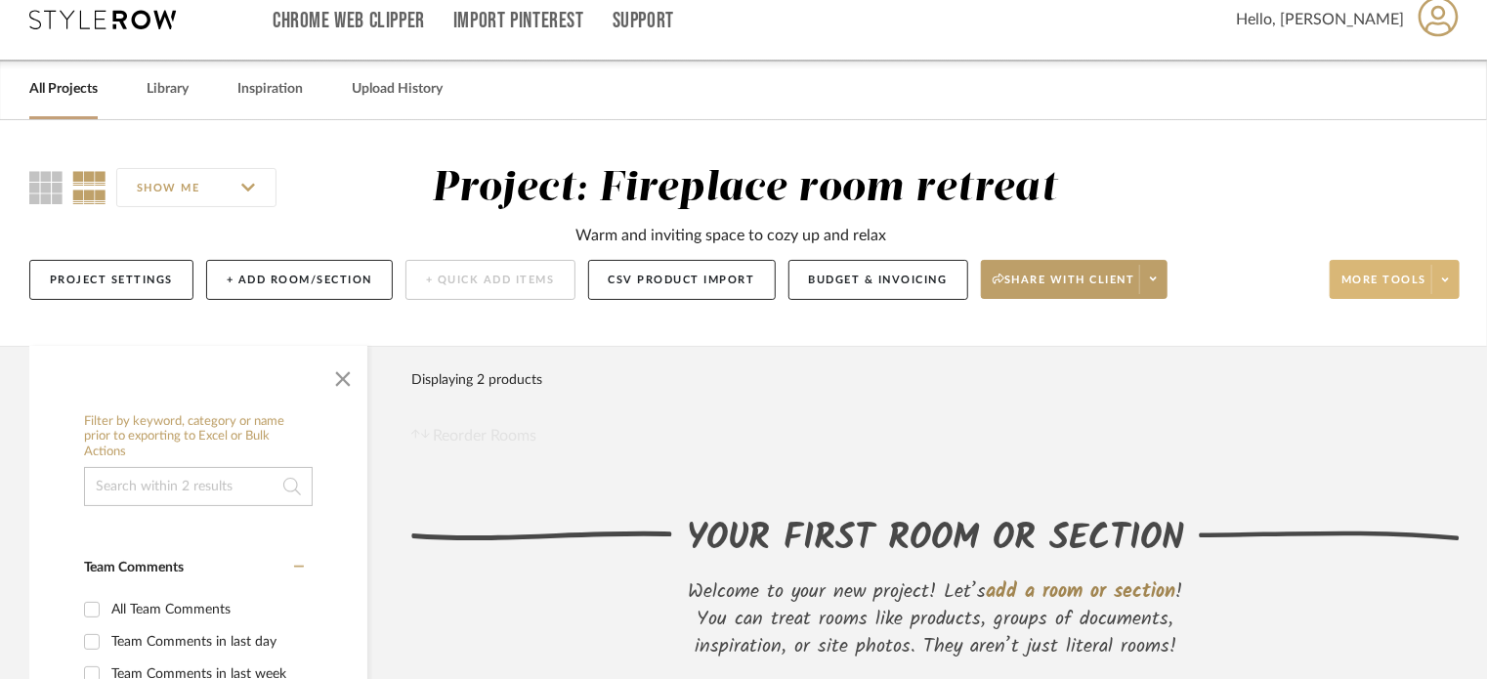
click at [1407, 262] on button "More tools" at bounding box center [1395, 279] width 130 height 39
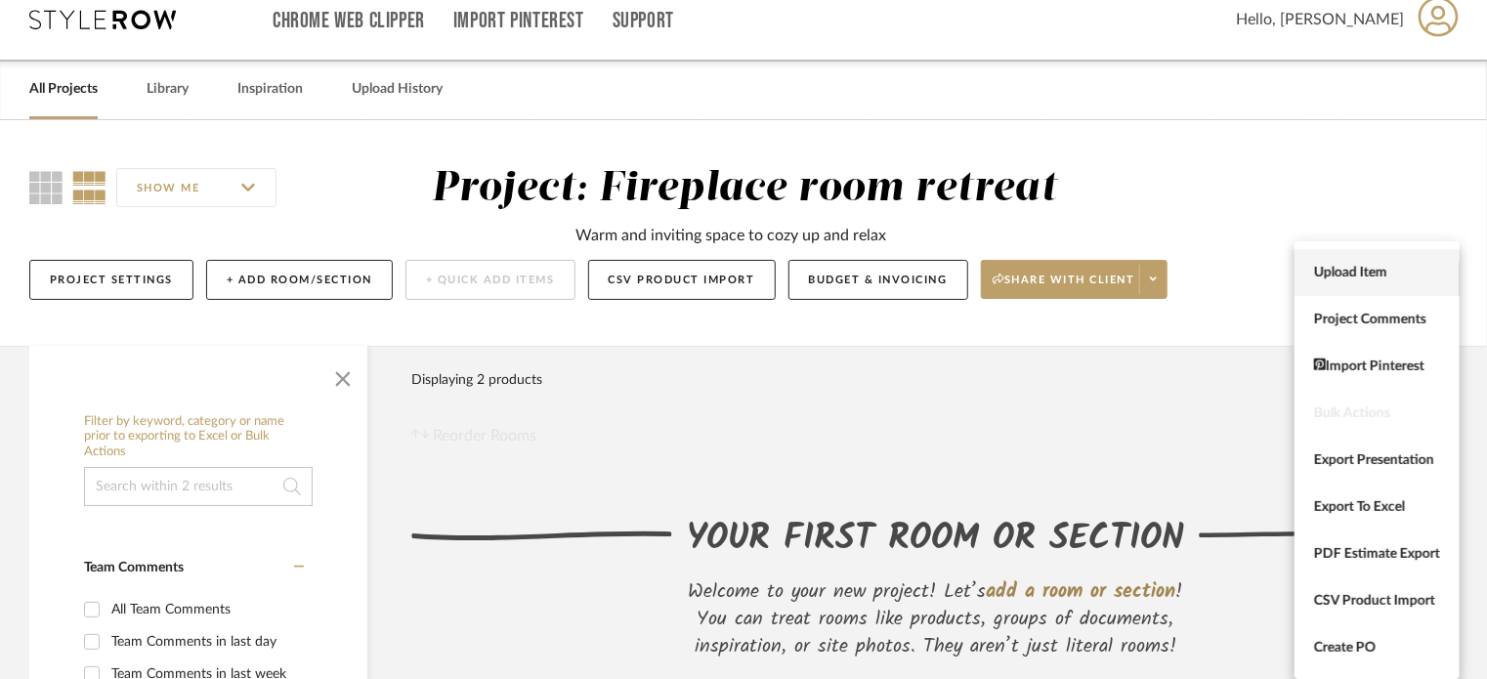
click at [1396, 273] on span "Upload Item" at bounding box center [1377, 273] width 126 height 17
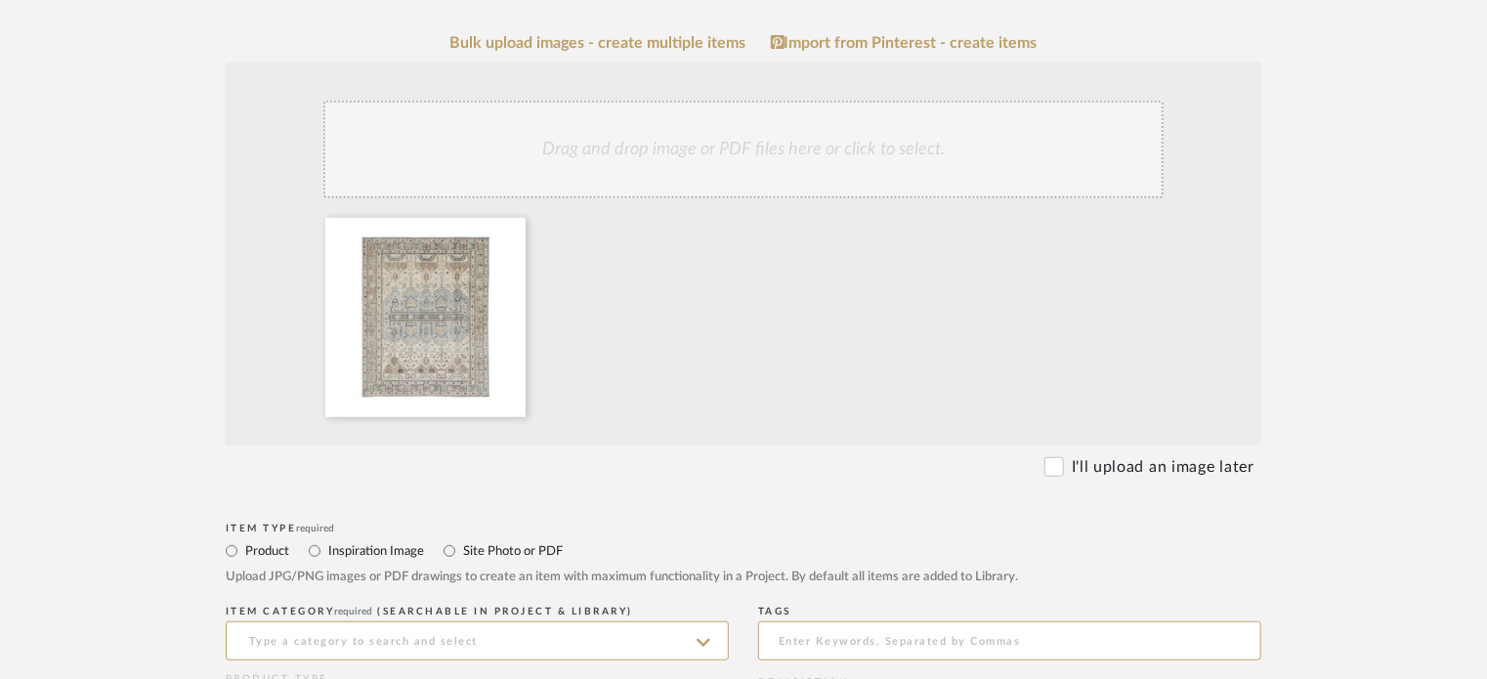
scroll to position [391, 0]
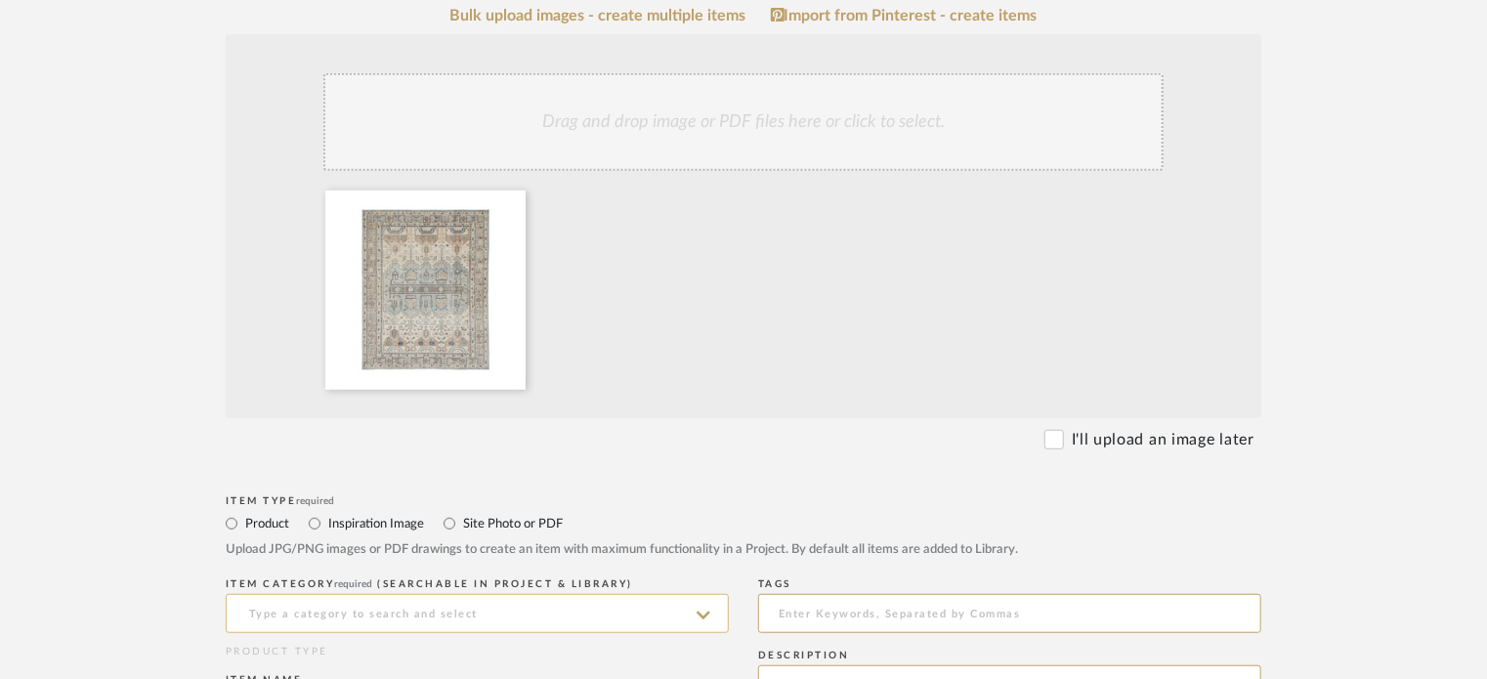
click at [569, 602] on input at bounding box center [477, 613] width 503 height 39
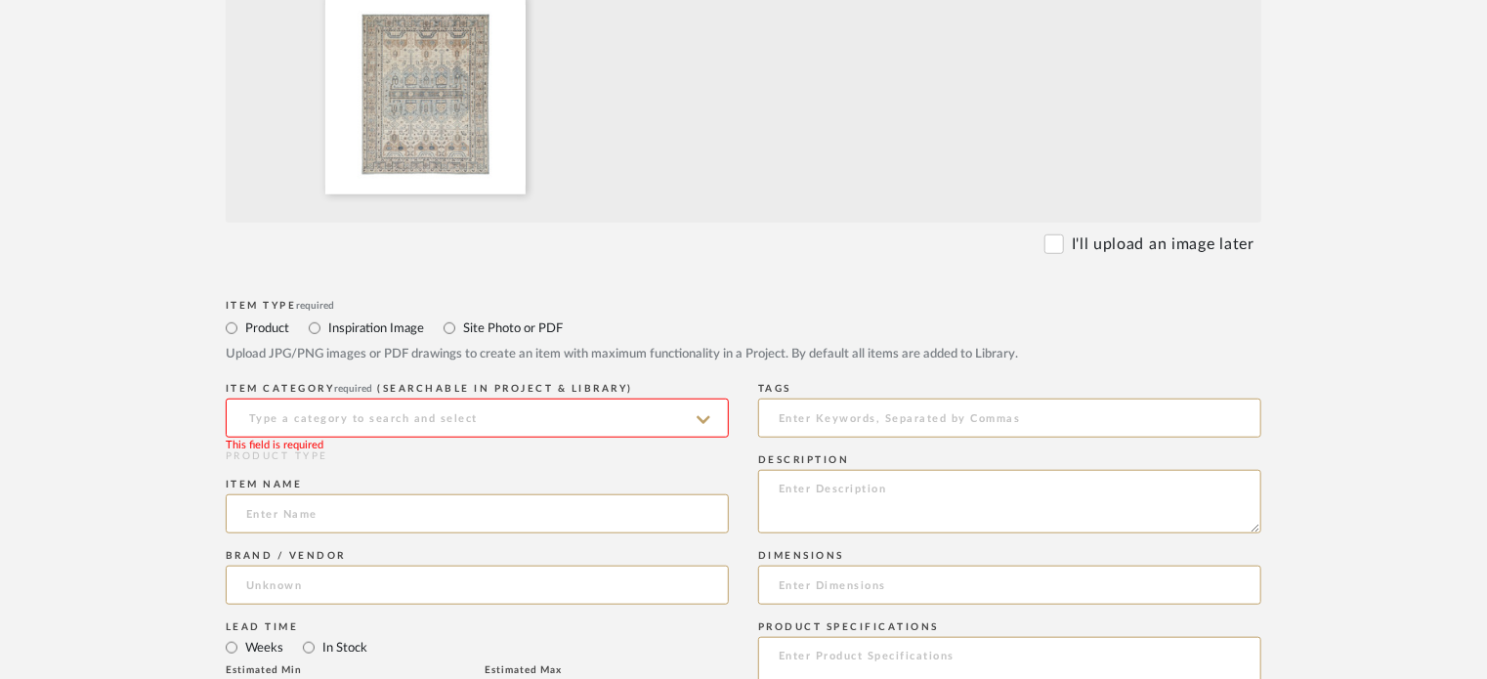
click at [647, 418] on input at bounding box center [477, 418] width 503 height 39
click at [477, 462] on div "Area Rugs" at bounding box center [477, 468] width 501 height 50
type input "Area Rugs"
click at [448, 517] on input at bounding box center [477, 513] width 503 height 39
paste input "Nicolette Hand-Knotted Wool Rug"
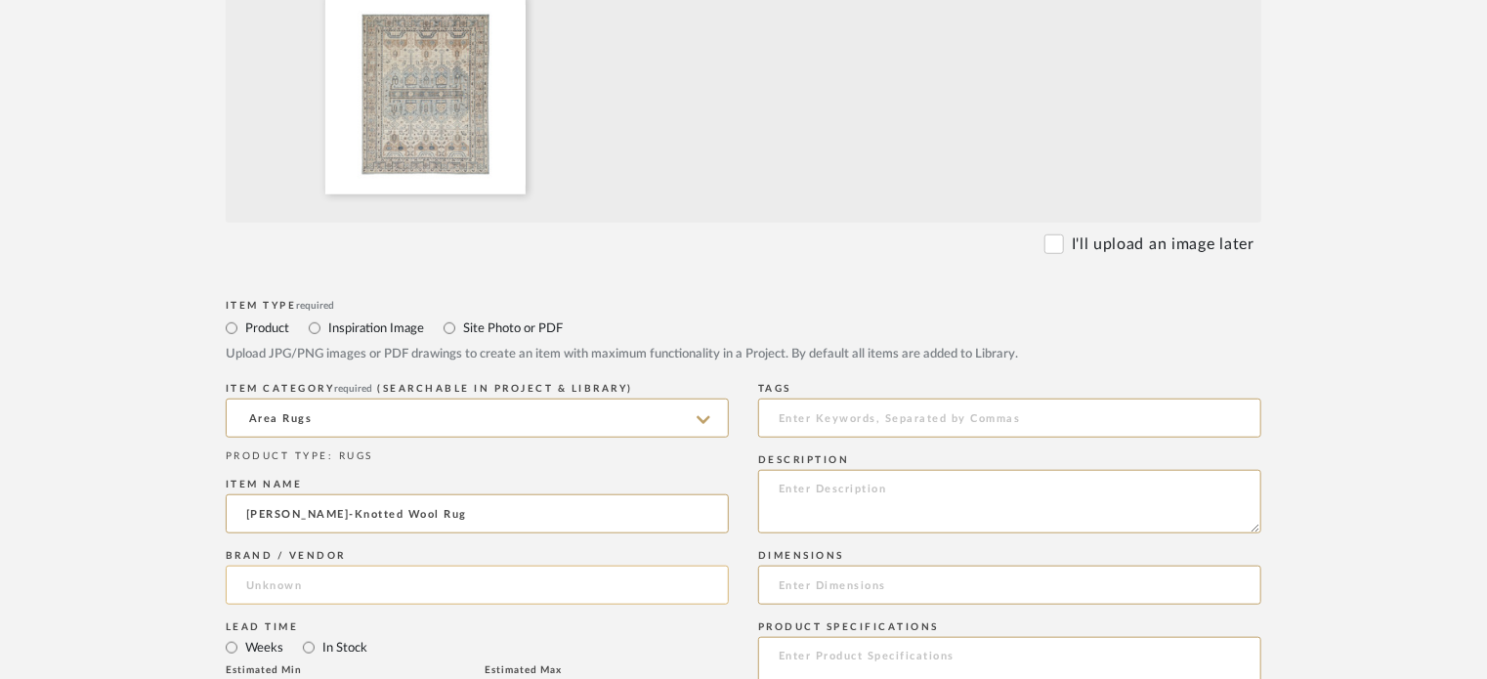
type input "Nicolette Hand-Knotted Wool Rug"
click at [335, 578] on input at bounding box center [477, 585] width 503 height 39
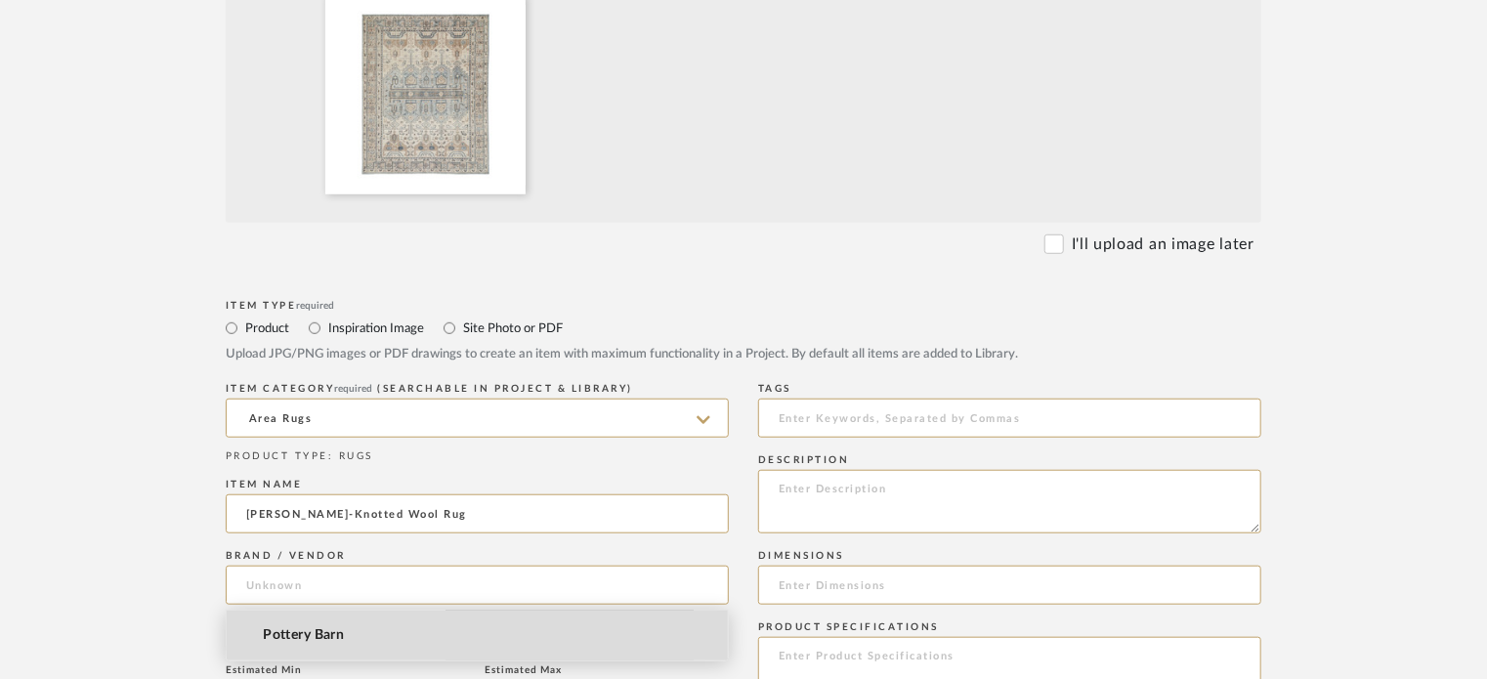
click at [338, 629] on mat-option "Pottery Barn" at bounding box center [477, 636] width 501 height 50
type input "Pottery Barn"
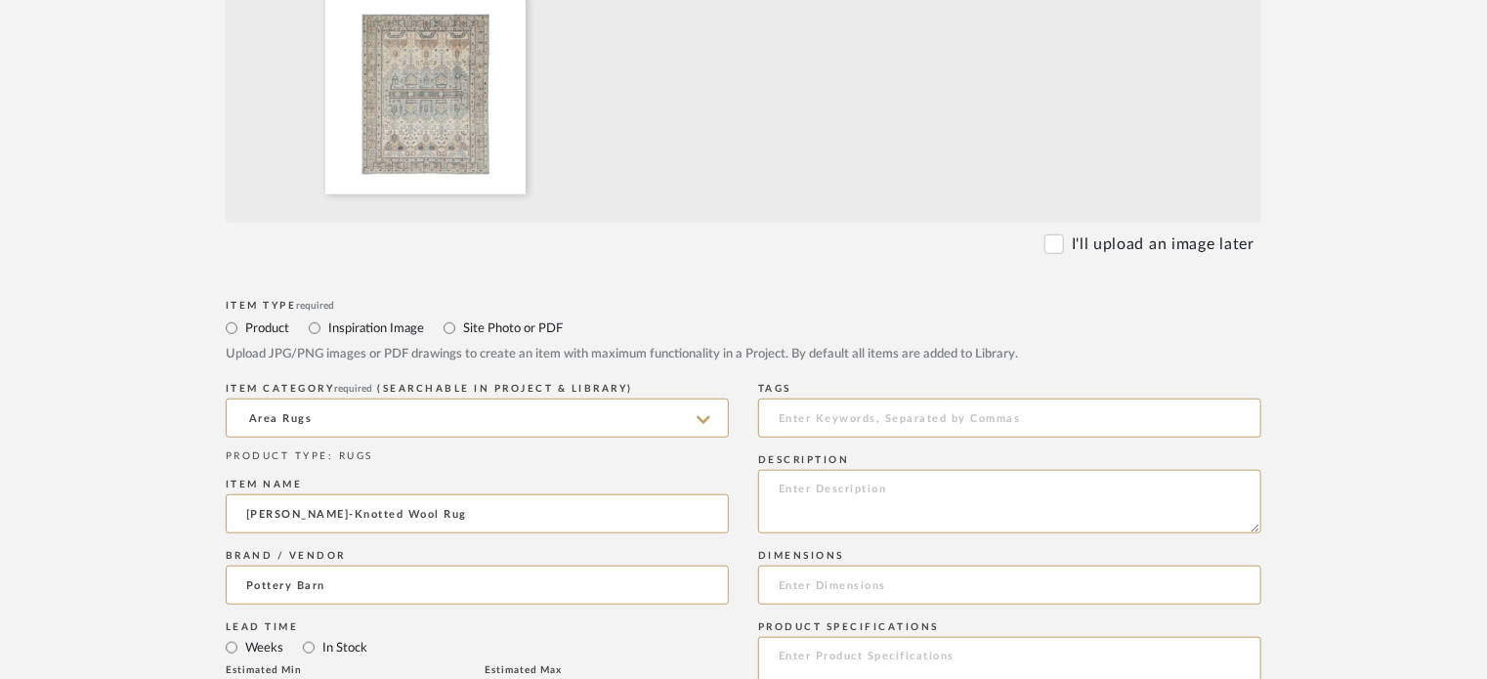
click at [158, 573] on form "Bulk upload images - create multiple items Import from Pinterest - create items…" at bounding box center [743, 536] width 1245 height 1450
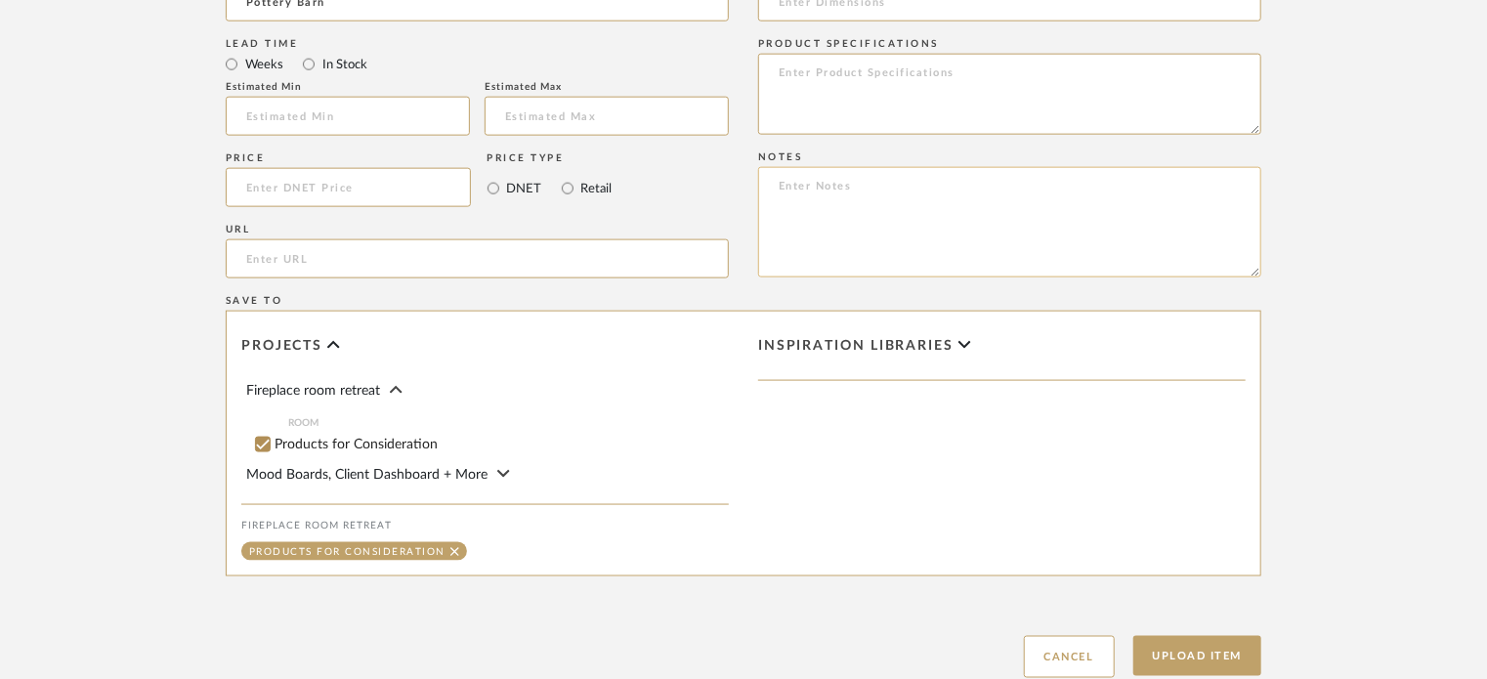
scroll to position [1173, 0]
click at [1189, 650] on button "Upload Item" at bounding box center [1198, 653] width 129 height 40
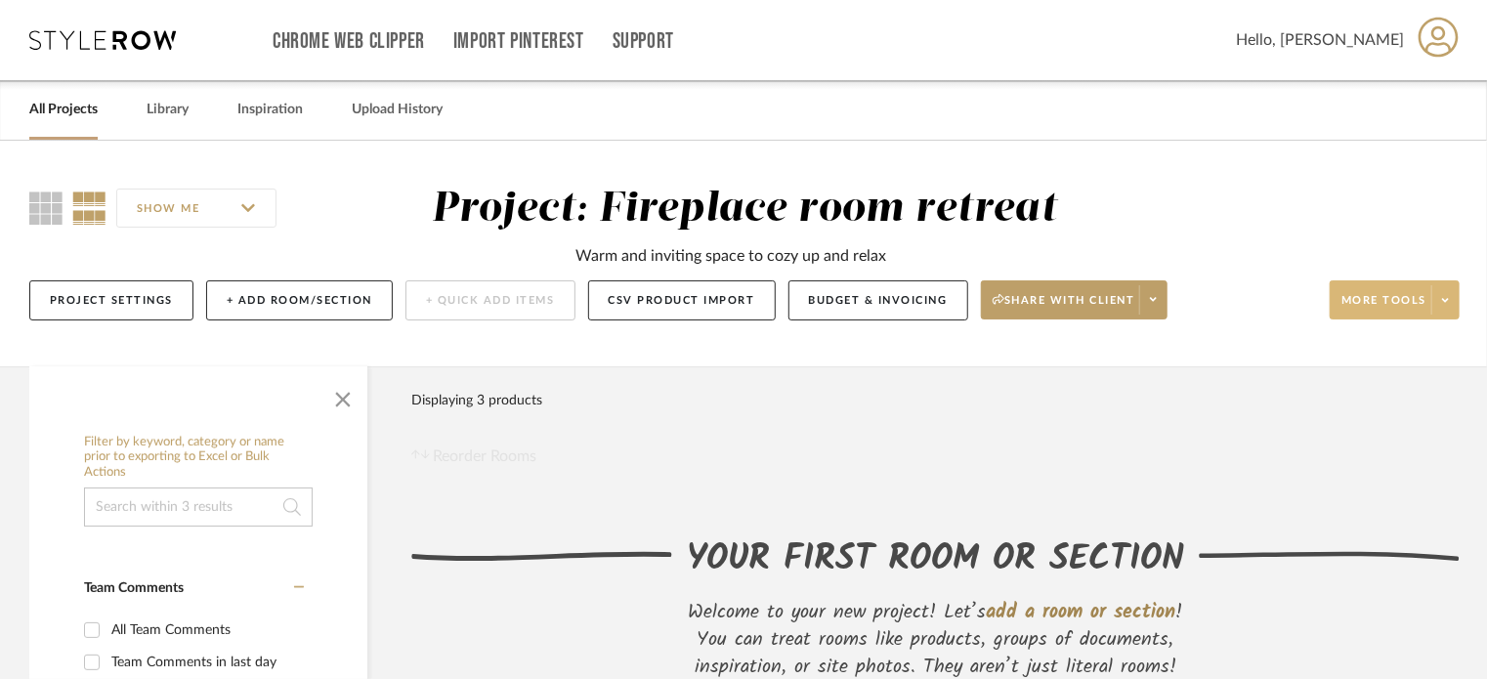
click at [1407, 296] on span "More tools" at bounding box center [1384, 307] width 85 height 29
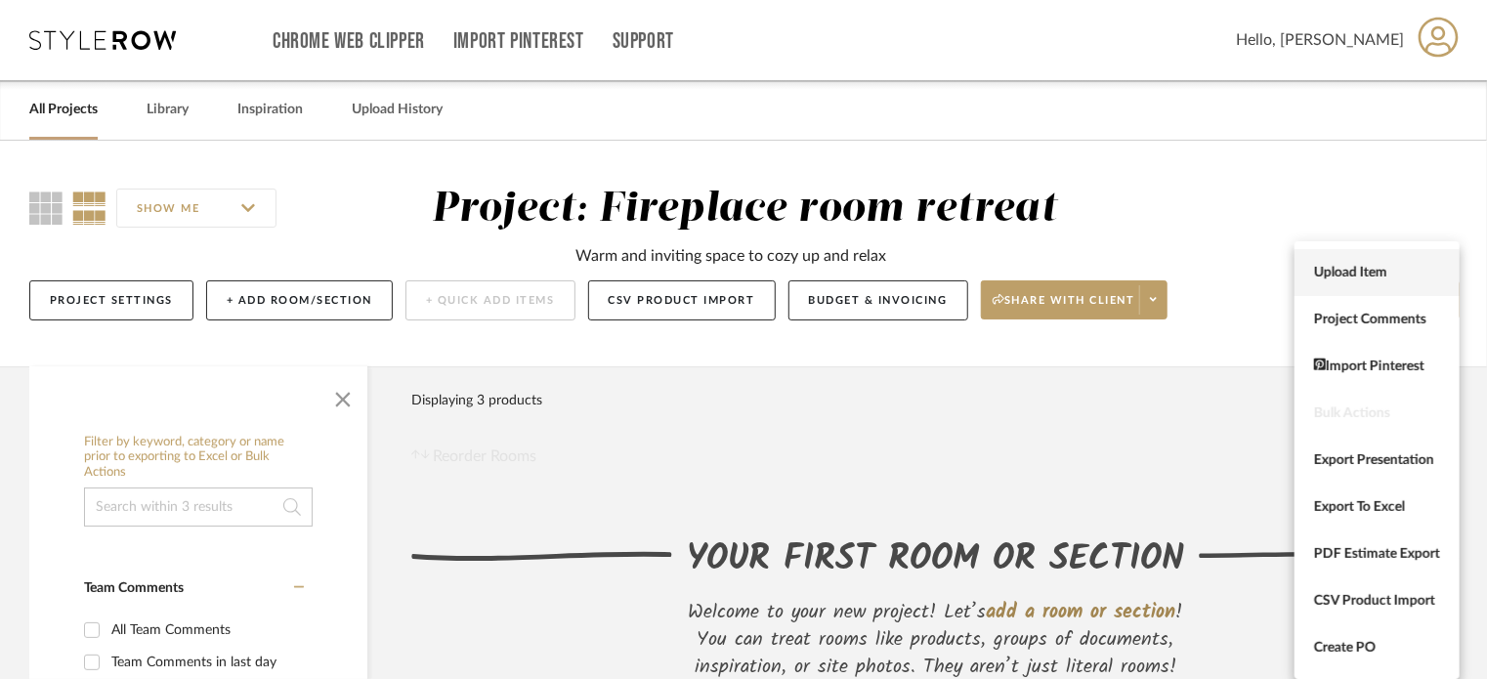
click at [1379, 273] on span "Upload Item" at bounding box center [1377, 273] width 126 height 17
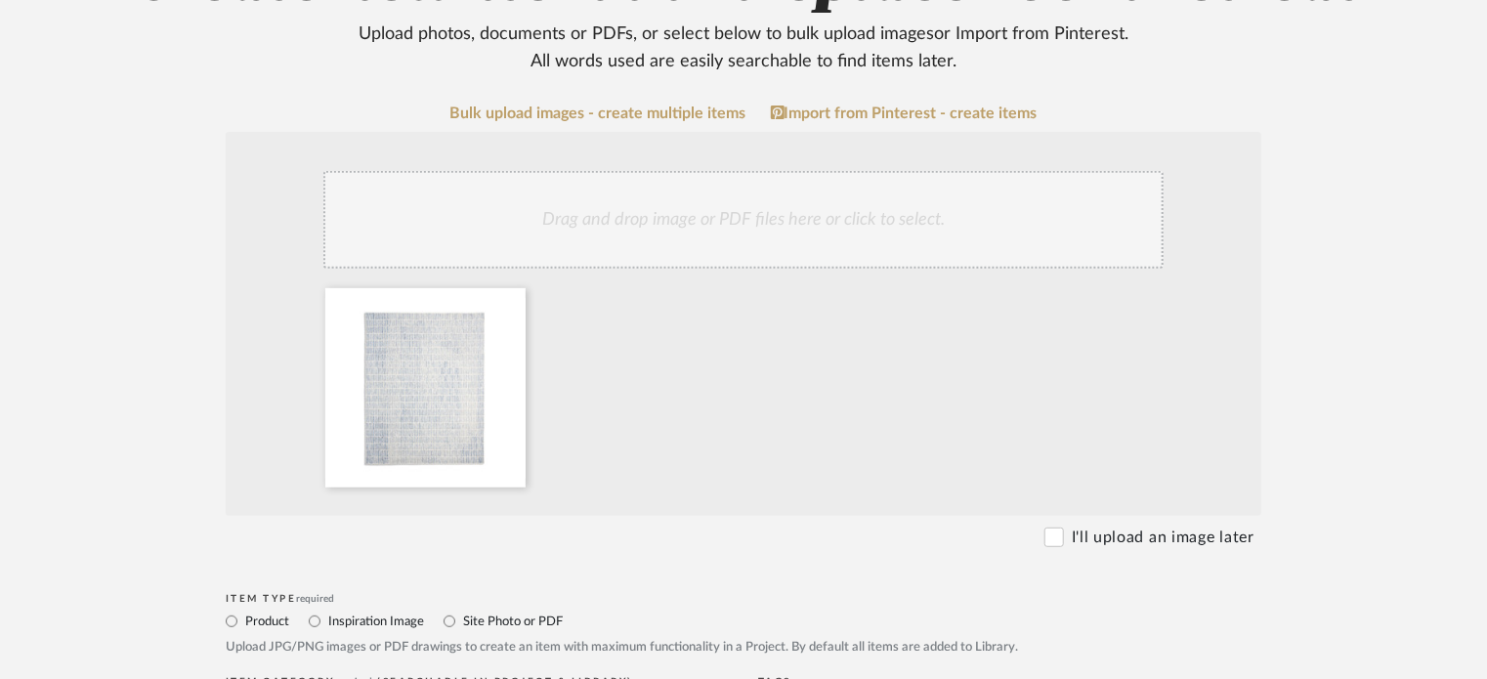
scroll to position [586, 0]
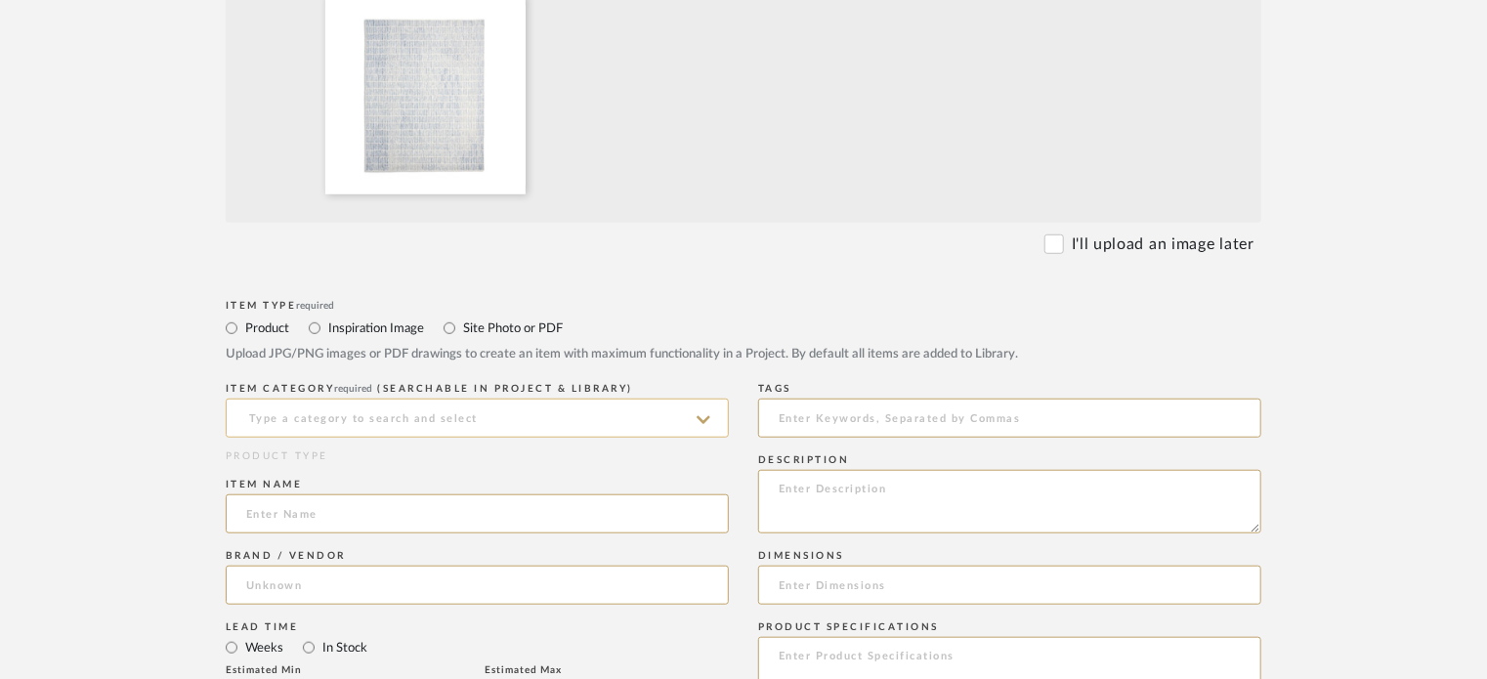
click at [659, 420] on input at bounding box center [477, 418] width 503 height 39
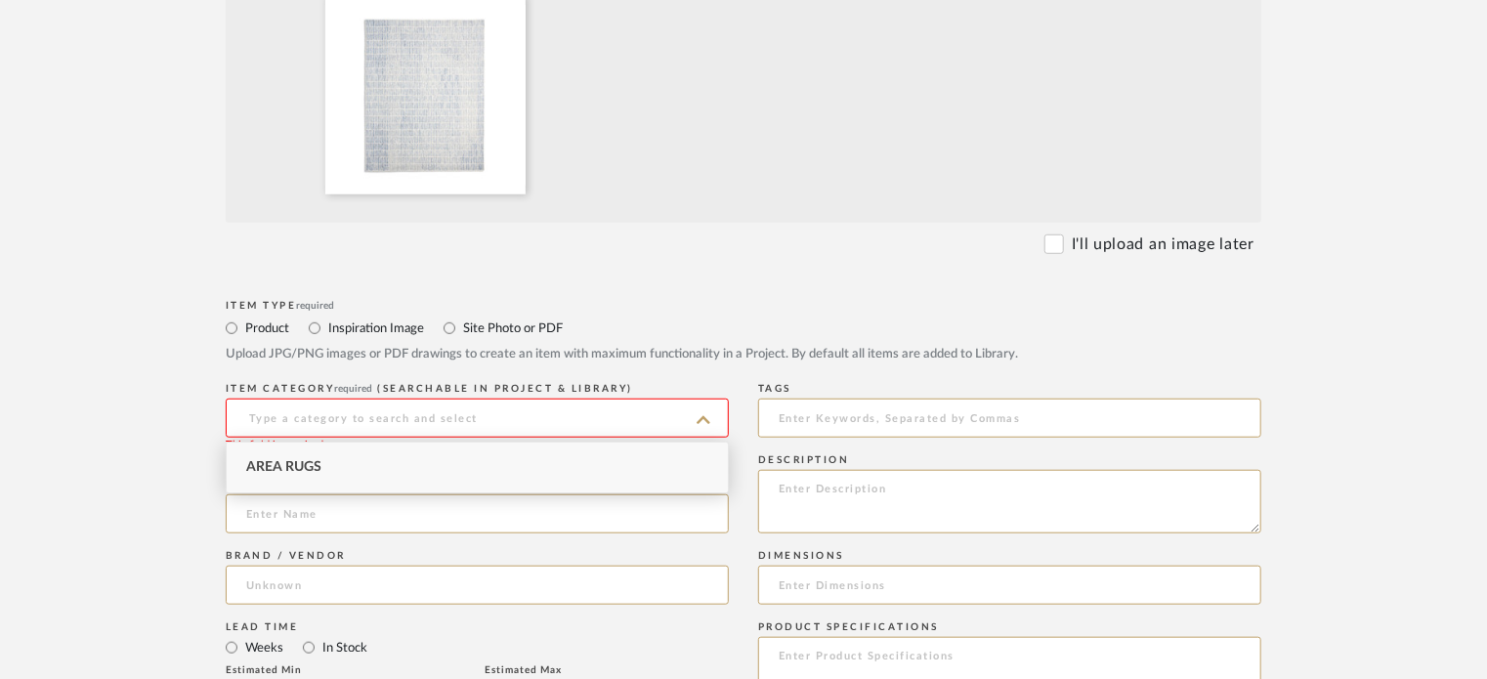
click at [571, 479] on div "Area Rugs" at bounding box center [477, 468] width 501 height 50
type input "Area Rugs"
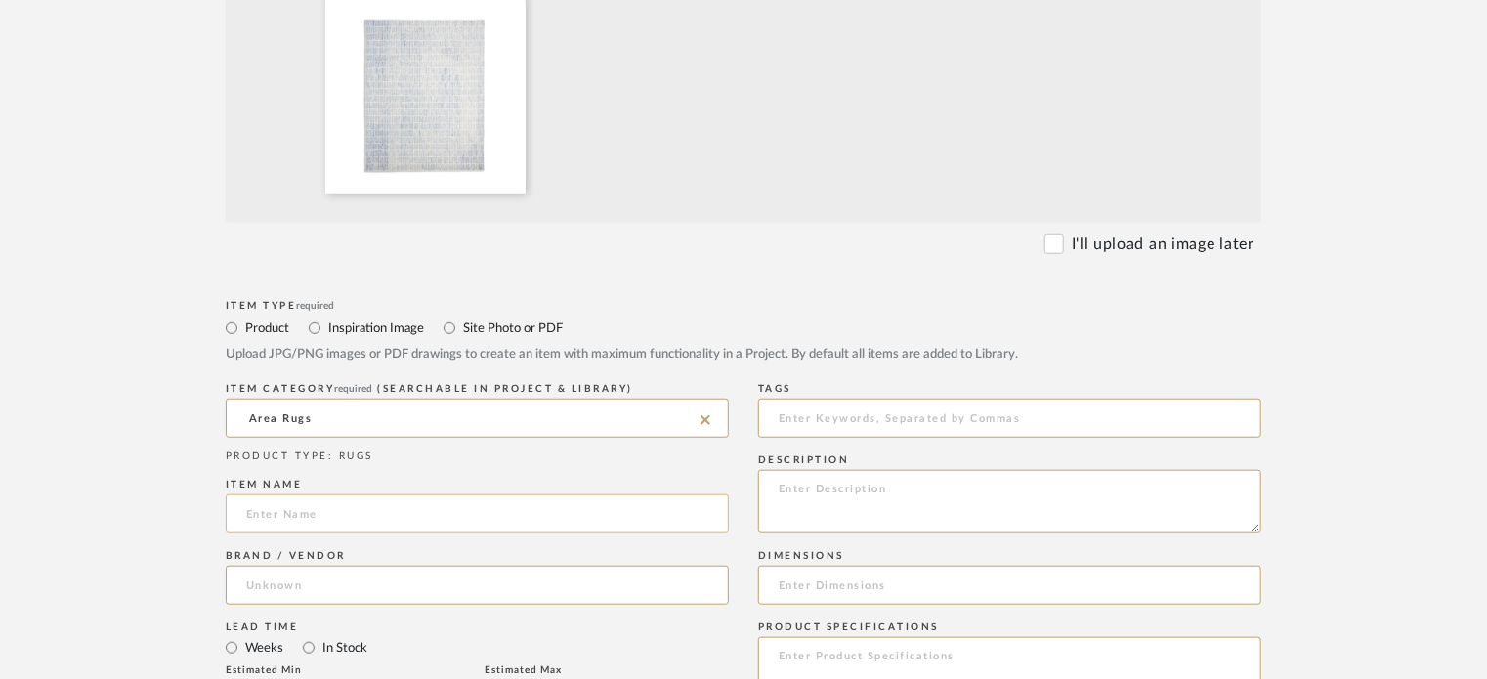
click at [529, 514] on input at bounding box center [477, 513] width 503 height 39
paste input "Capitola Hand-Tufted Wool Rug"
type input "Capitola Hand-Tufted Wool Rug"
click at [348, 586] on input at bounding box center [477, 585] width 503 height 39
click at [341, 628] on span "Pottery Barn" at bounding box center [303, 635] width 81 height 17
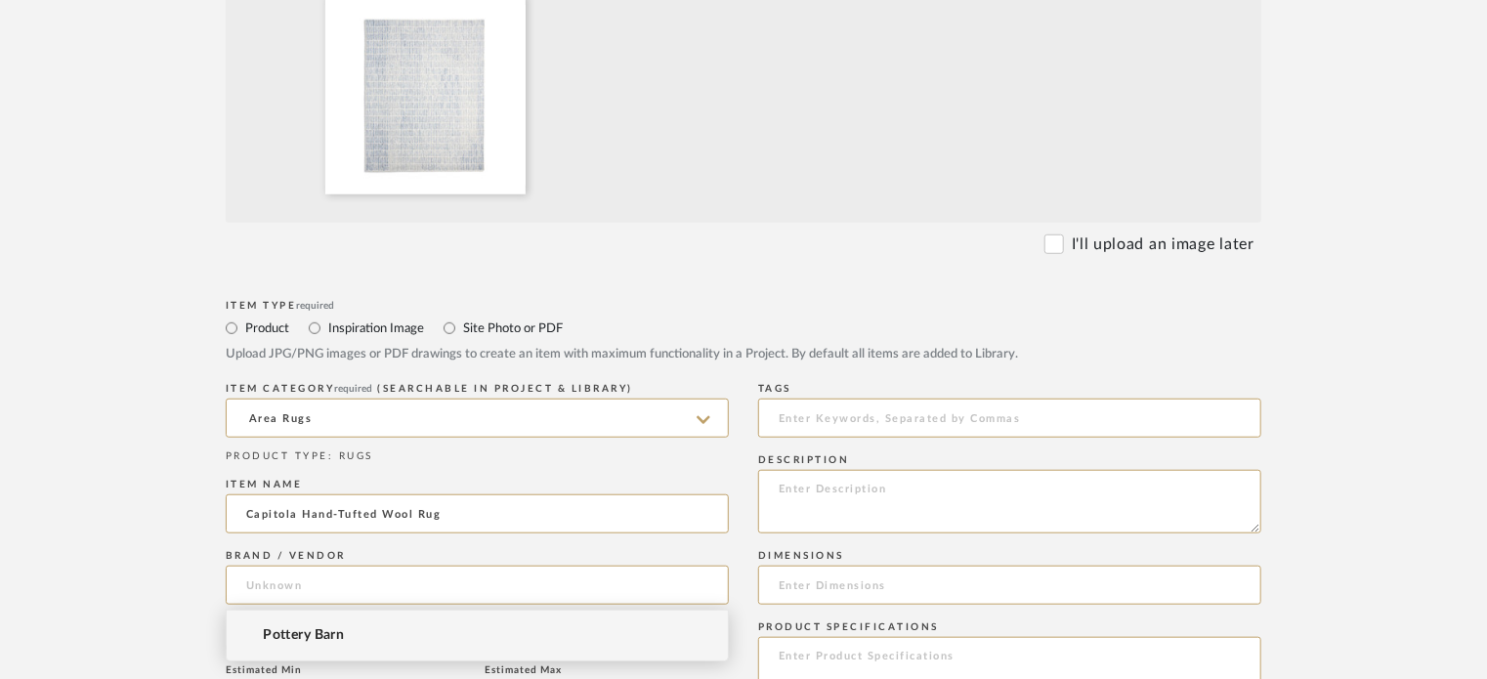
type input "Pottery Barn"
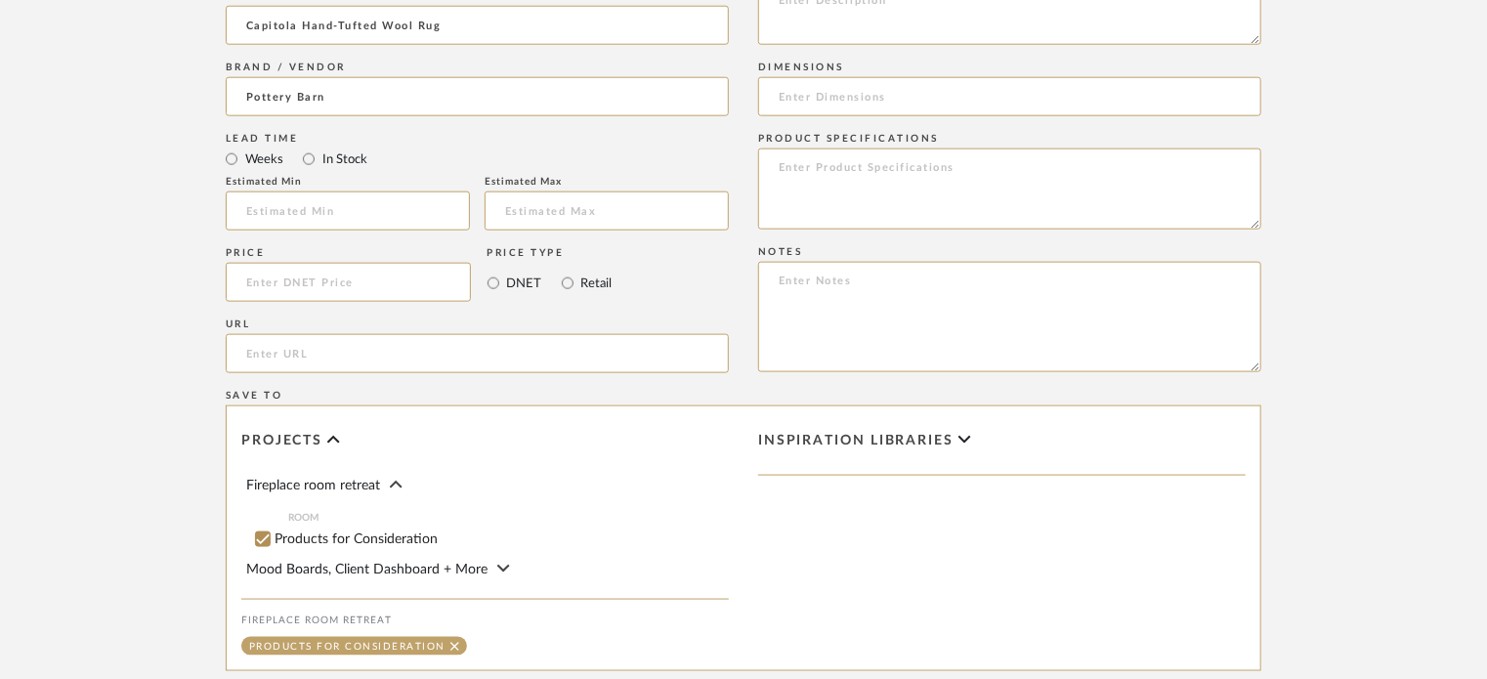
scroll to position [1307, 0]
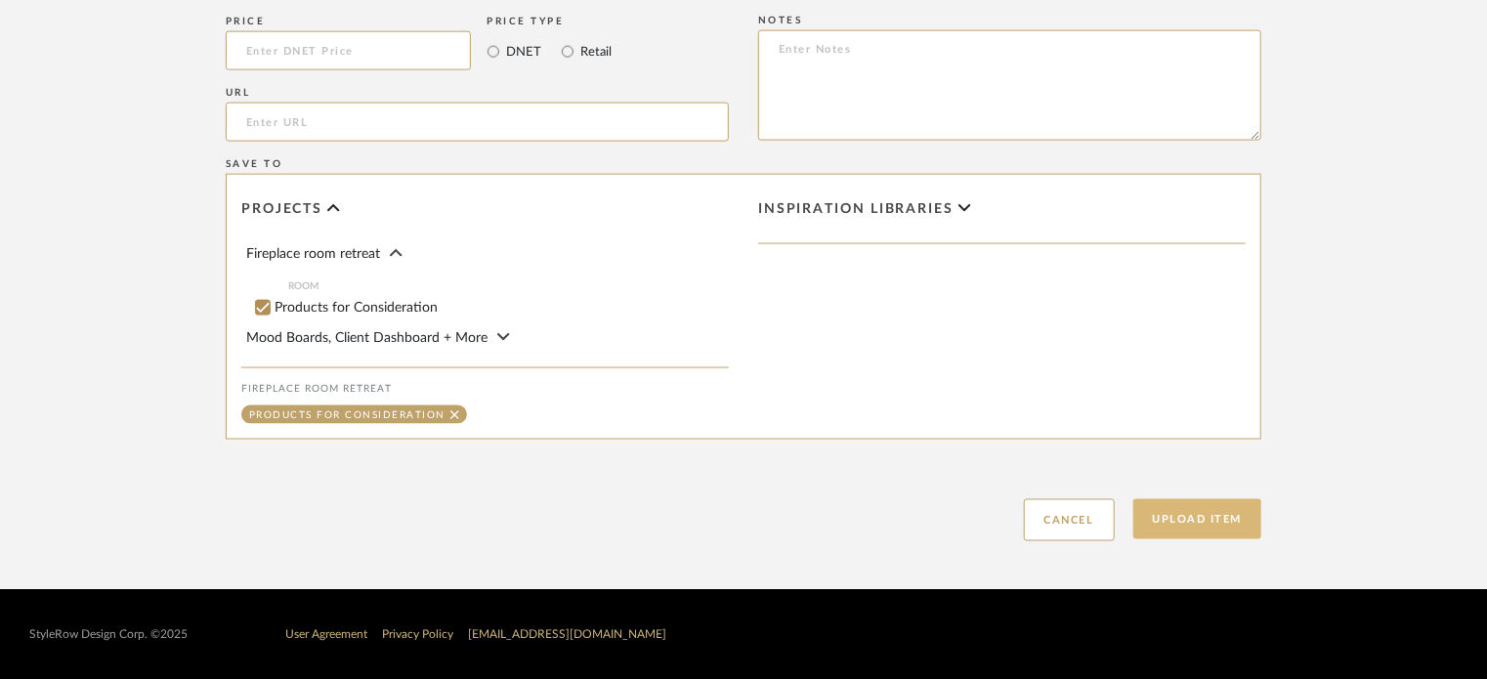
click at [1185, 518] on button "Upload Item" at bounding box center [1198, 519] width 129 height 40
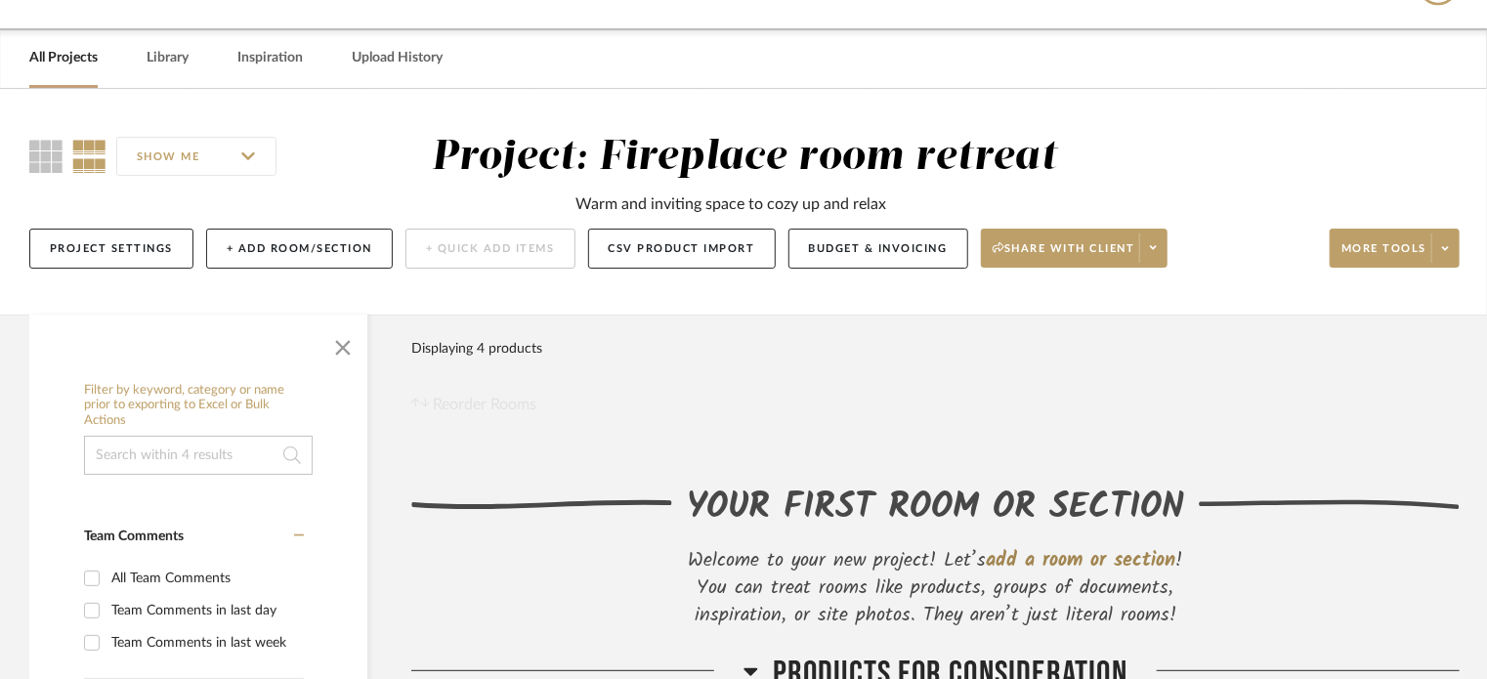
scroll to position [6, 0]
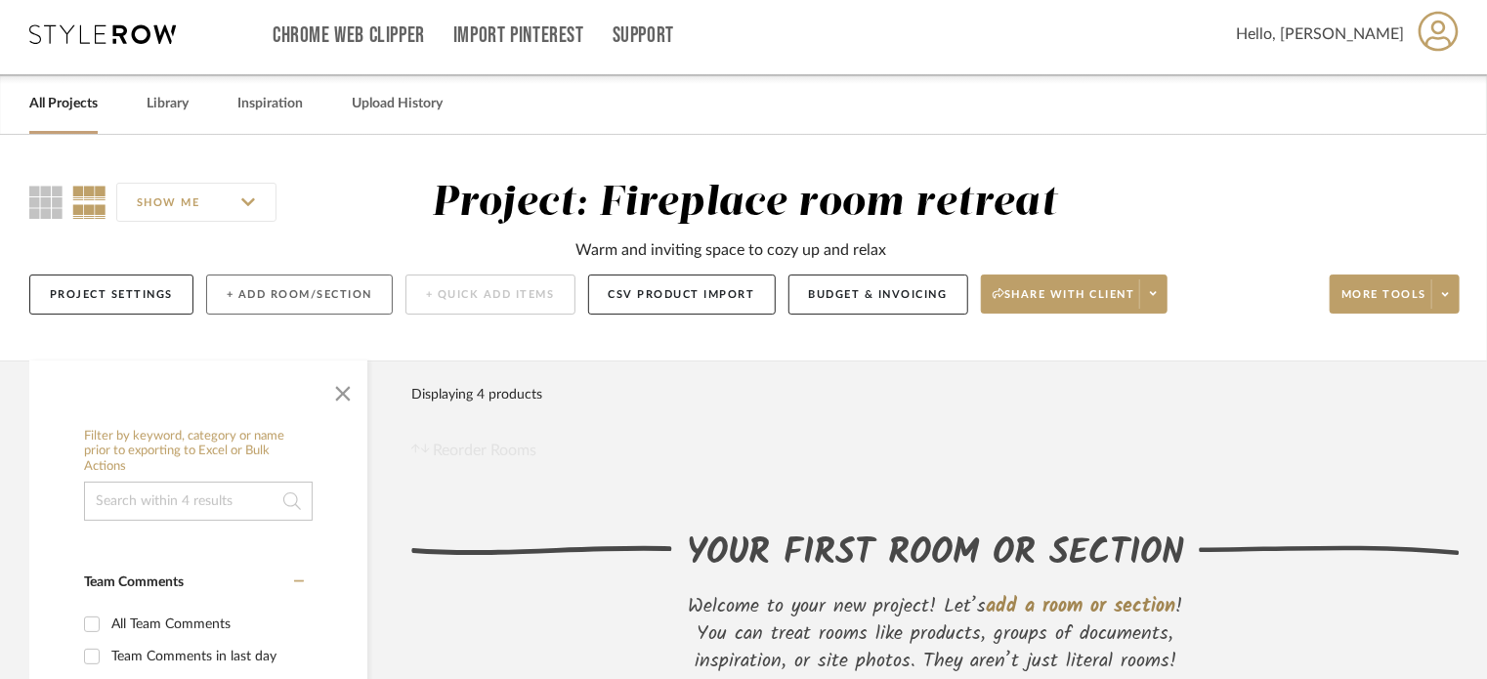
click at [290, 297] on button "+ Add Room/Section" at bounding box center [299, 295] width 187 height 40
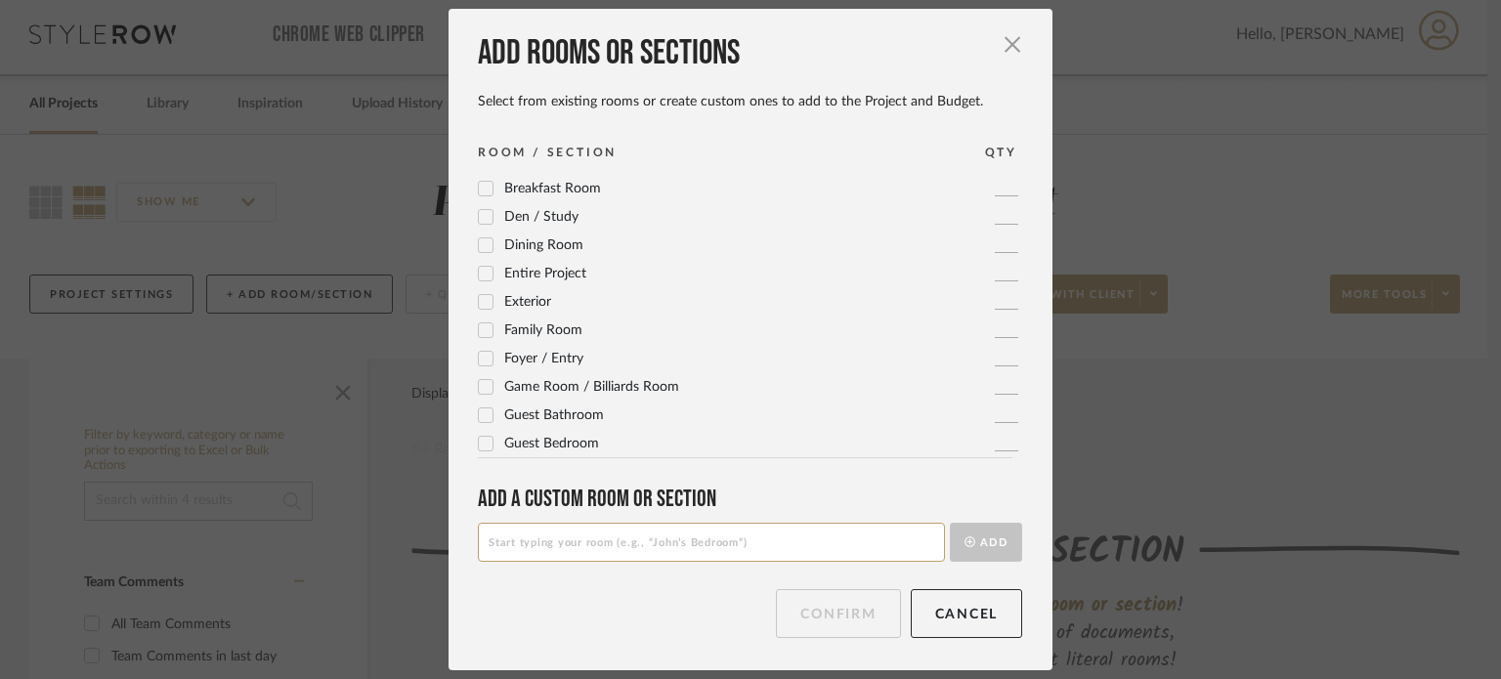
scroll to position [65, 0]
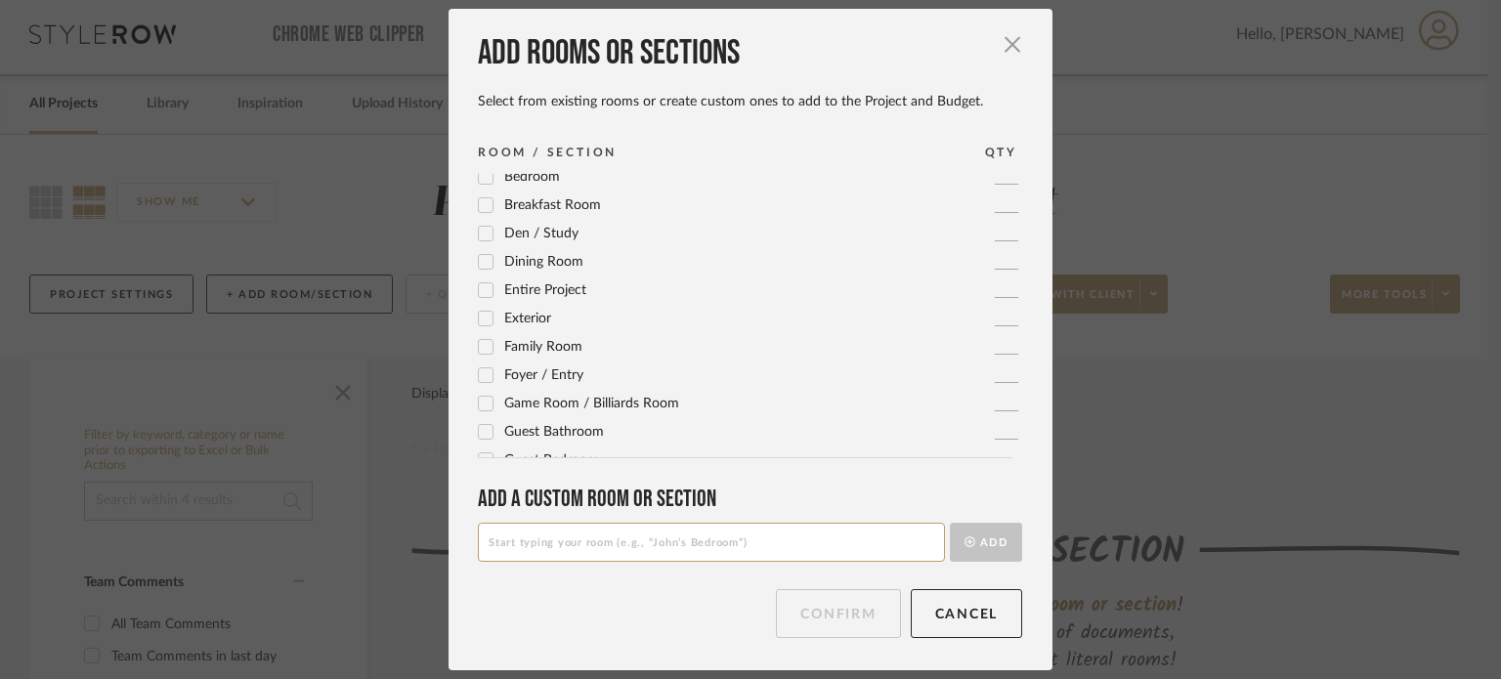
click at [481, 346] on icon at bounding box center [486, 347] width 13 height 10
click at [805, 618] on button "Confirm" at bounding box center [838, 613] width 124 height 49
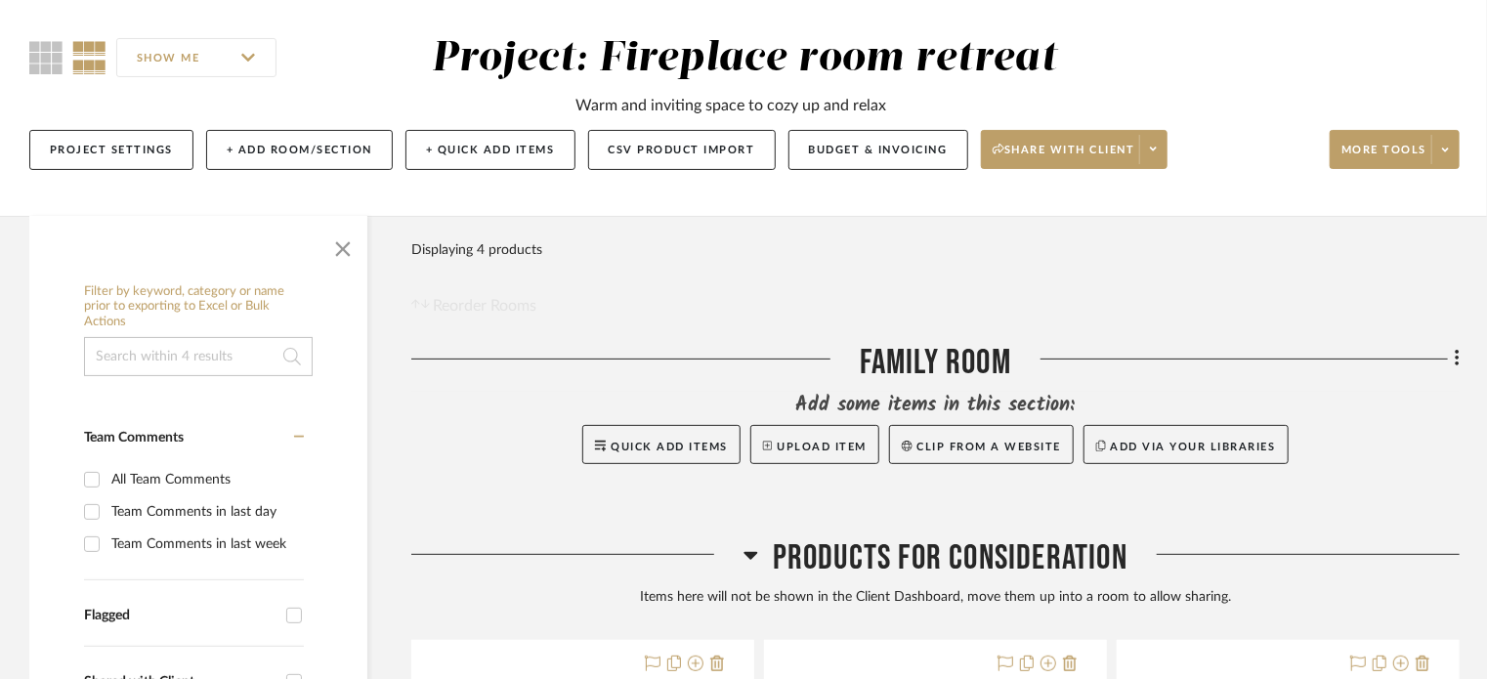
scroll to position [104, 0]
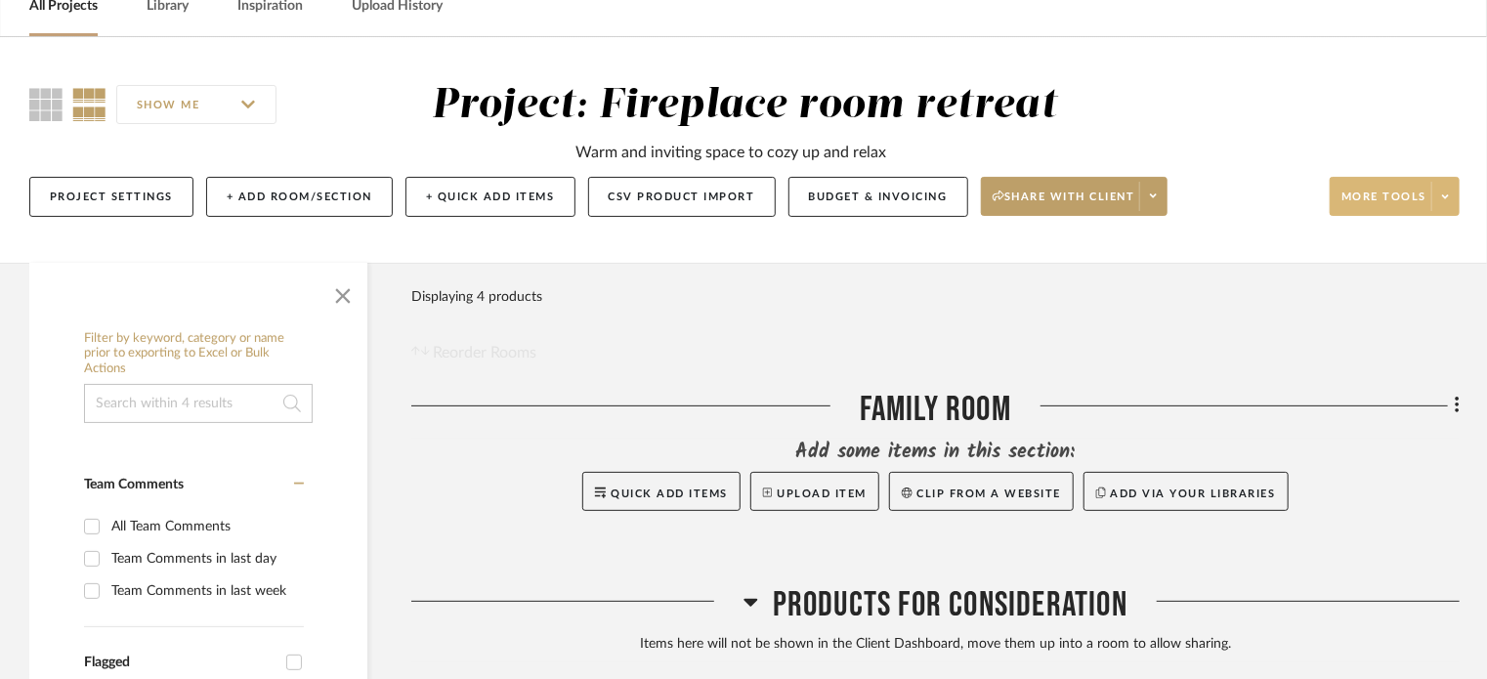
click at [1383, 202] on span "More tools" at bounding box center [1384, 204] width 85 height 29
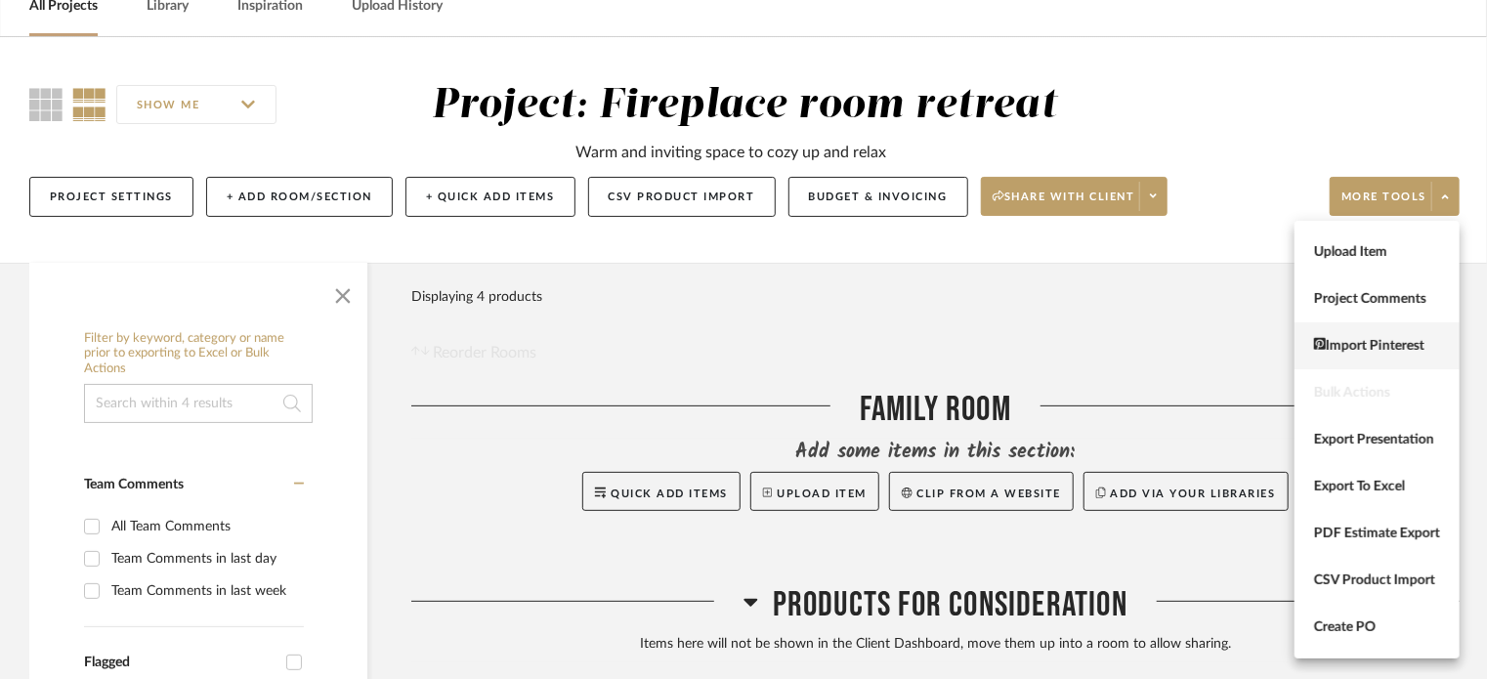
click at [1352, 331] on button "Import Pinterest" at bounding box center [1377, 345] width 165 height 47
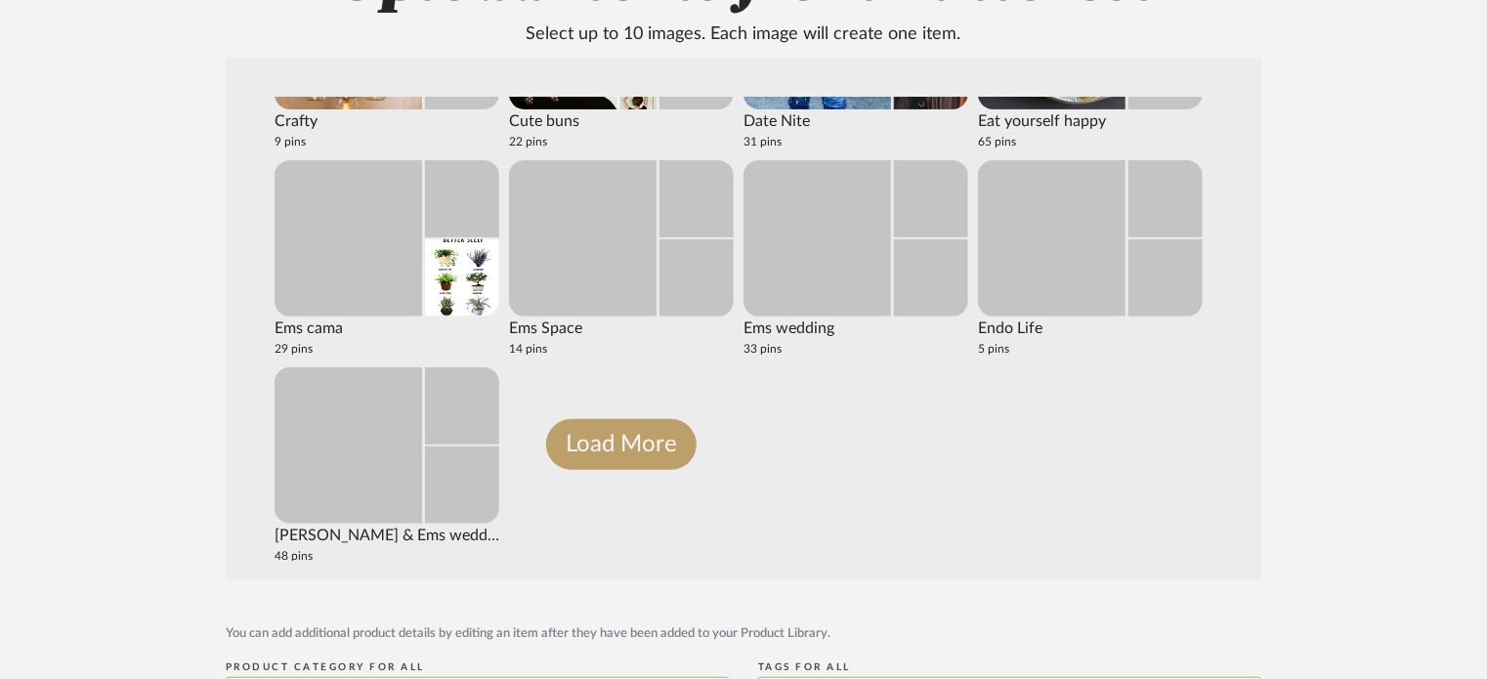
scroll to position [975, 0]
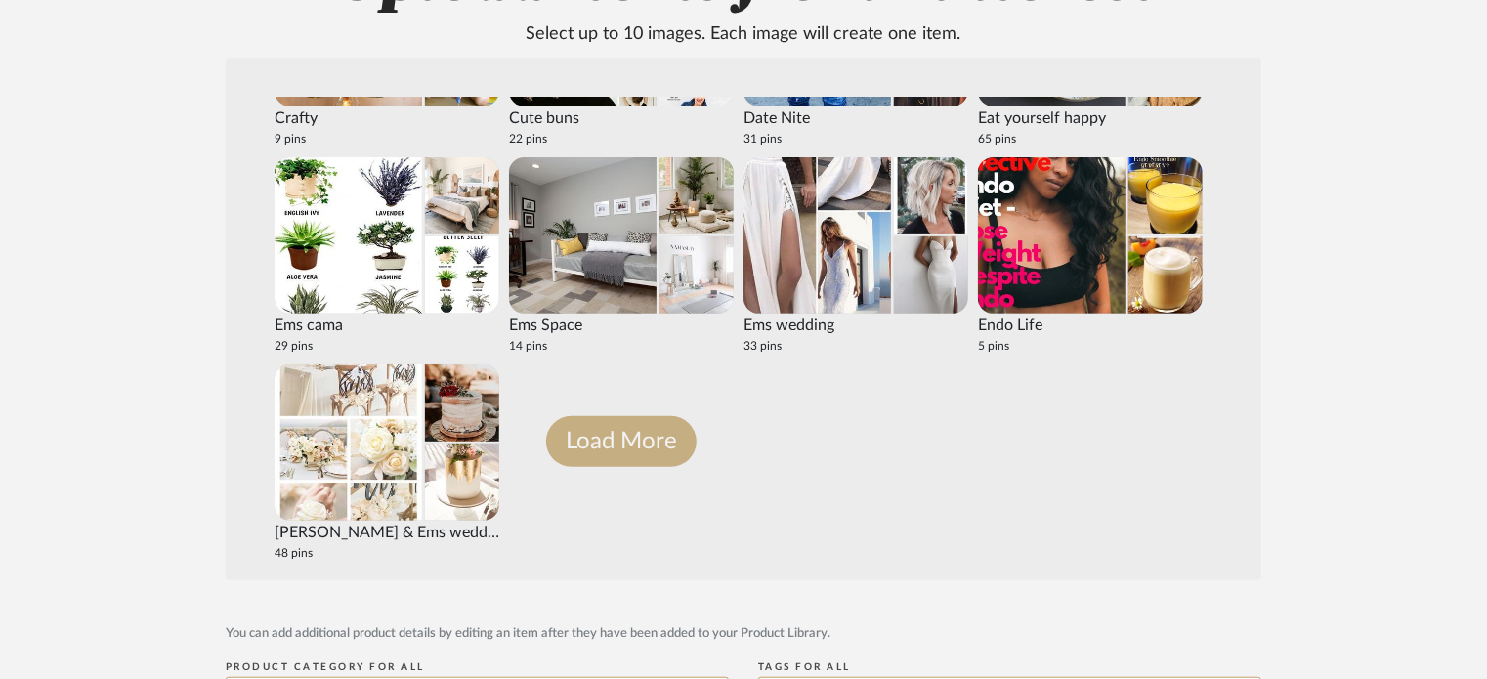
click at [633, 456] on button "Load More" at bounding box center [621, 441] width 150 height 51
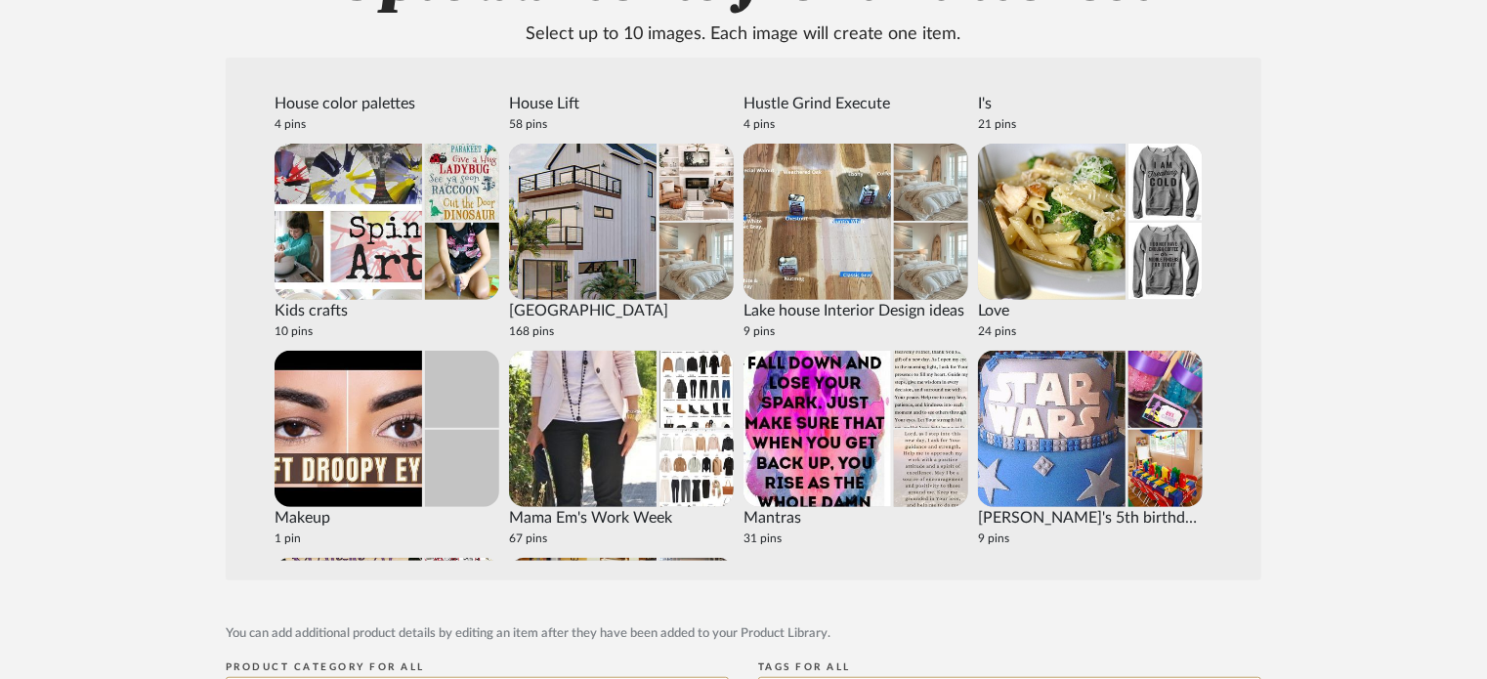
scroll to position [2023, 0]
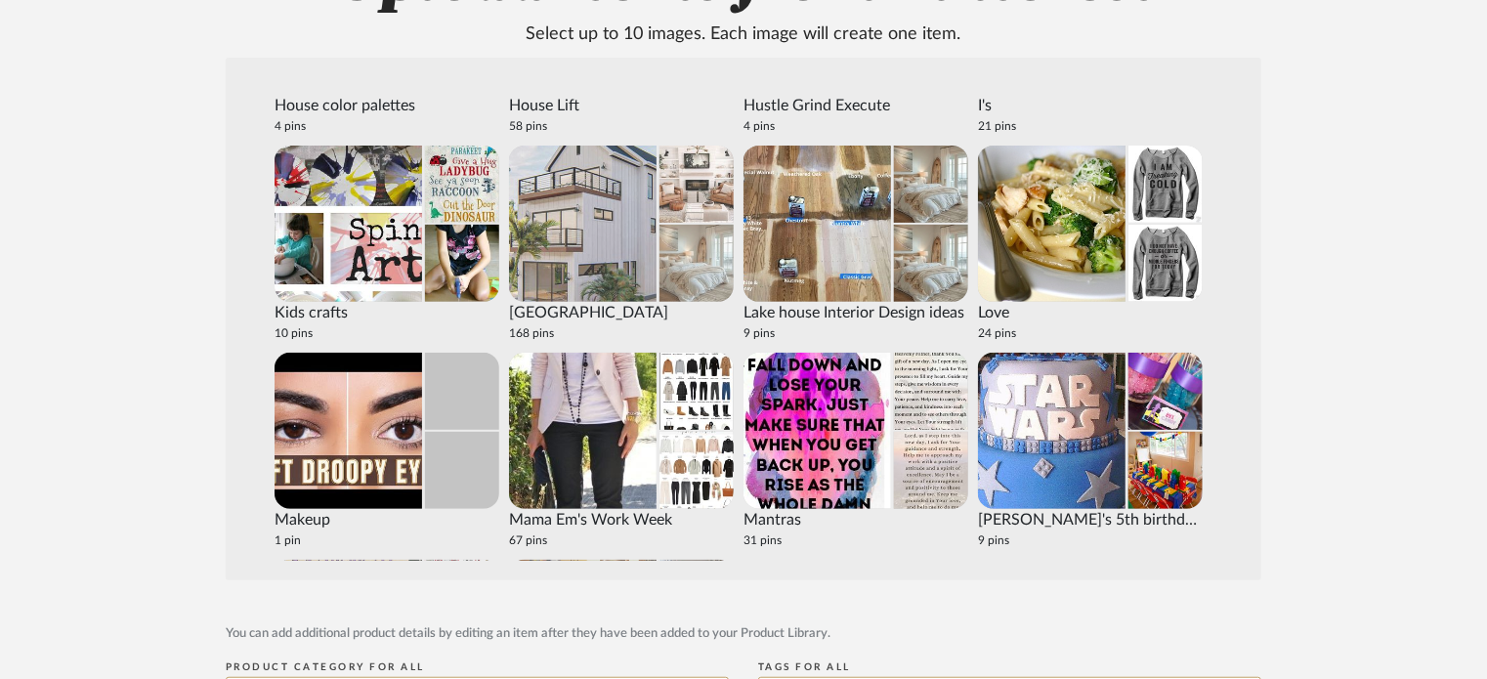
click at [636, 277] on img at bounding box center [583, 224] width 148 height 156
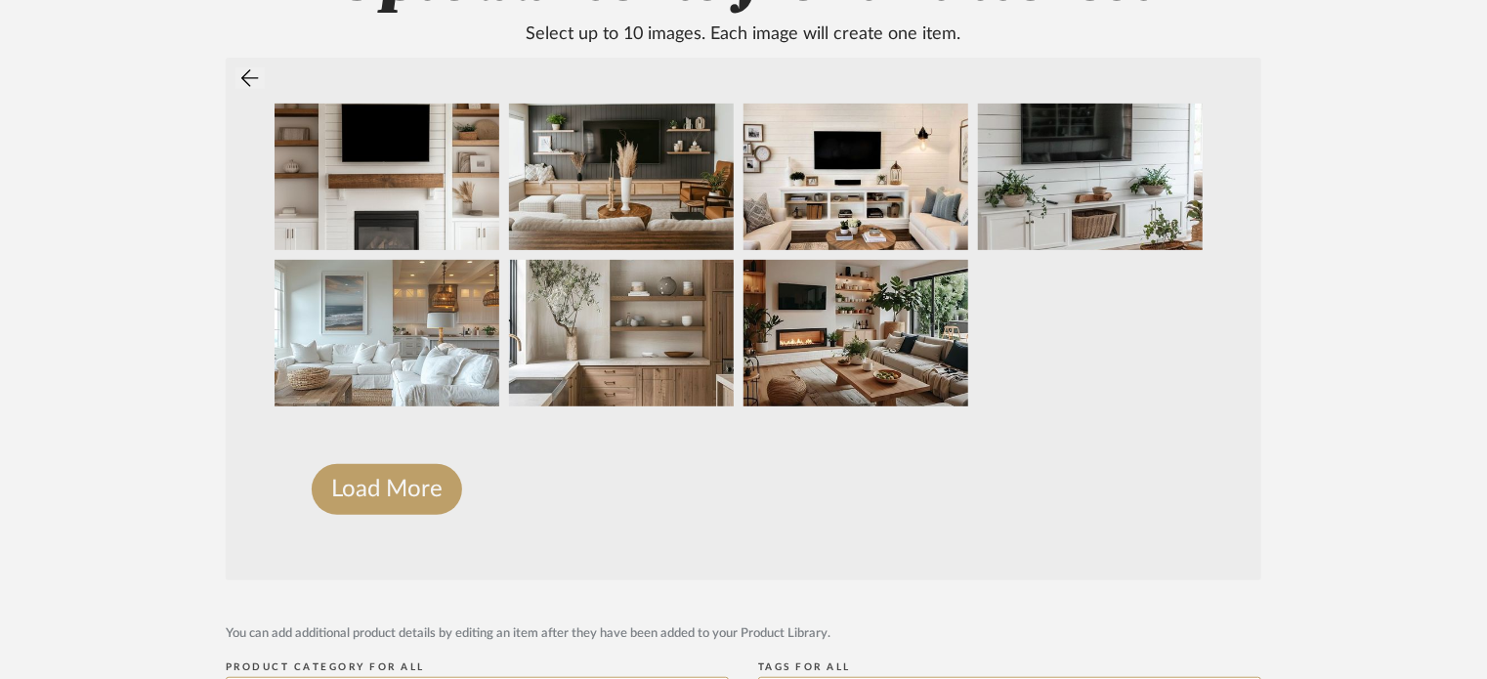
scroll to position [307, 0]
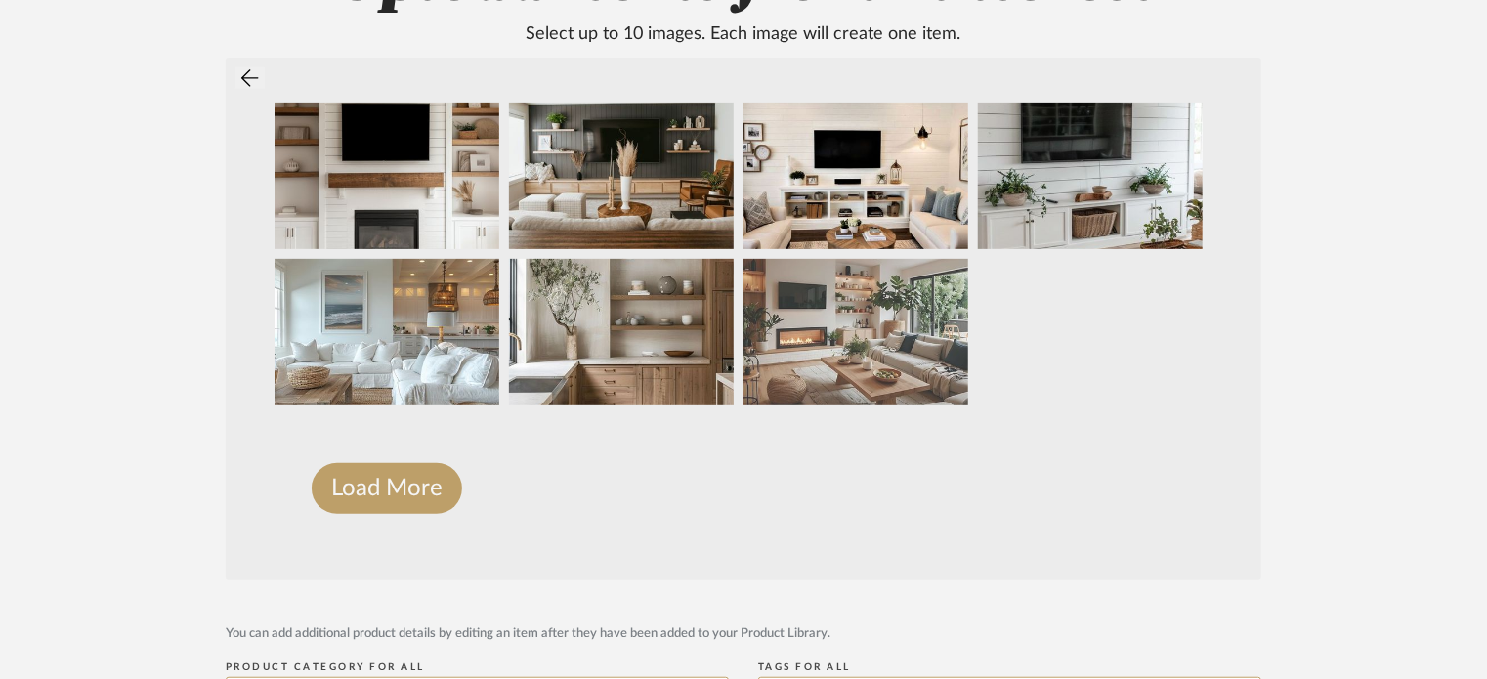
click at [887, 338] on img at bounding box center [856, 332] width 225 height 147
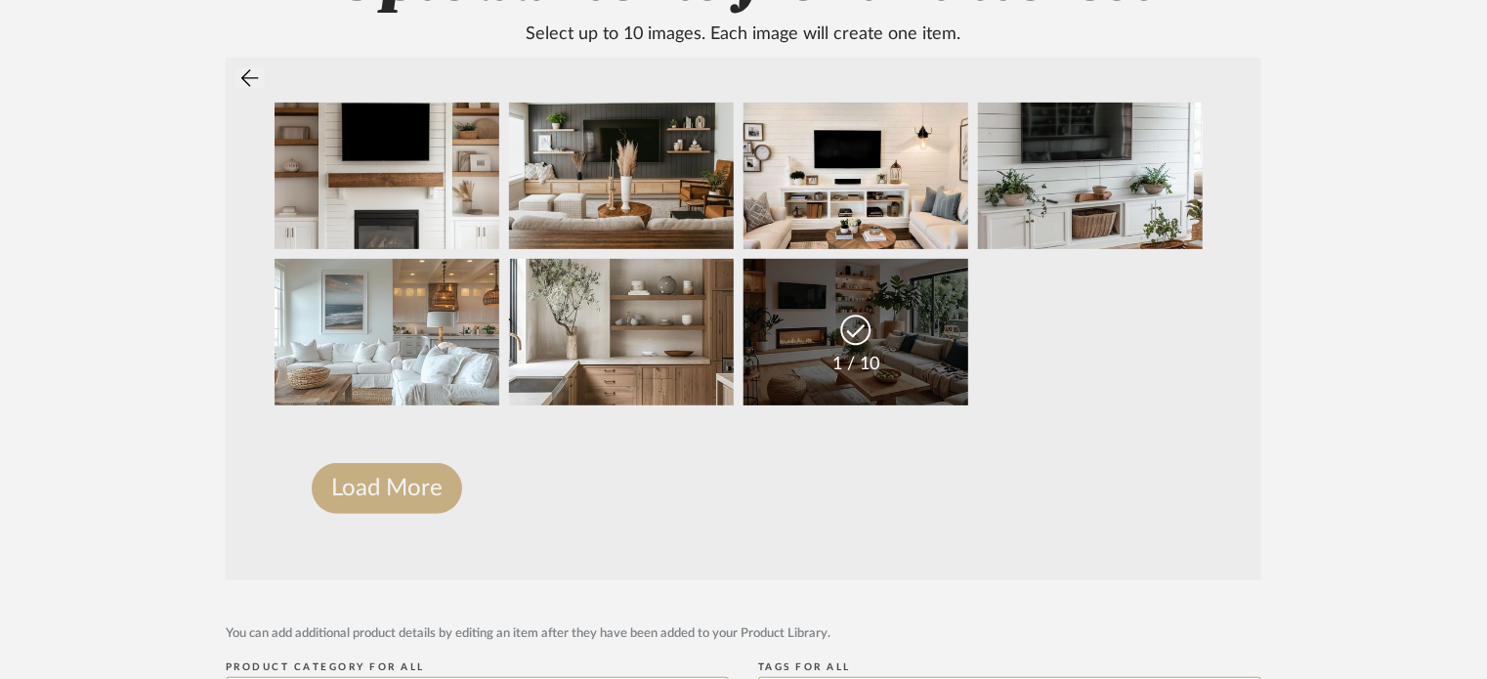
click at [403, 500] on button "Load More" at bounding box center [387, 488] width 150 height 51
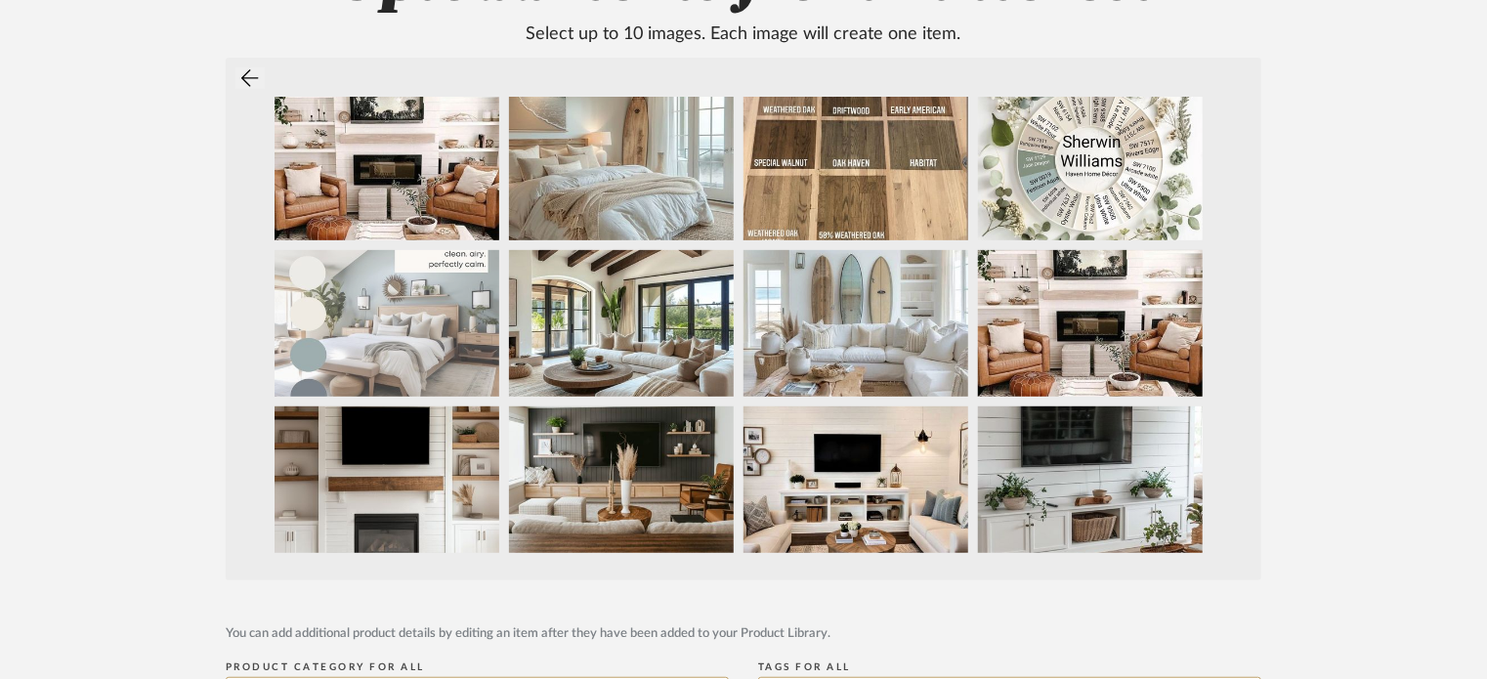
scroll to position [0, 0]
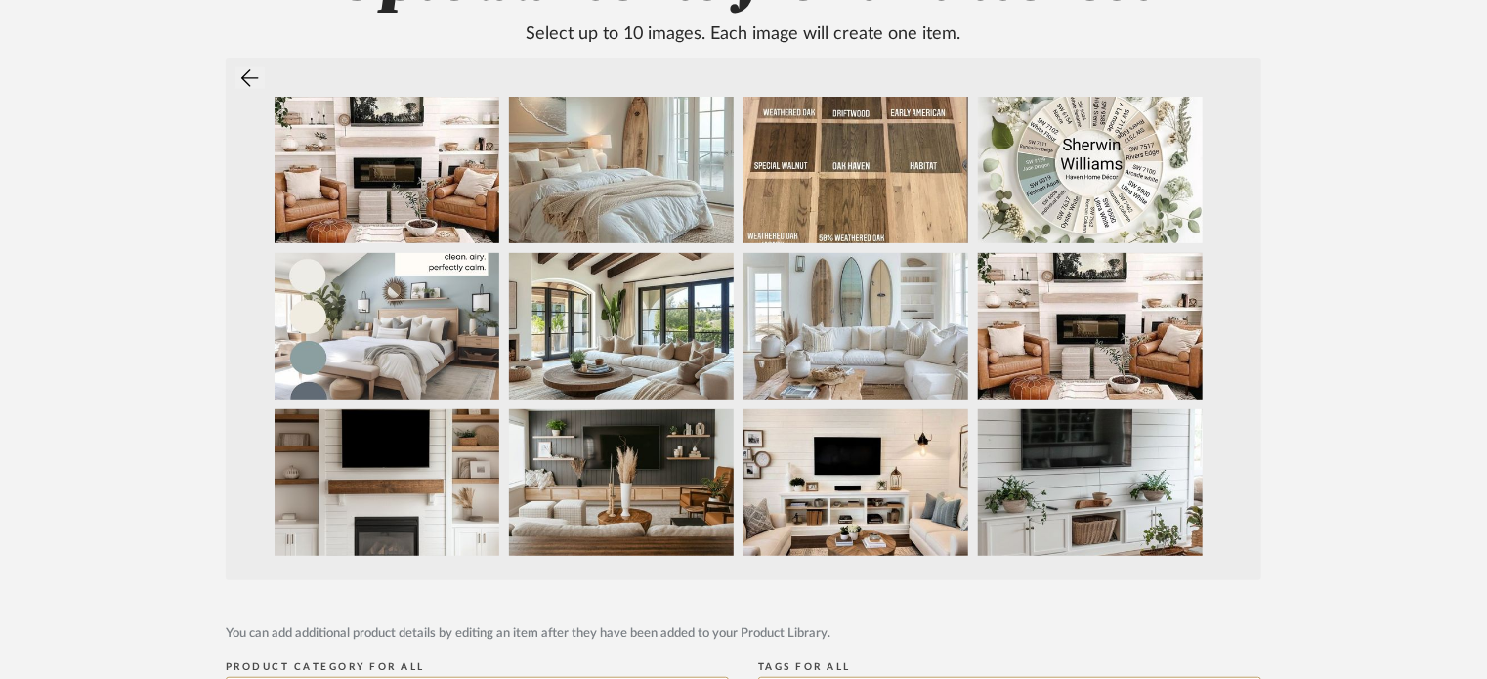
click at [256, 79] on icon at bounding box center [250, 78] width 18 height 20
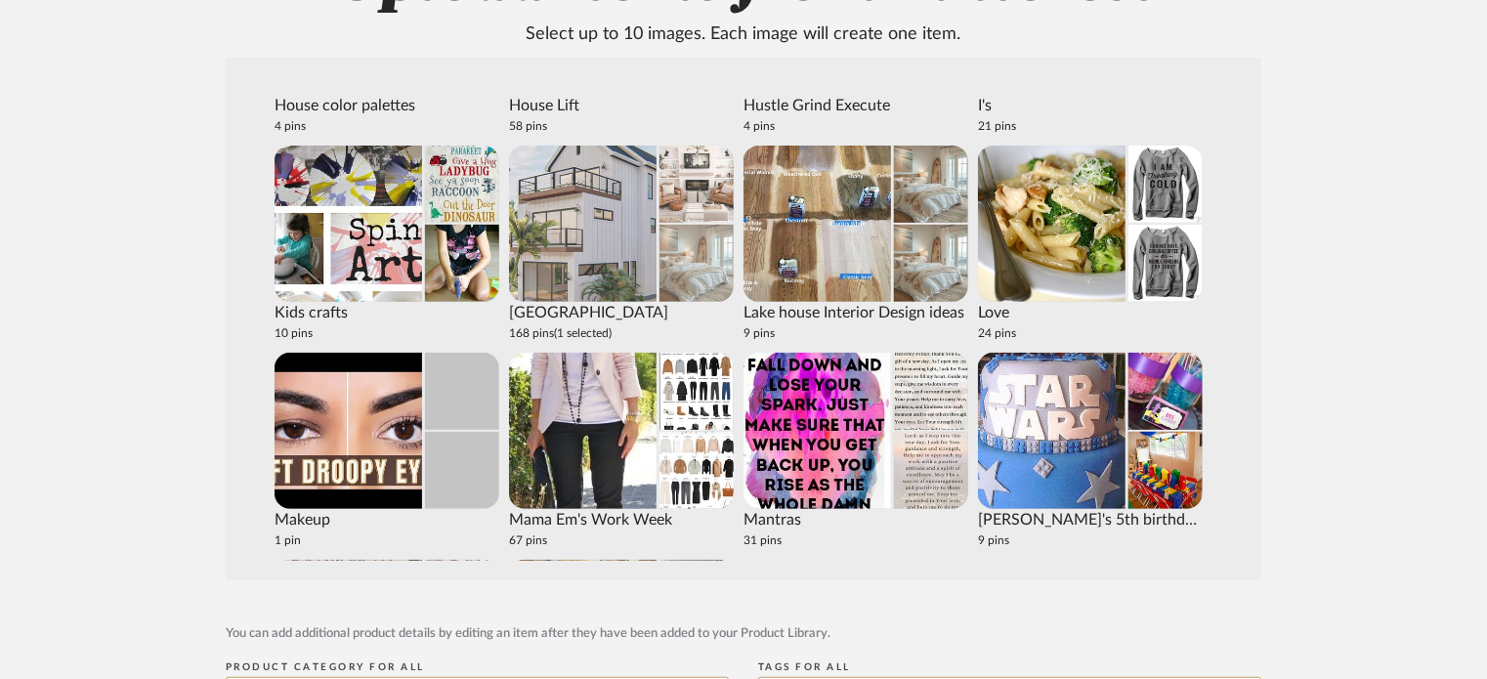
click at [613, 250] on img at bounding box center [583, 224] width 148 height 156
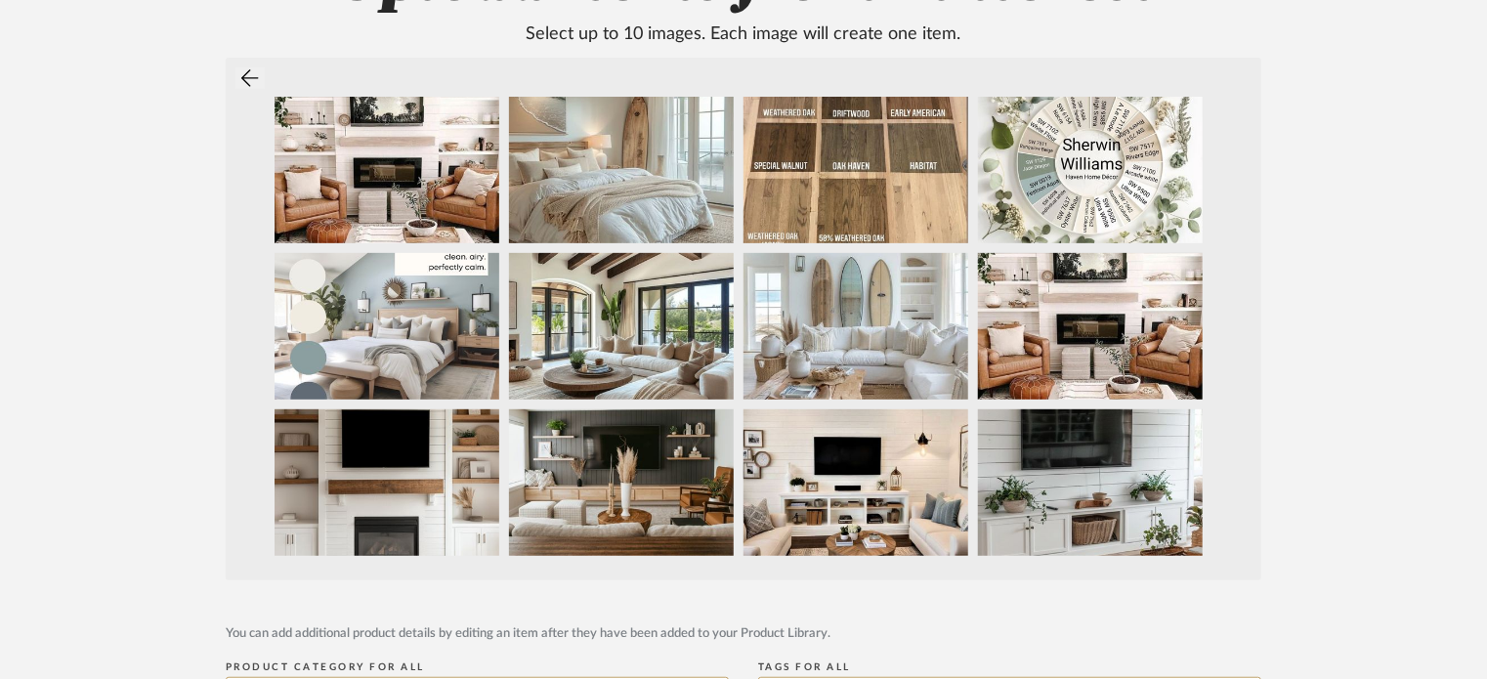
click at [253, 76] on icon at bounding box center [250, 78] width 18 height 20
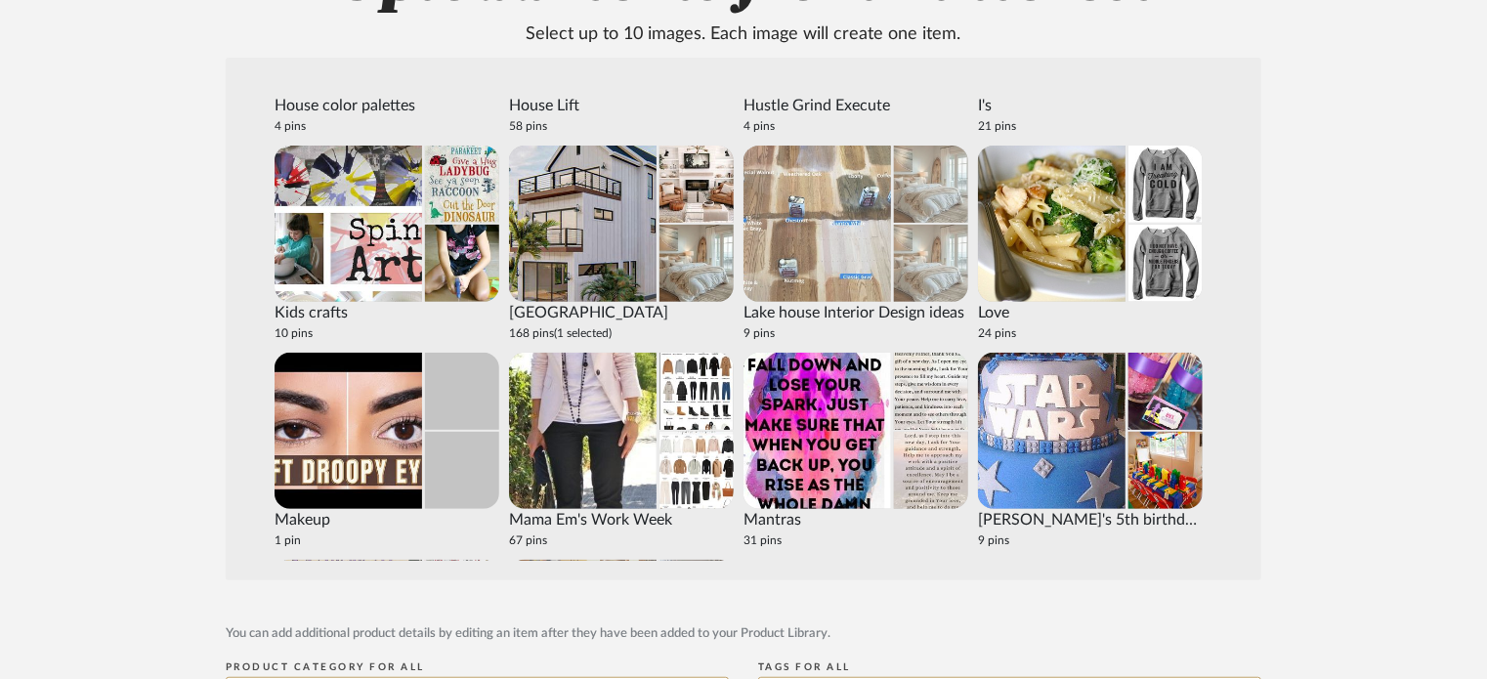
click at [836, 197] on img at bounding box center [818, 224] width 148 height 156
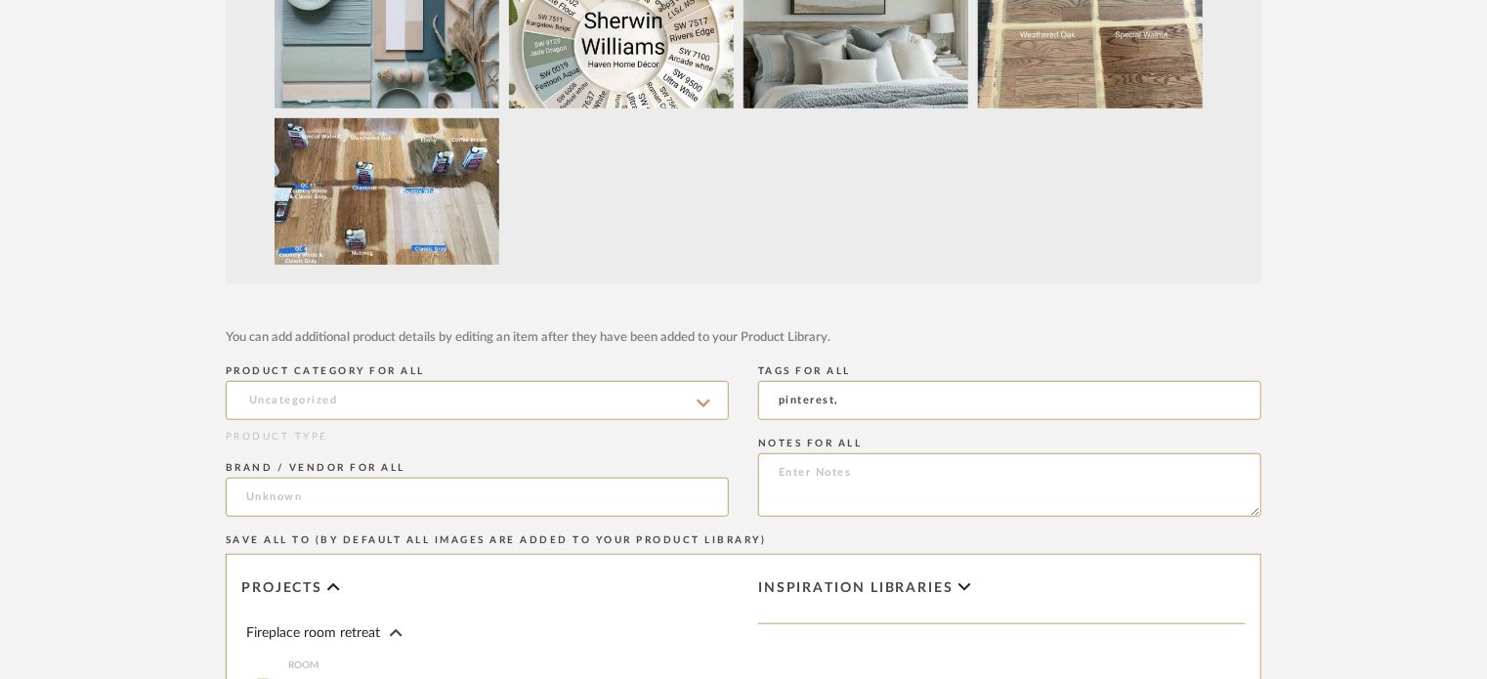
scroll to position [195, 0]
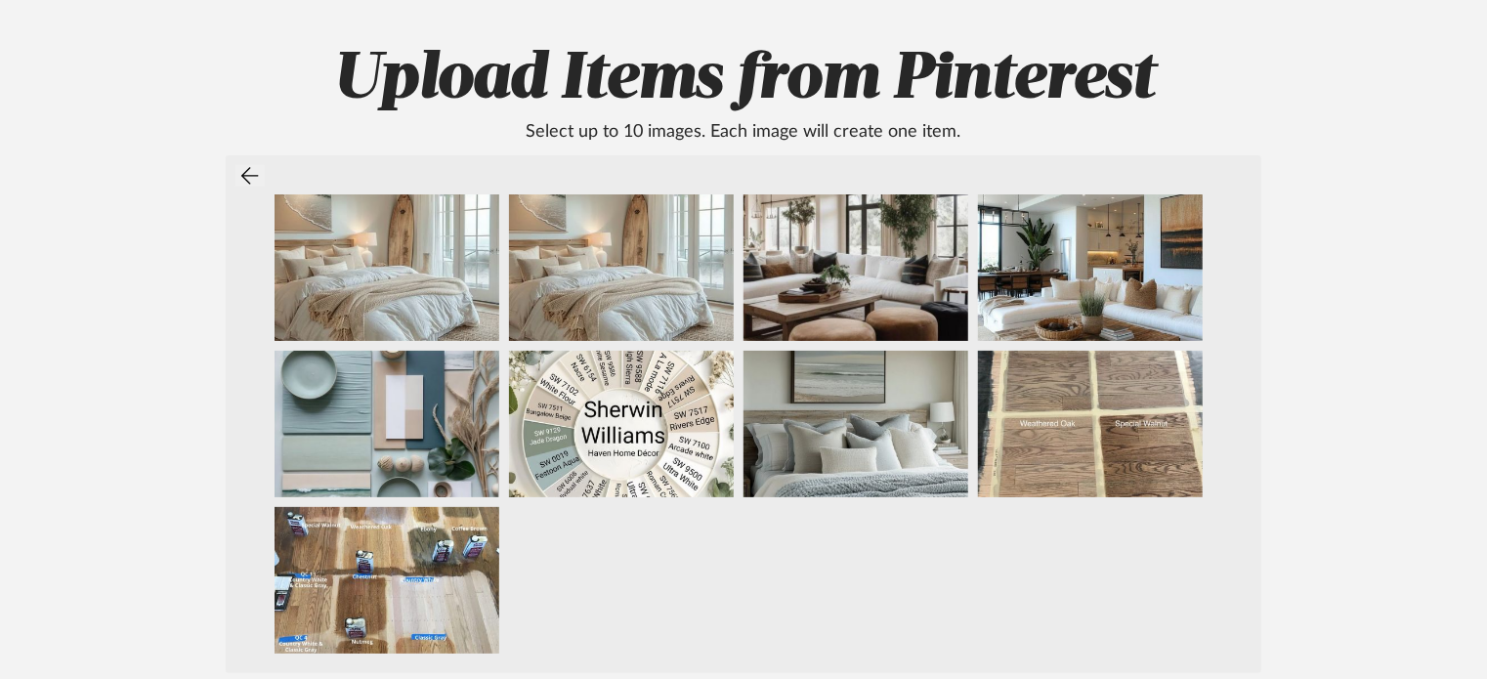
click at [246, 172] on icon at bounding box center [250, 176] width 18 height 20
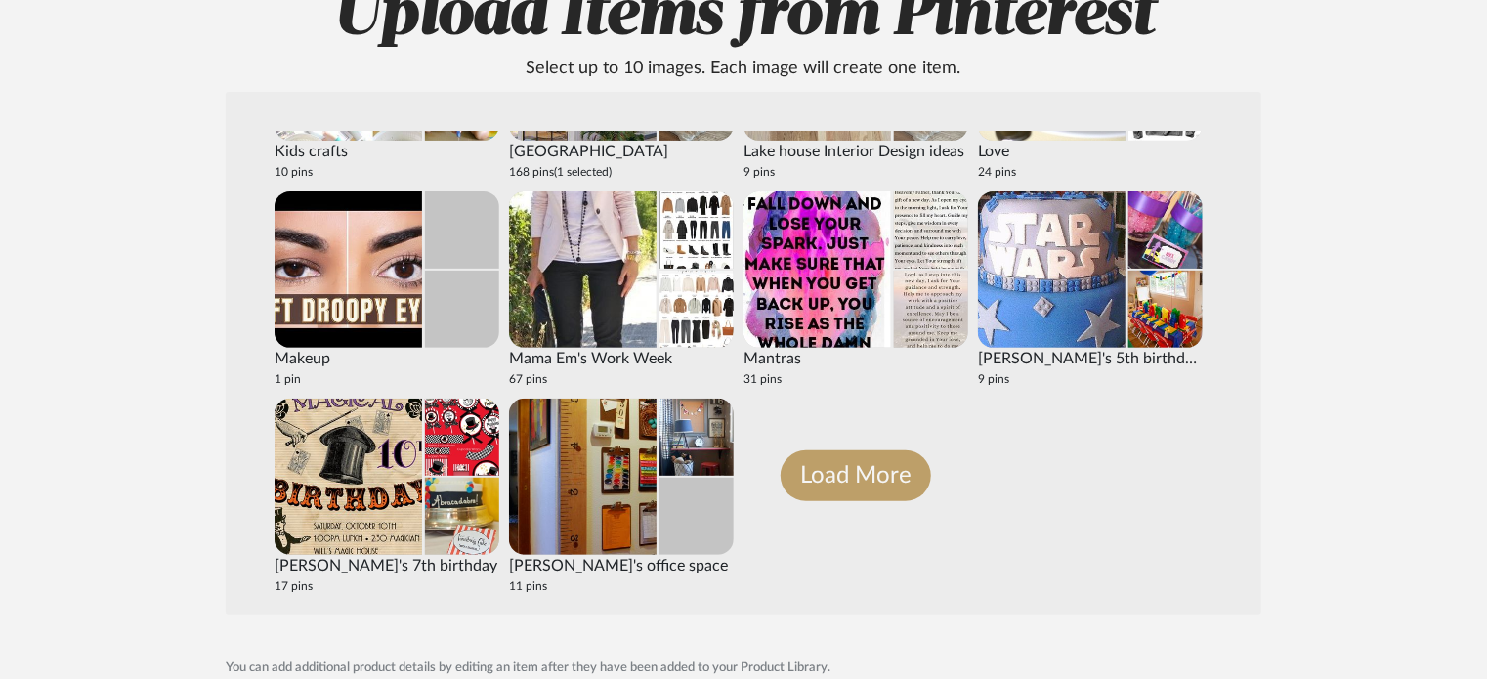
scroll to position [293, 0]
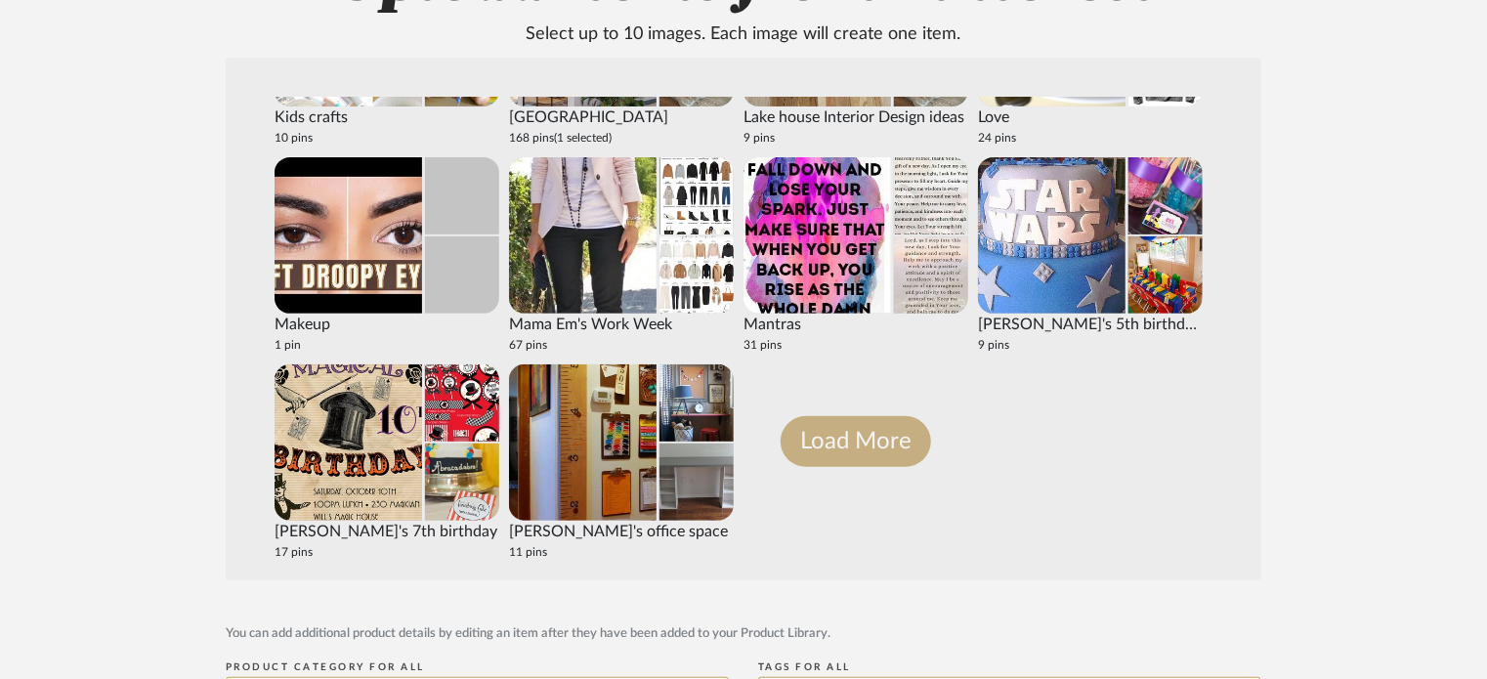
click at [865, 449] on button "Load More" at bounding box center [856, 441] width 150 height 51
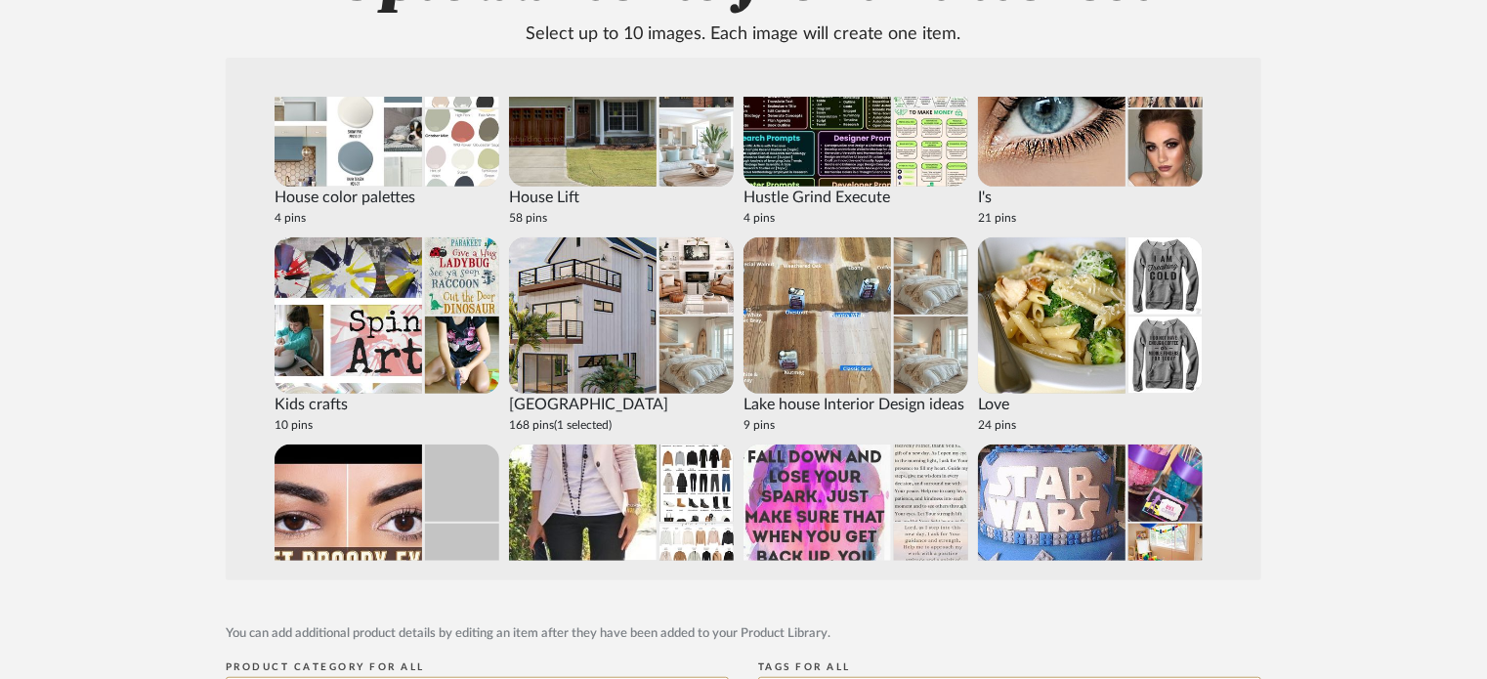
scroll to position [1898, 0]
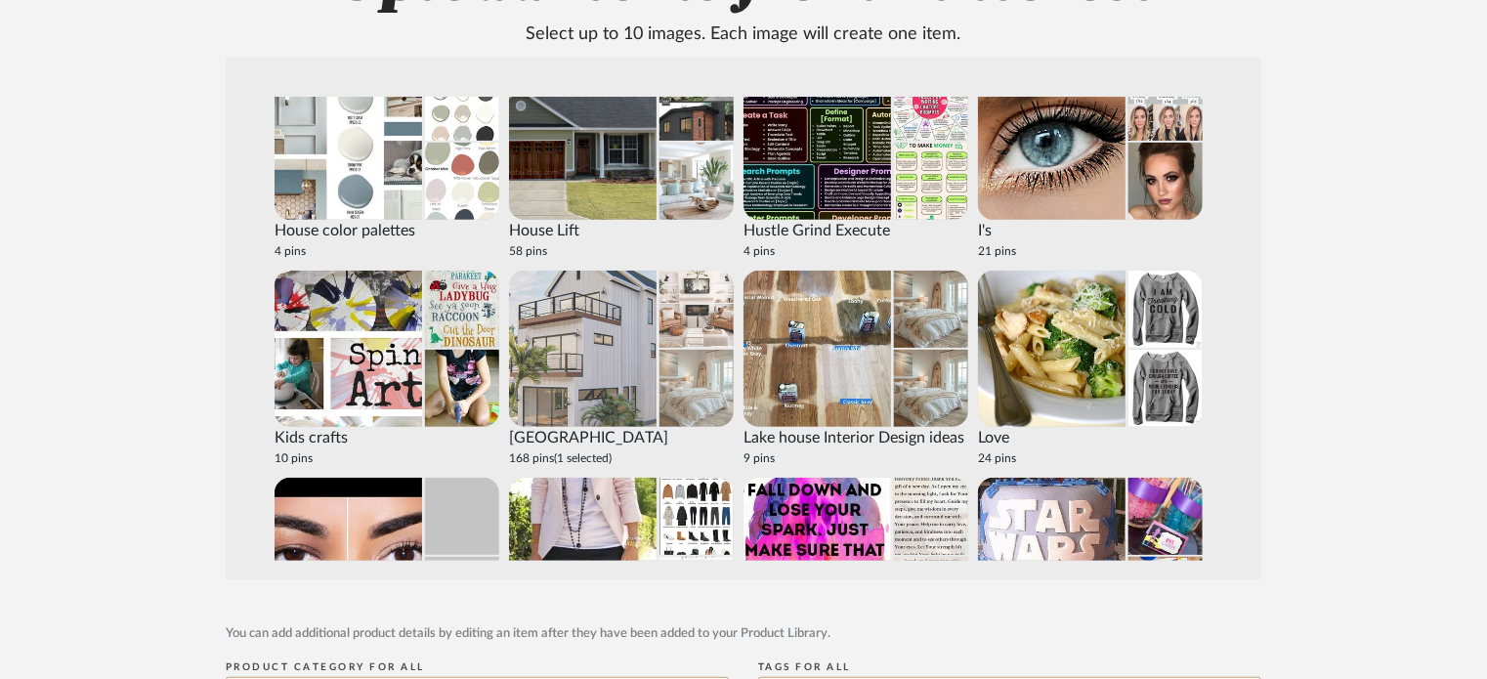
click at [587, 304] on img at bounding box center [583, 349] width 148 height 156
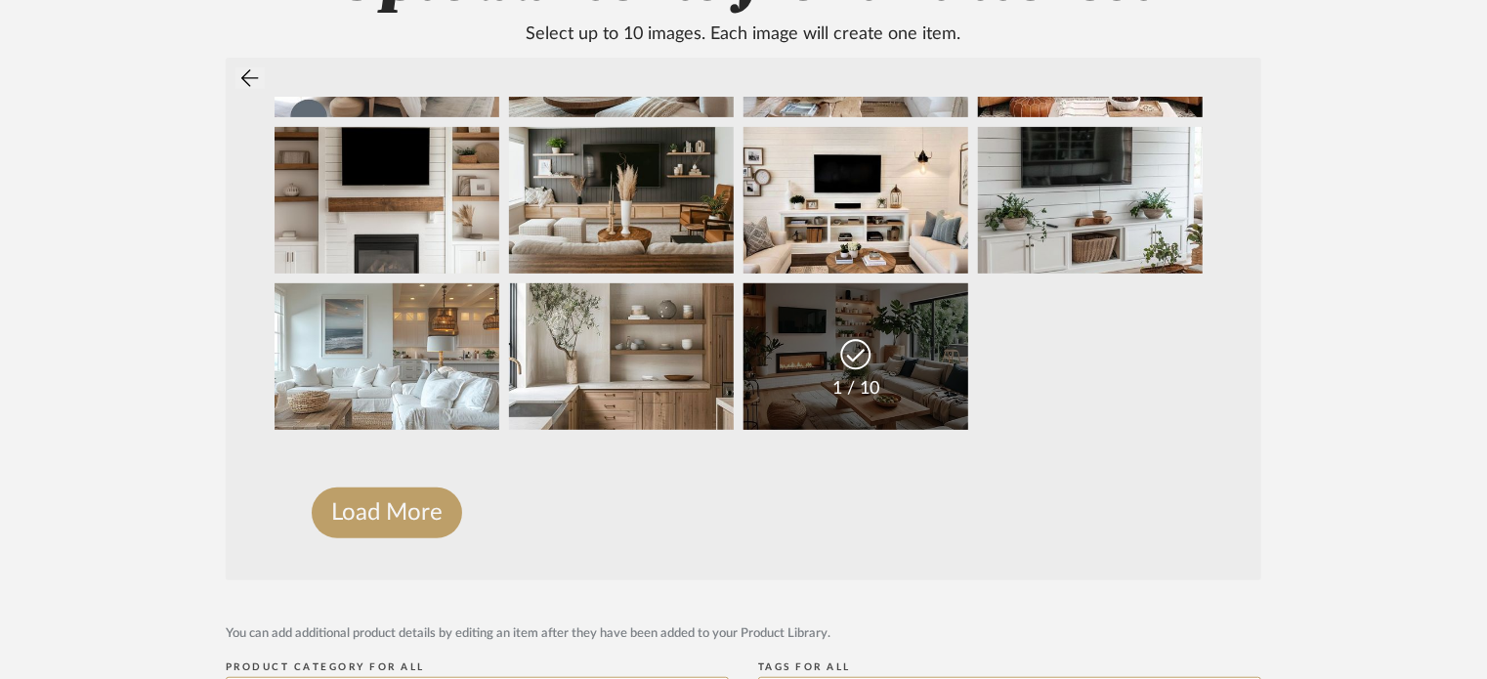
scroll to position [293, 0]
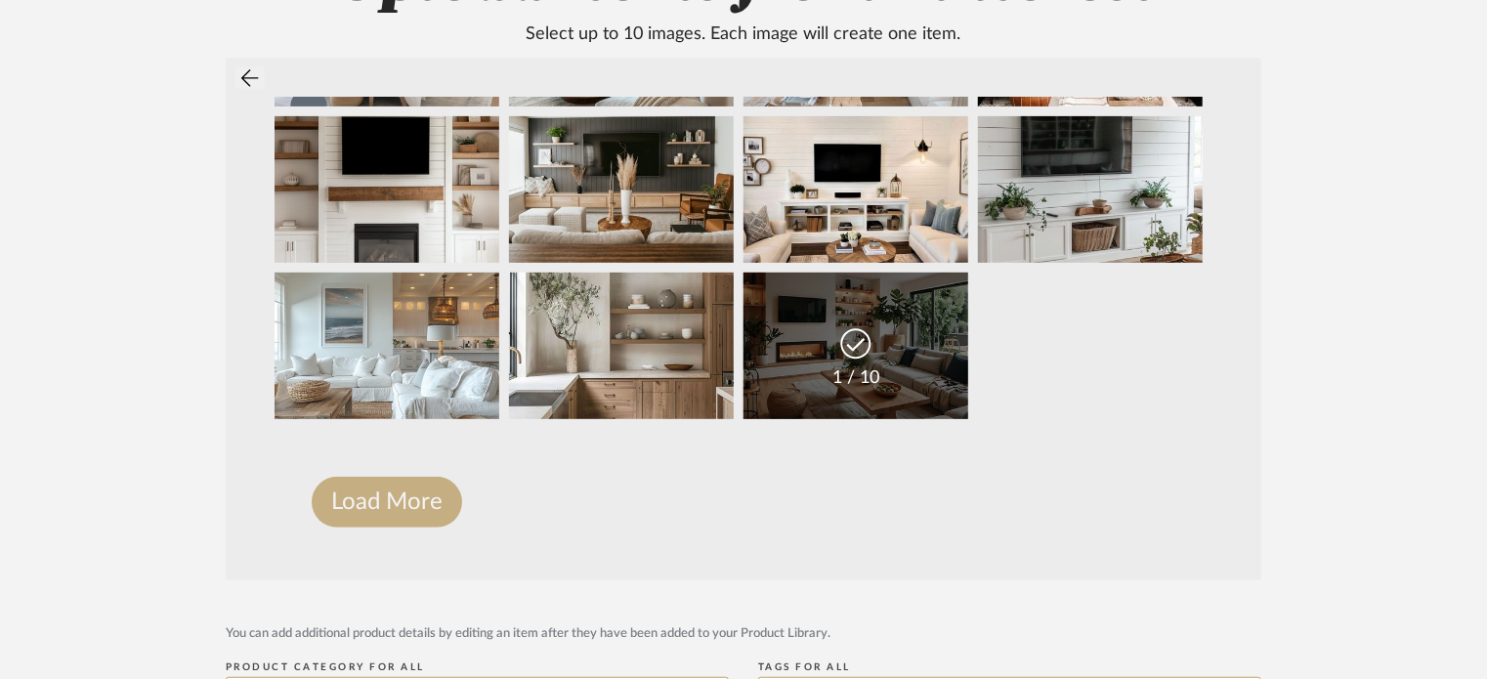
click at [371, 515] on button "Load More" at bounding box center [387, 502] width 150 height 51
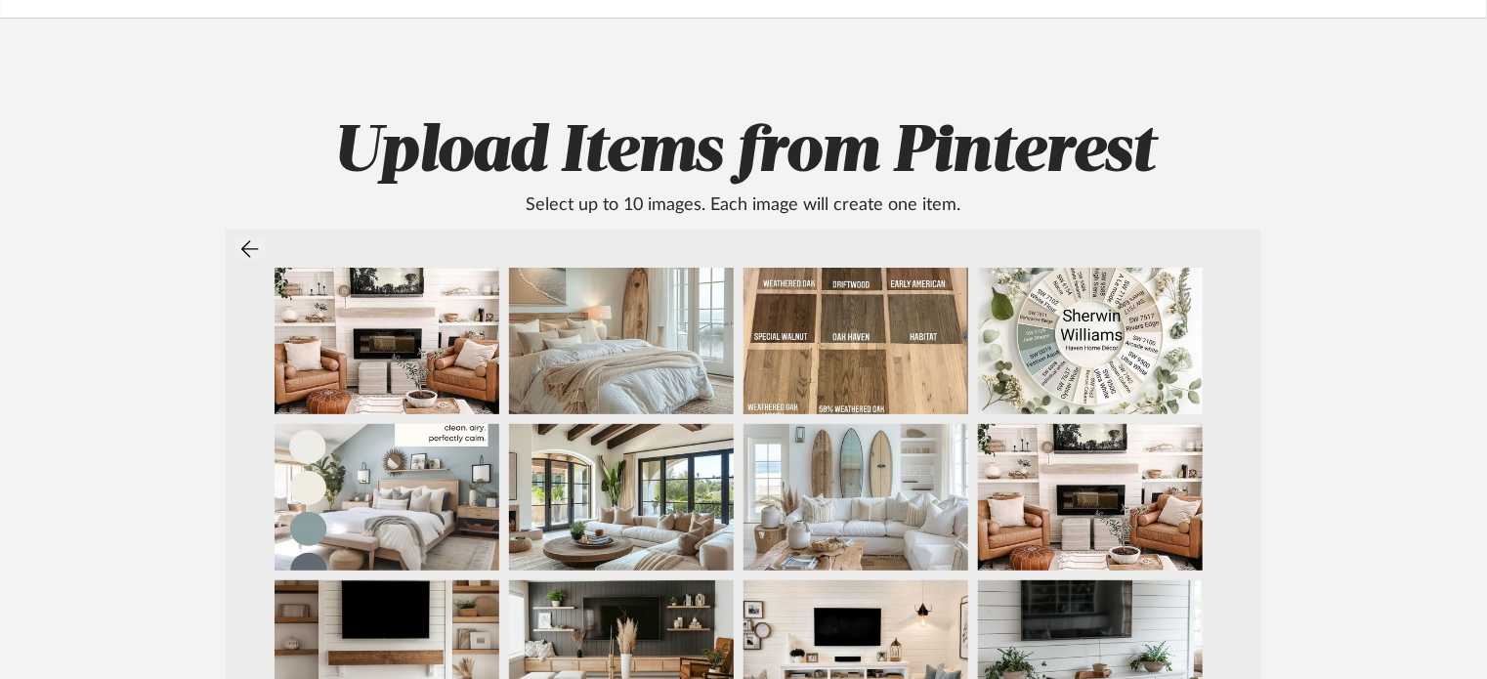
scroll to position [0, 0]
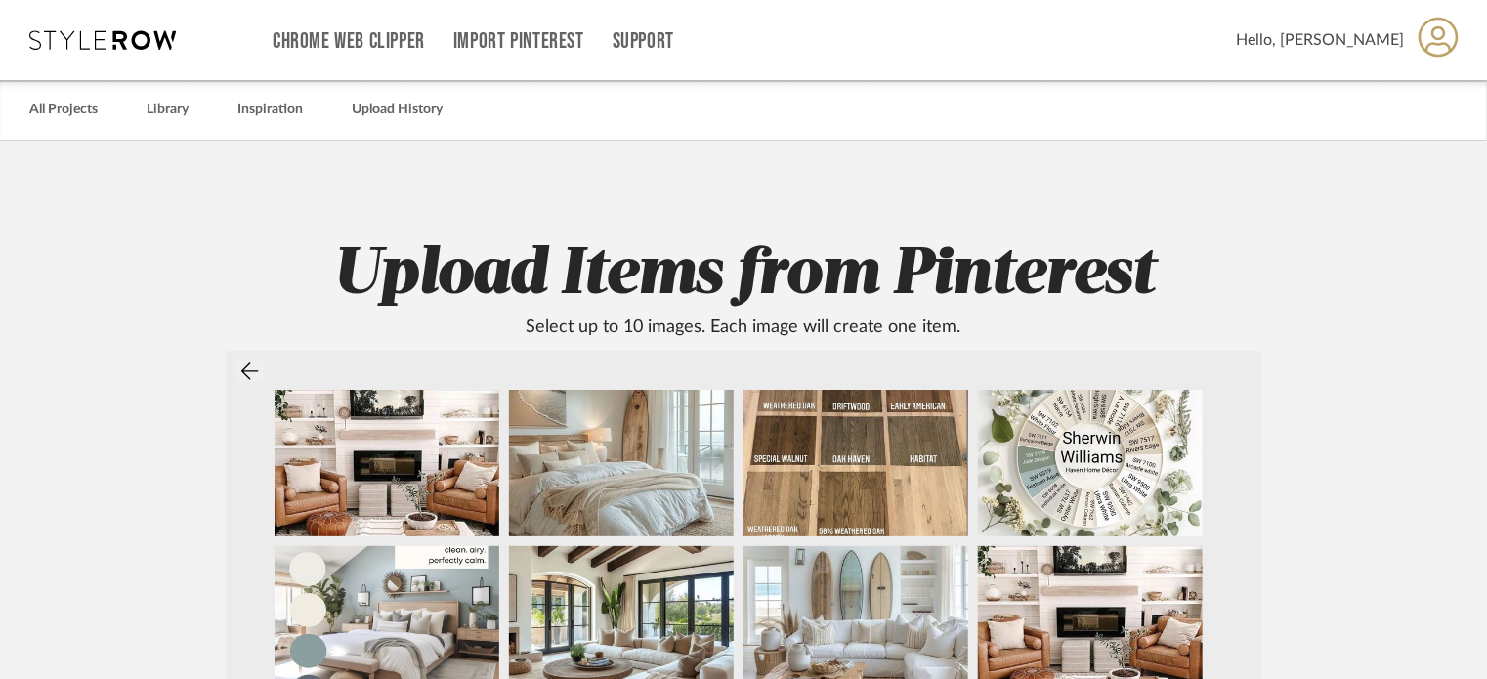
click at [252, 366] on icon at bounding box center [250, 372] width 18 height 20
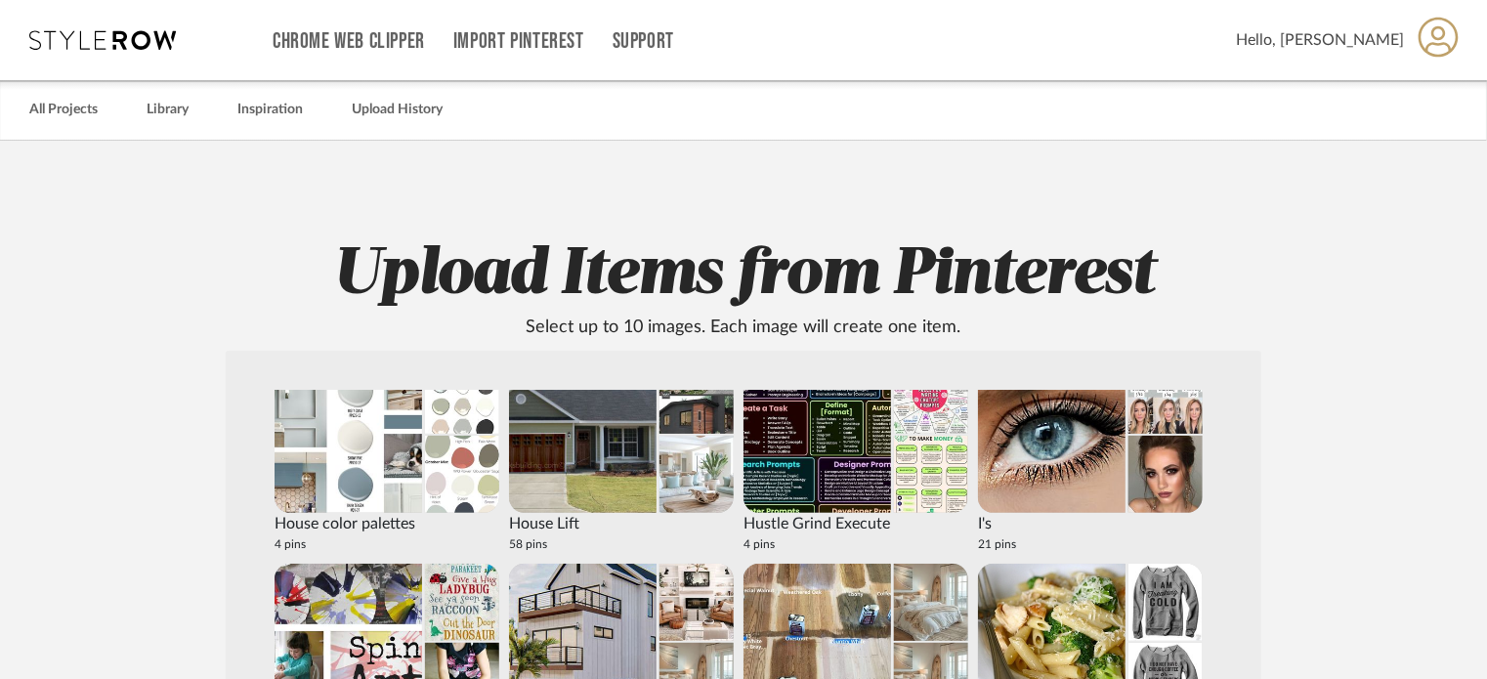
scroll to position [293, 0]
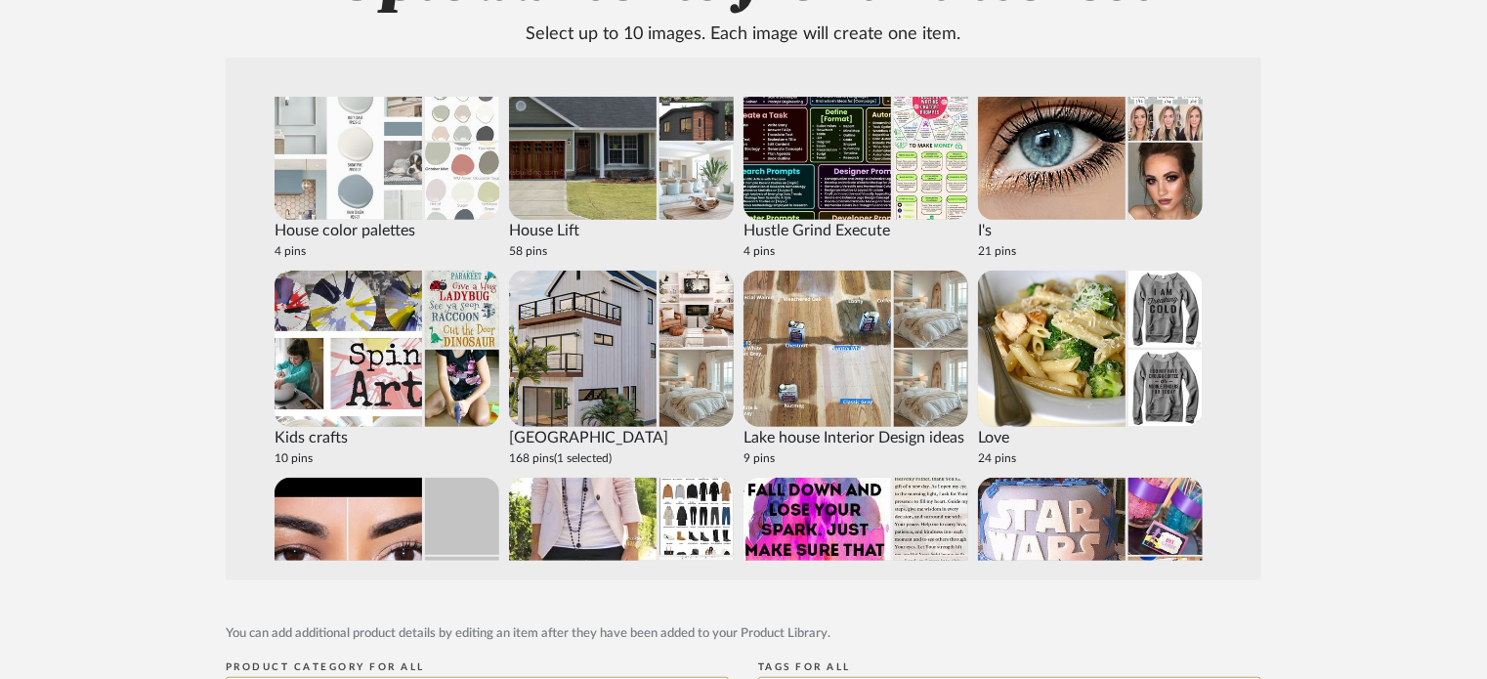
click at [407, 191] on img at bounding box center [349, 142] width 148 height 156
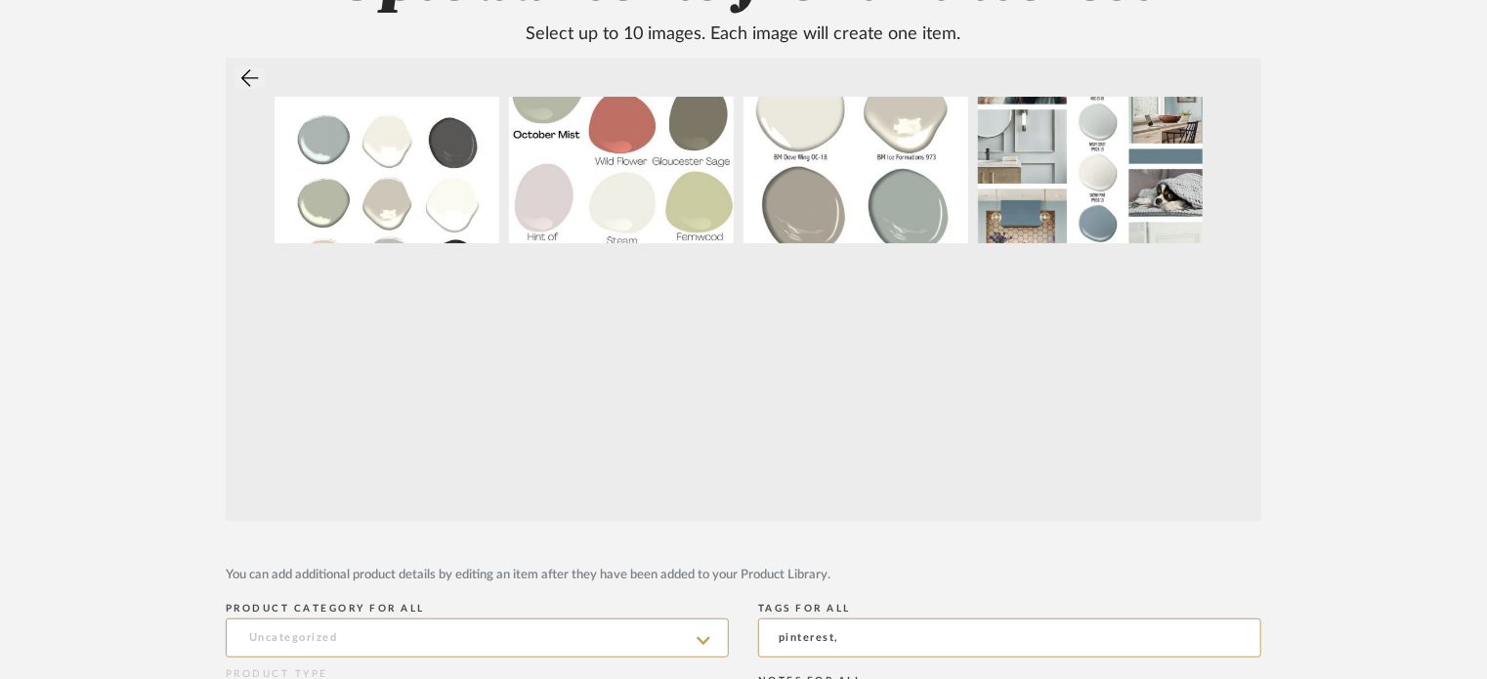
click at [246, 81] on icon at bounding box center [250, 78] width 18 height 20
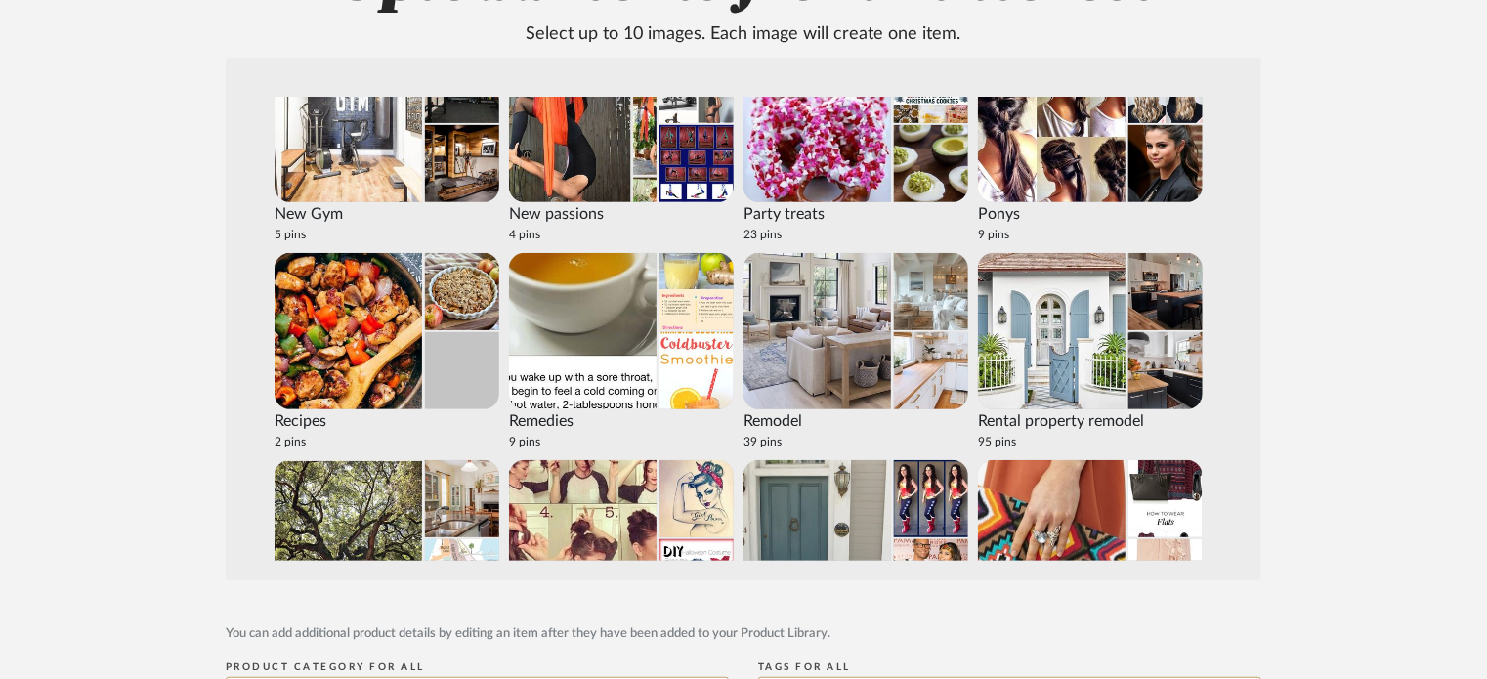
scroll to position [2973, 0]
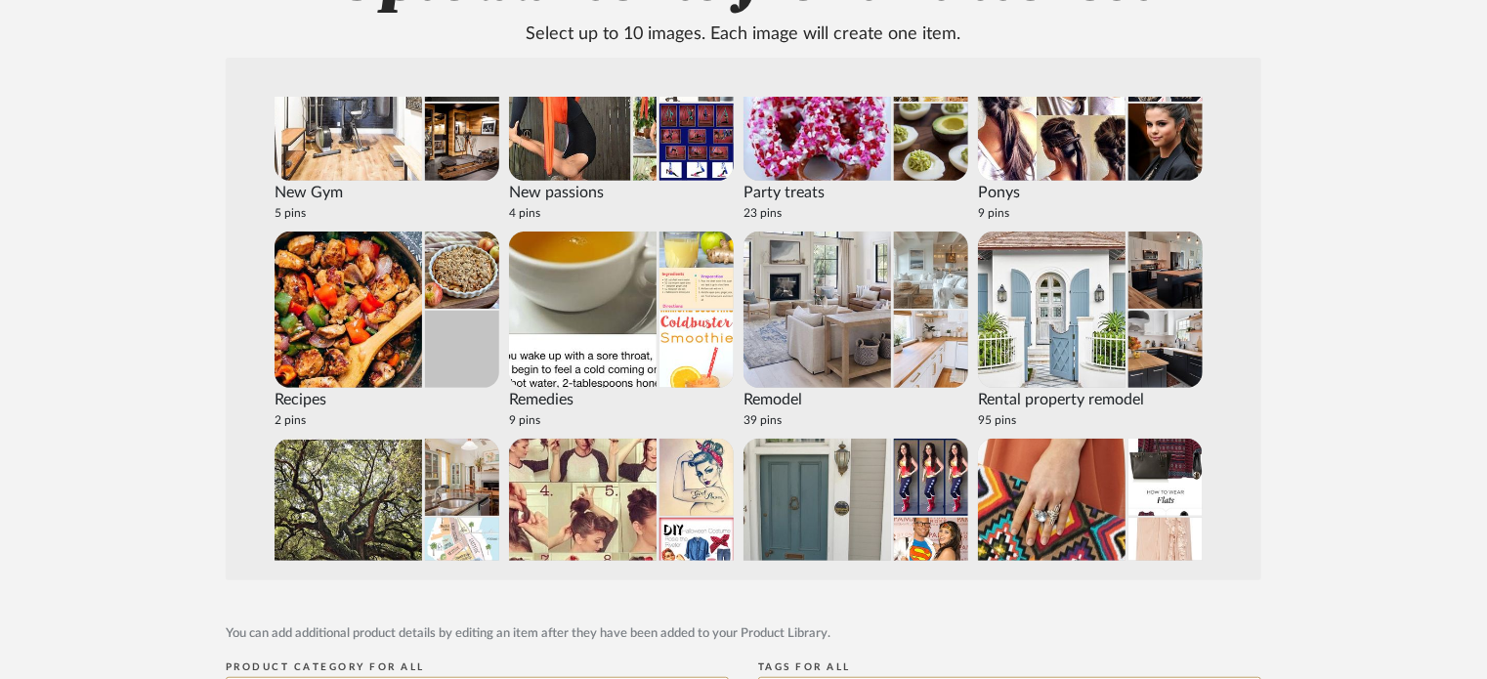
click at [858, 286] on img at bounding box center [818, 310] width 148 height 156
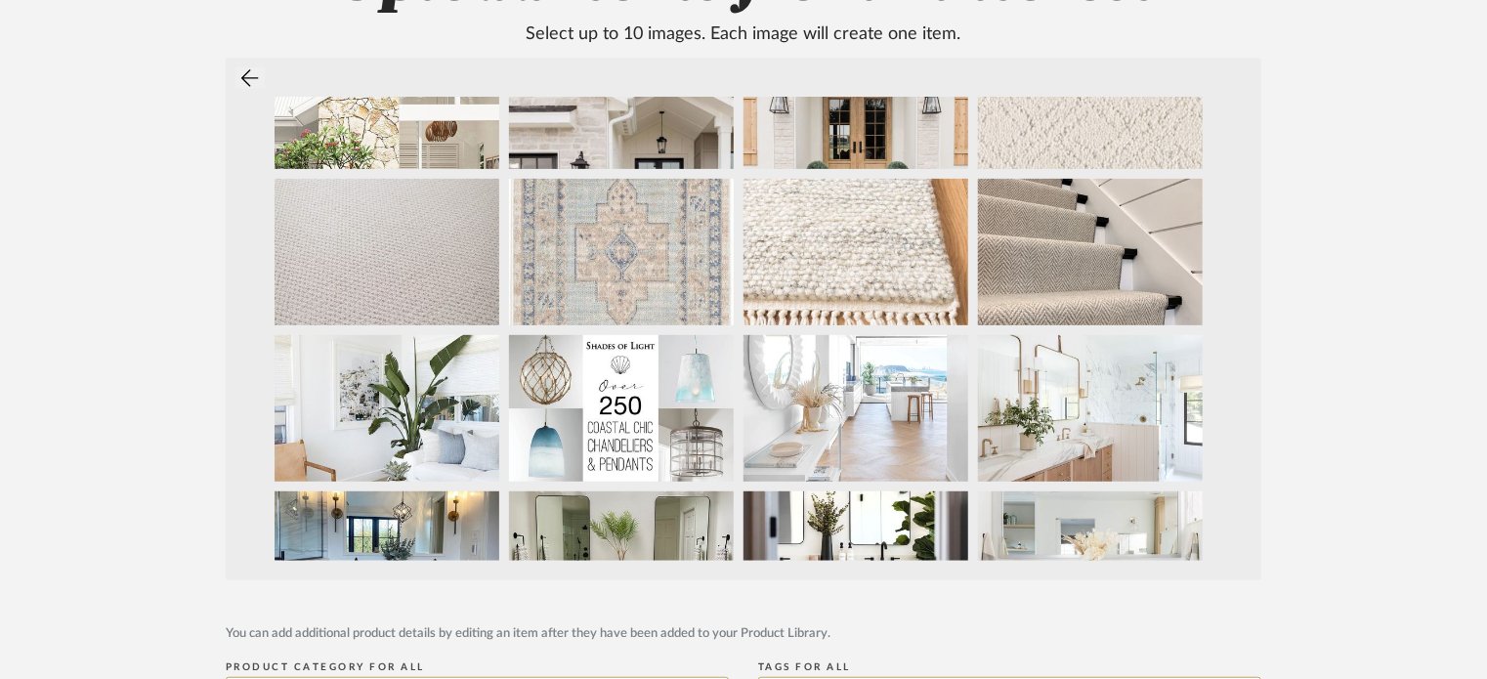
scroll to position [391, 0]
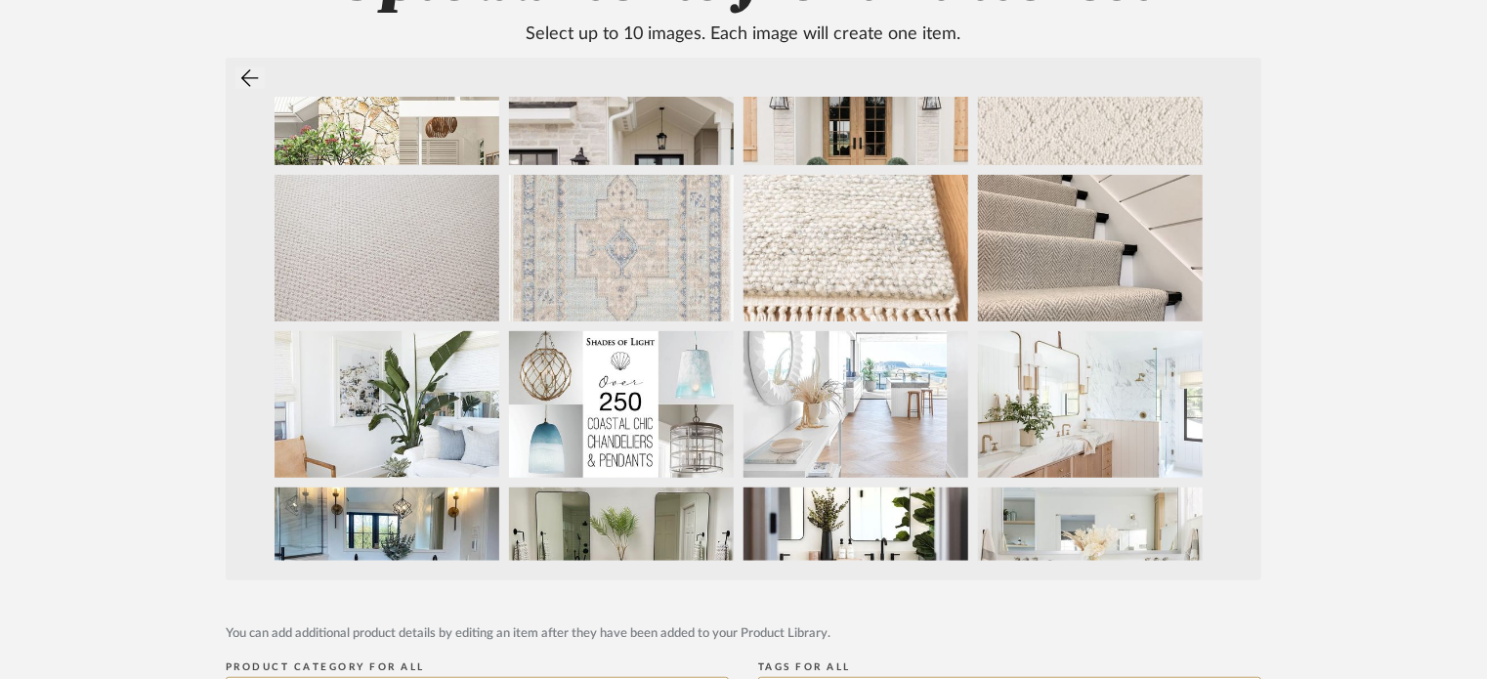
click at [696, 224] on img at bounding box center [621, 248] width 225 height 147
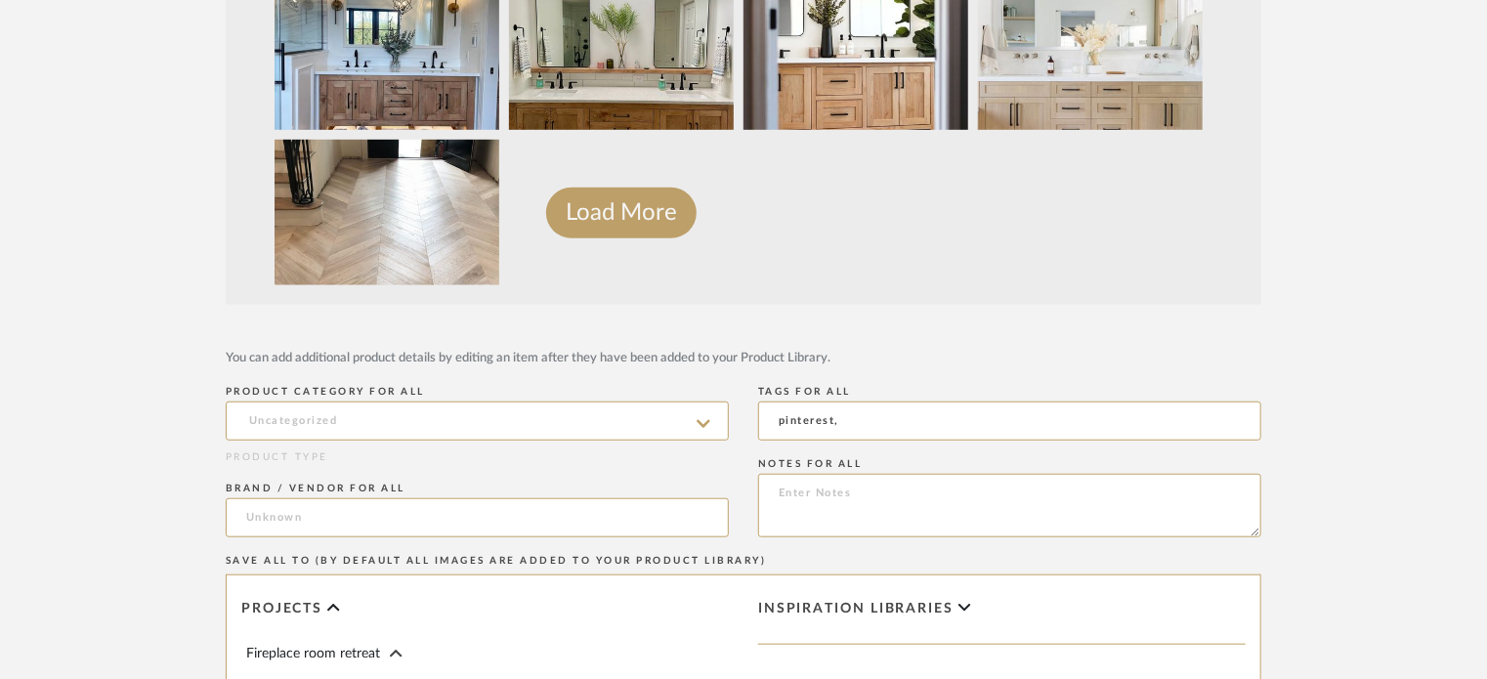
scroll to position [684, 0]
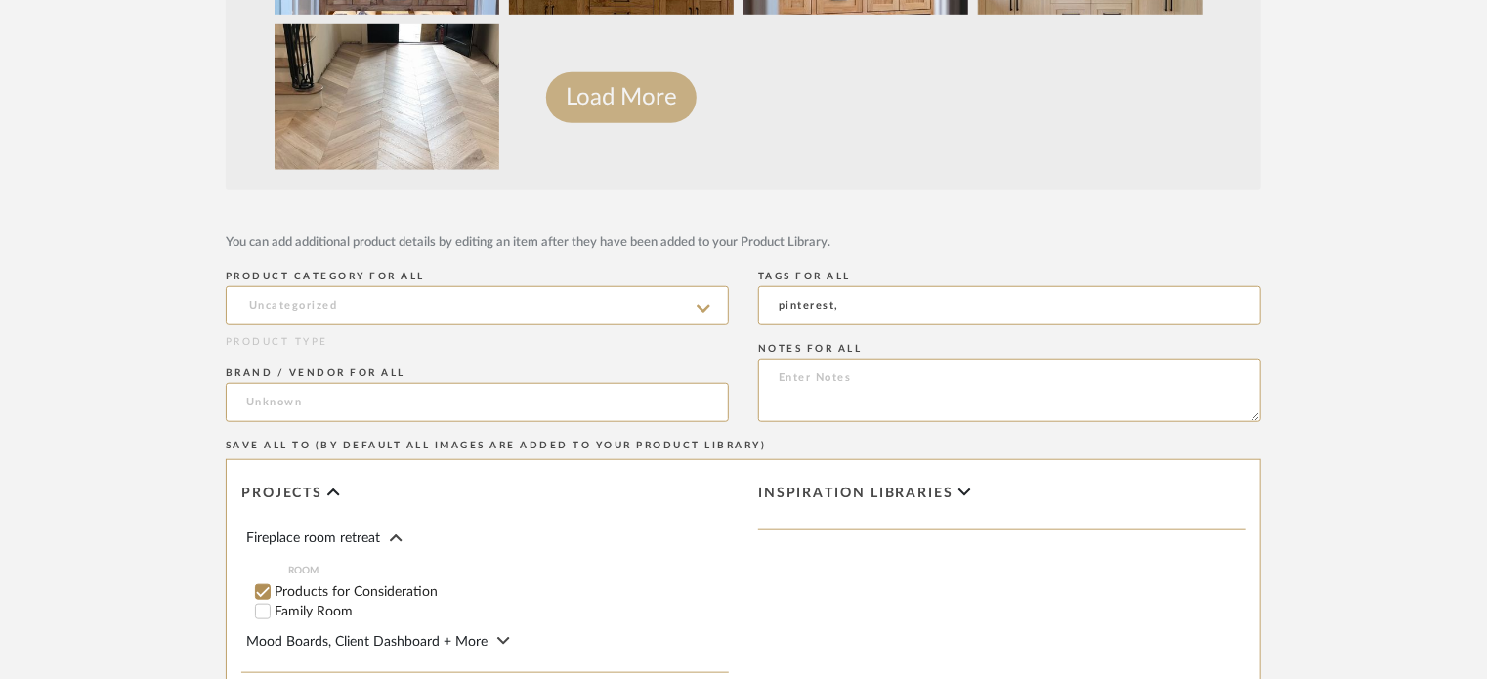
click at [637, 103] on button "Load More" at bounding box center [621, 97] width 150 height 51
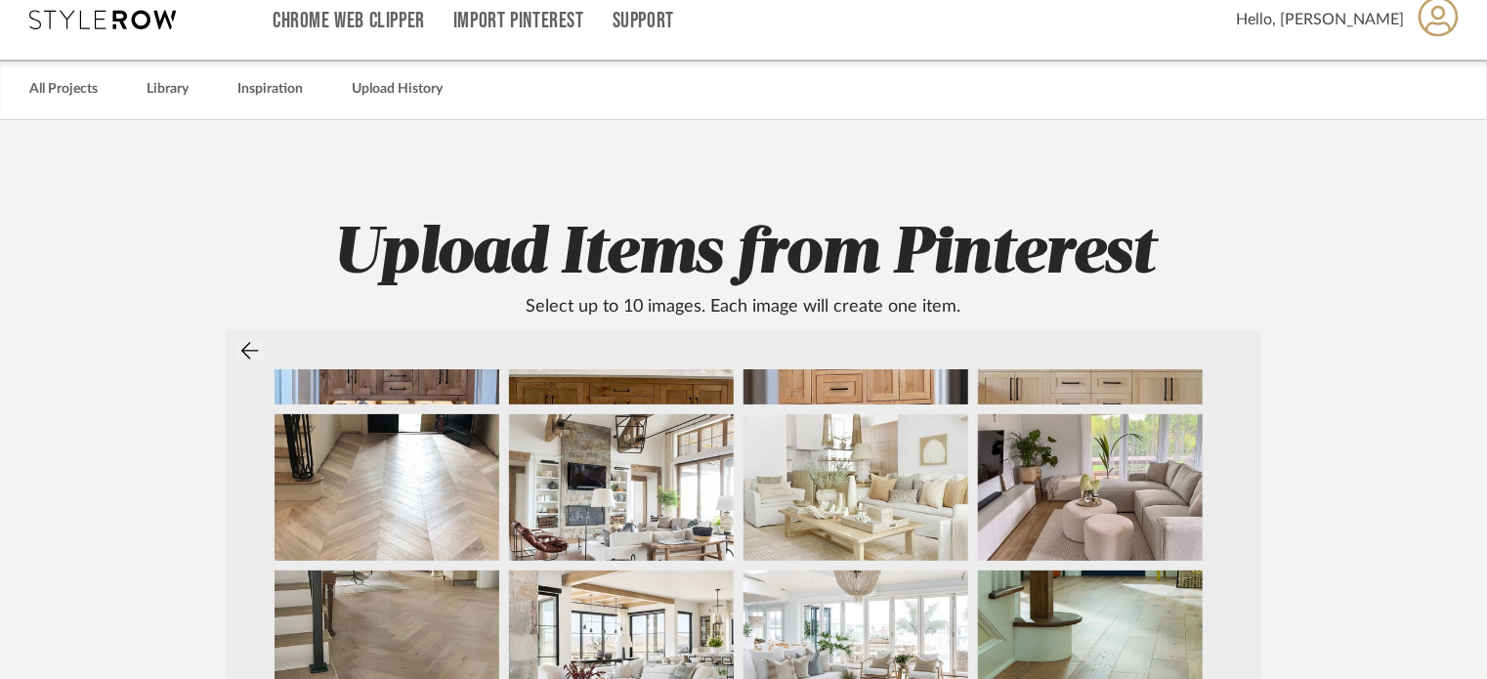
scroll to position [9, 0]
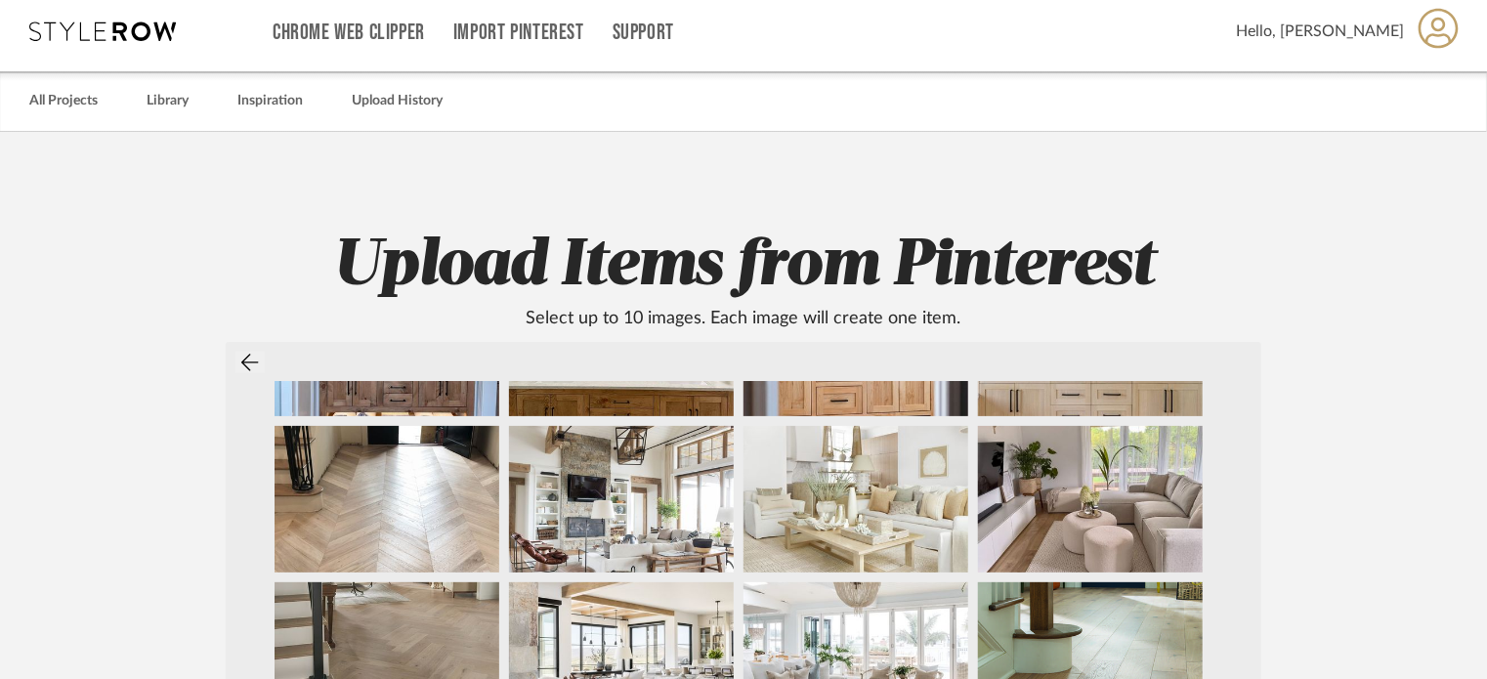
click at [257, 359] on icon at bounding box center [250, 363] width 18 height 20
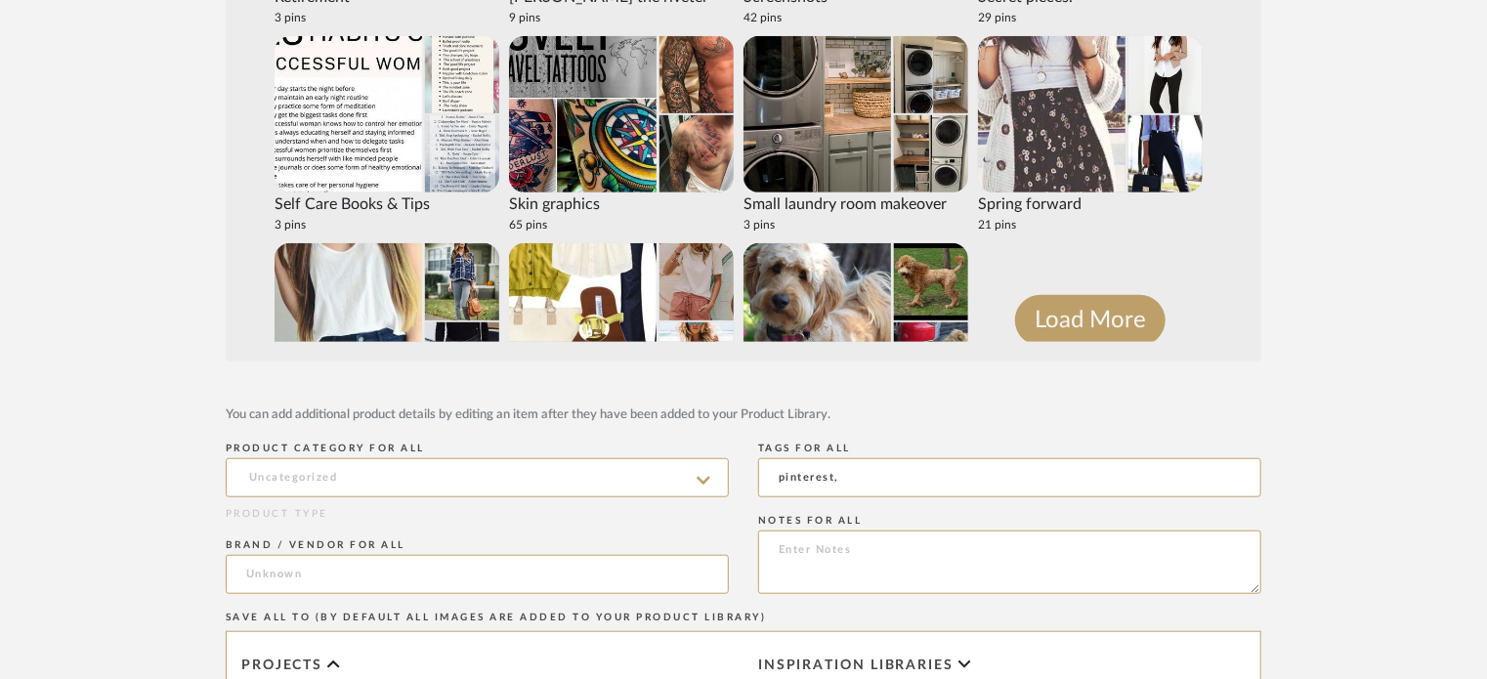
scroll to position [986, 0]
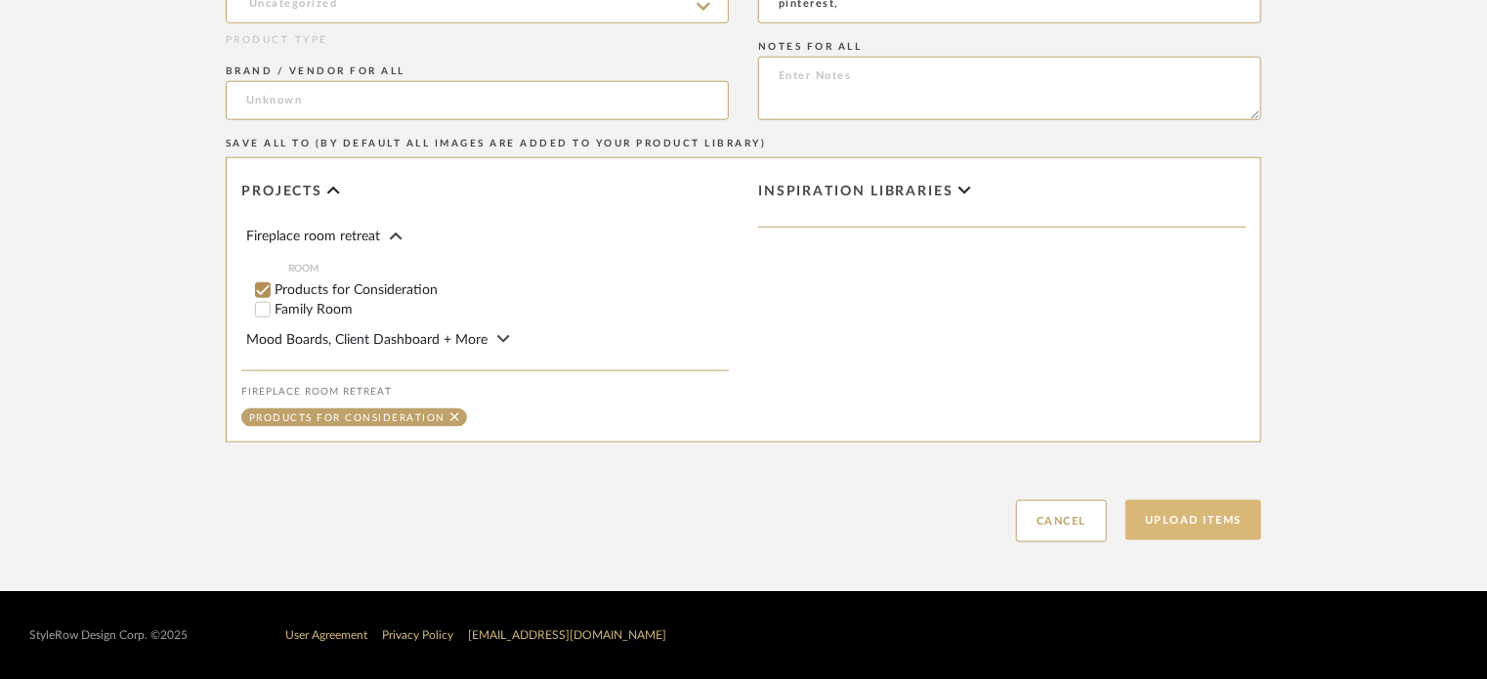
click at [1184, 509] on button "Upload Items" at bounding box center [1194, 520] width 136 height 40
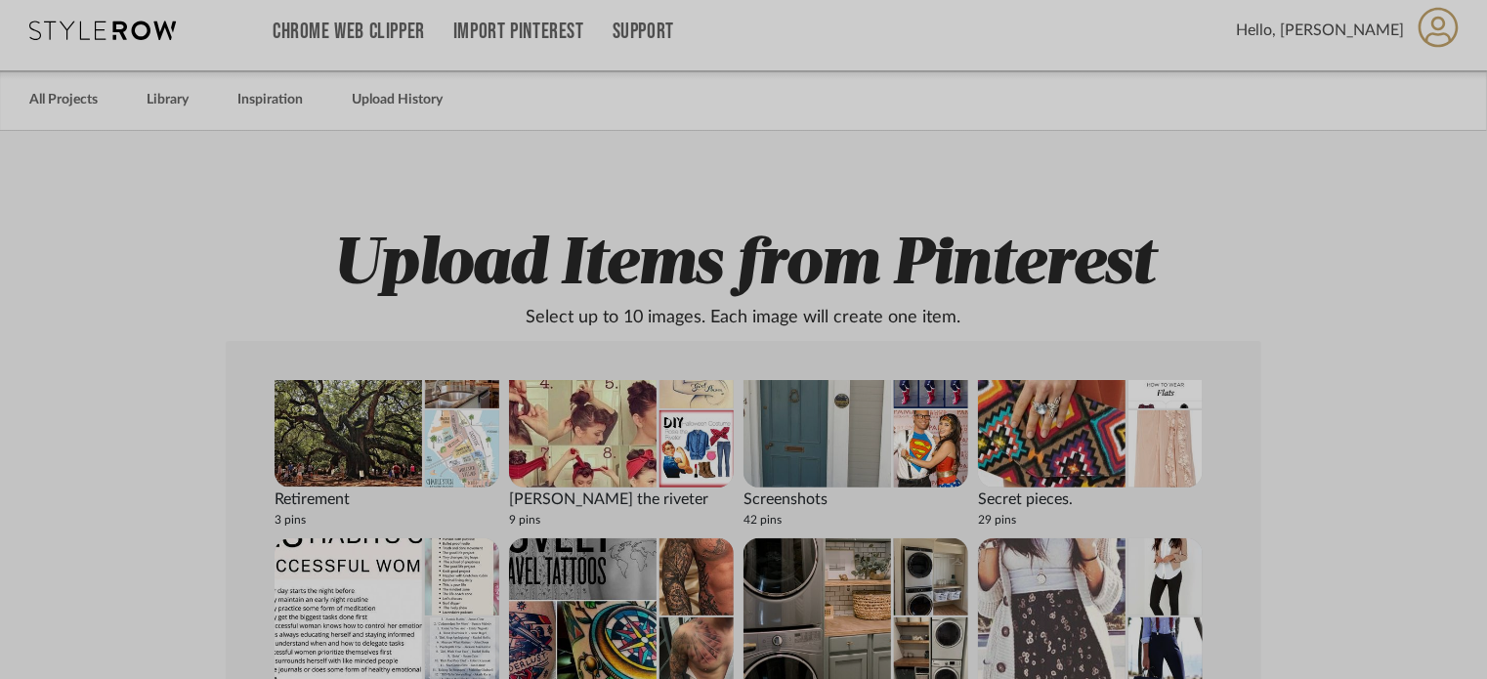
scroll to position [0, 0]
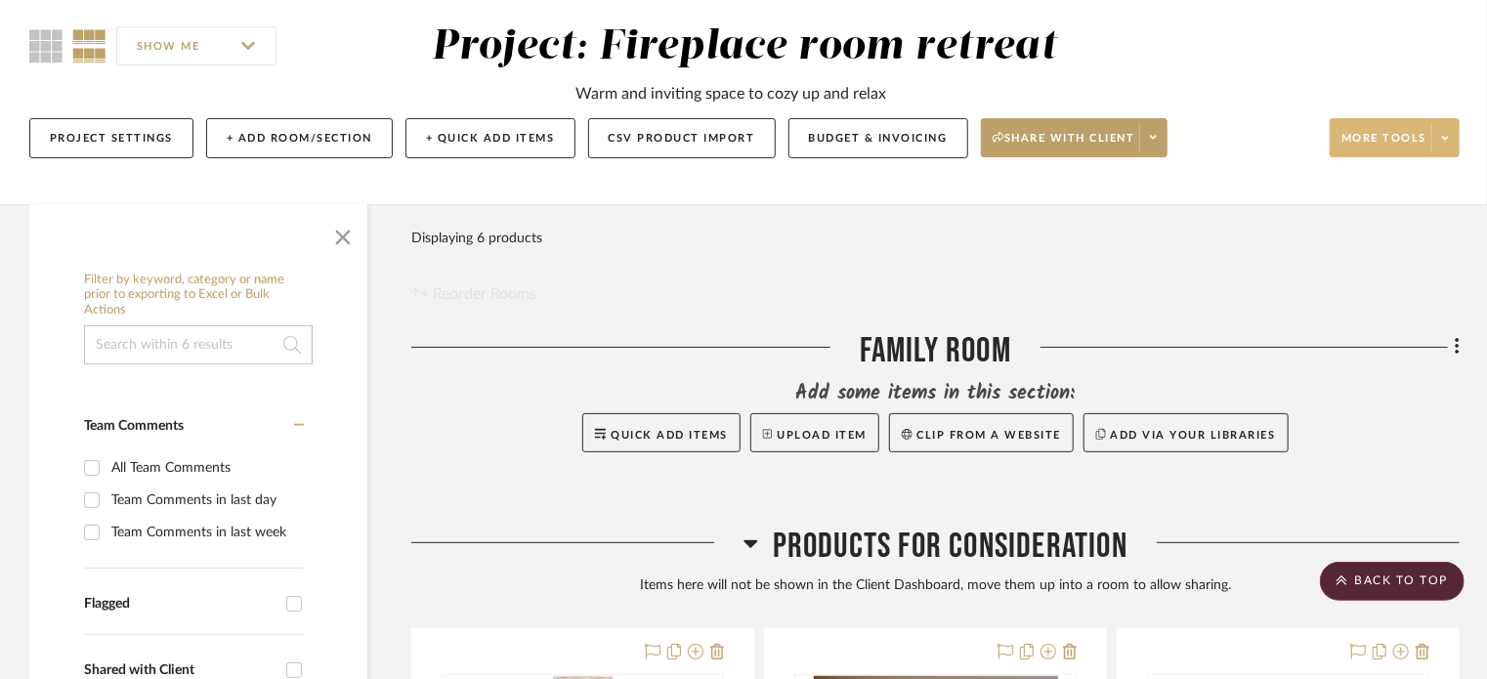
scroll to position [101, 0]
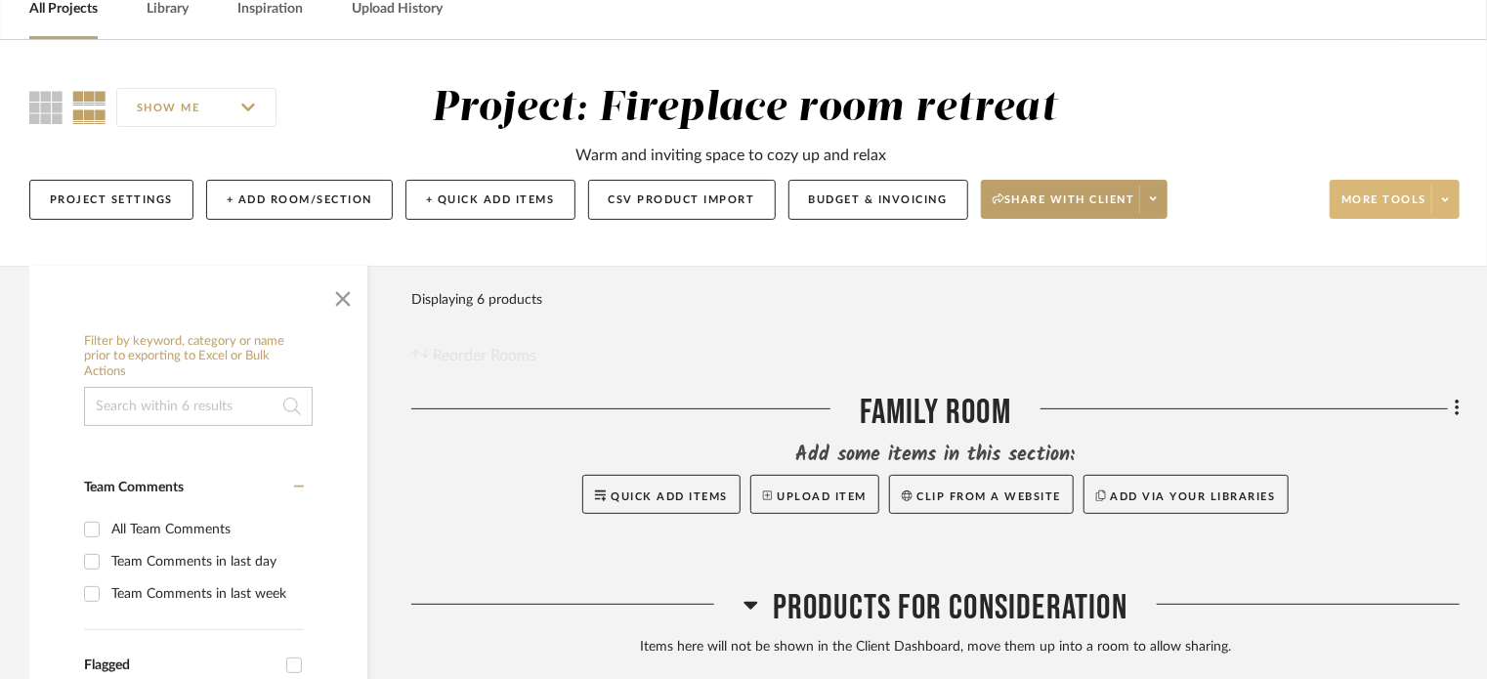
click at [1406, 201] on span "More tools" at bounding box center [1384, 207] width 85 height 29
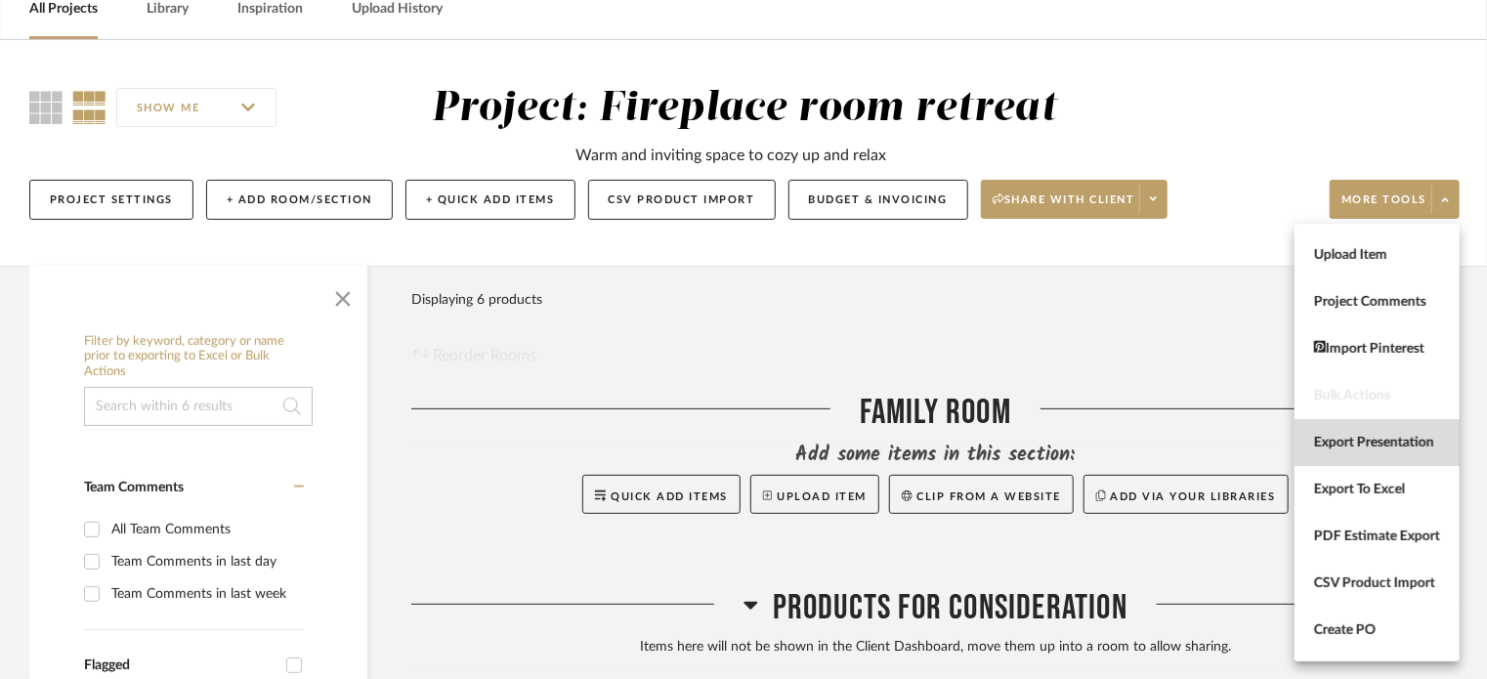
click at [1352, 448] on span "Export Presentation" at bounding box center [1377, 443] width 126 height 17
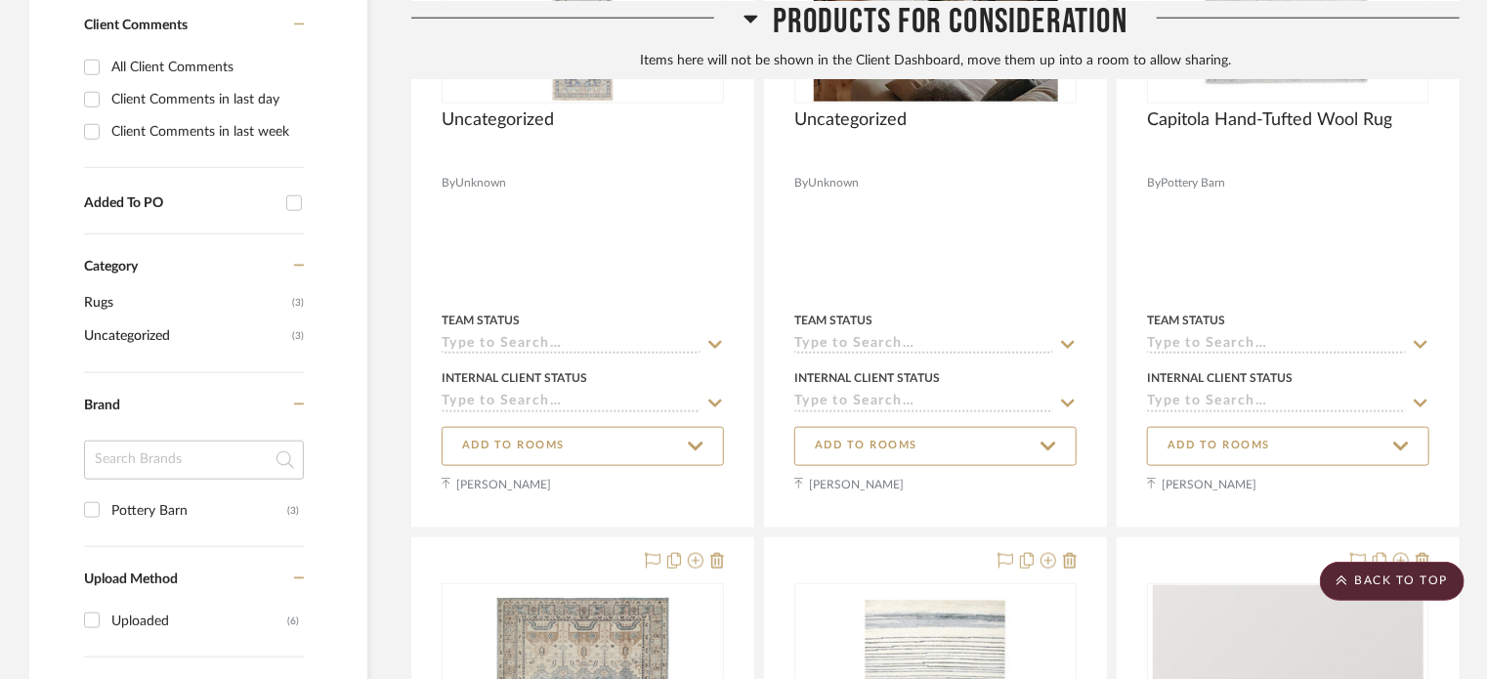
scroll to position [980, 0]
